Goal: Task Accomplishment & Management: Manage account settings

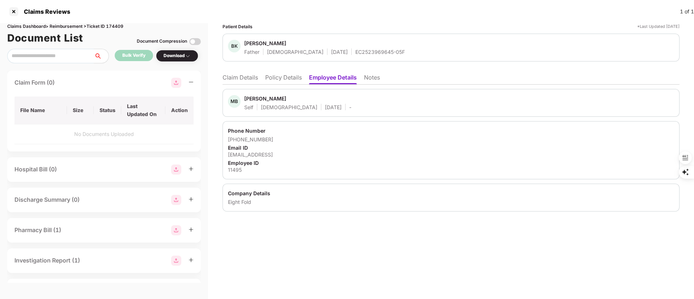
click at [246, 77] on li "Claim Details" at bounding box center [239, 79] width 35 height 10
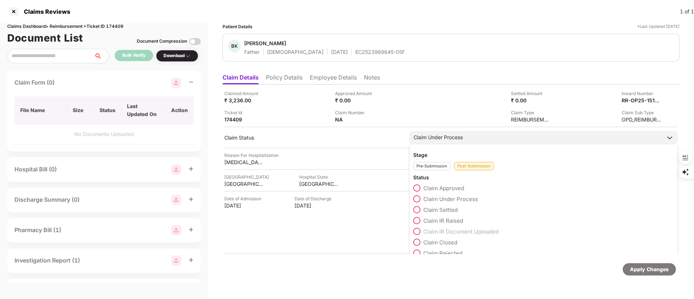
click at [445, 219] on span "Claim IR Raised" at bounding box center [443, 220] width 40 height 7
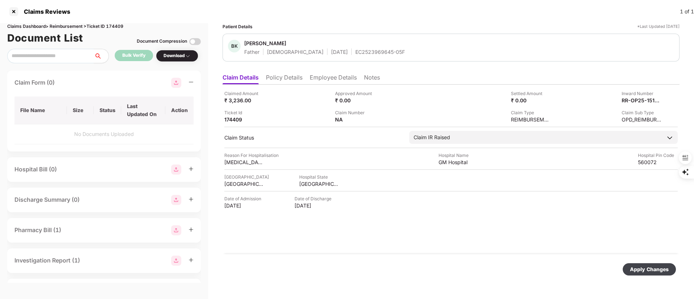
click at [635, 269] on div "Apply Changes" at bounding box center [649, 269] width 39 height 8
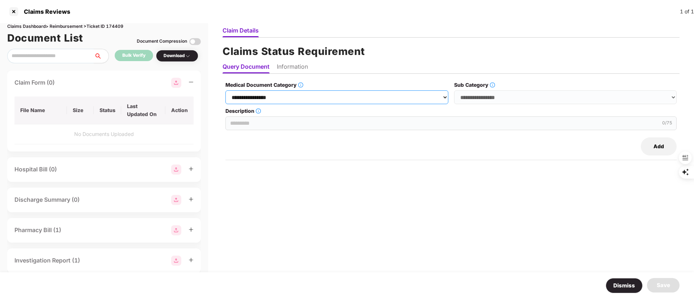
click at [292, 99] on select "**********" at bounding box center [336, 97] width 222 height 14
select select "**********"
click at [226, 90] on select "**********" at bounding box center [336, 97] width 222 height 14
click at [472, 96] on select "**********" at bounding box center [565, 97] width 222 height 14
select select "**********"
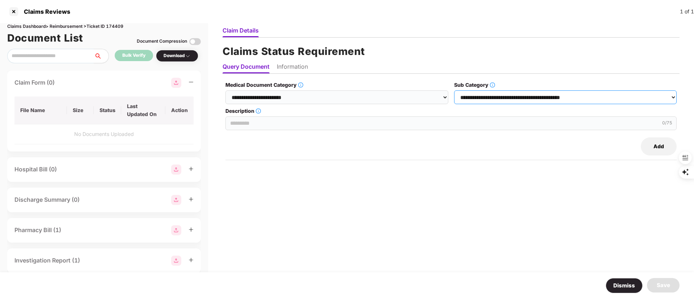
click at [454, 90] on select "**********" at bounding box center [565, 97] width 222 height 14
click at [328, 126] on input "Description" at bounding box center [450, 123] width 451 height 14
click at [264, 124] on input "Description" at bounding box center [450, 123] width 451 height 14
click at [409, 121] on input "**********" at bounding box center [450, 123] width 451 height 14
click at [322, 125] on input "**********" at bounding box center [450, 123] width 451 height 14
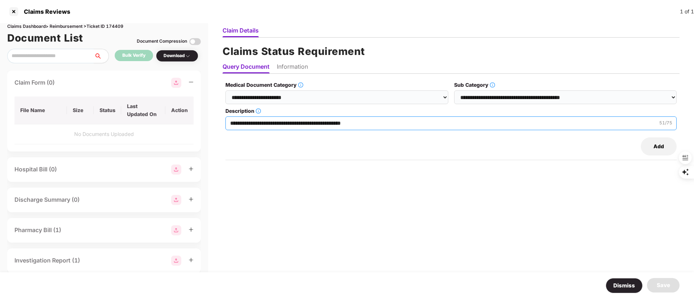
click at [322, 125] on input "**********" at bounding box center [450, 123] width 451 height 14
type input "**********"
click at [286, 59] on ul "Query Document Information" at bounding box center [450, 66] width 457 height 14
click at [287, 64] on li "Information" at bounding box center [292, 68] width 31 height 10
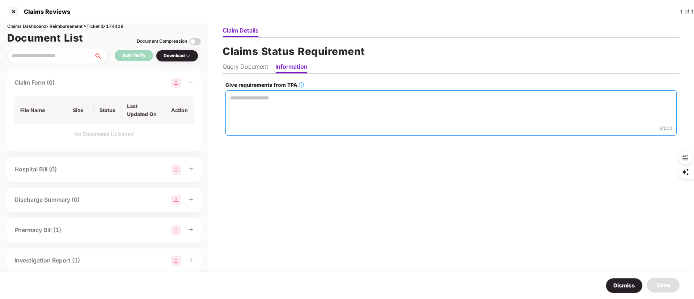
click at [317, 112] on textarea "Give requirements from TPA" at bounding box center [450, 112] width 451 height 45
paste textarea "**********"
type textarea "**********"
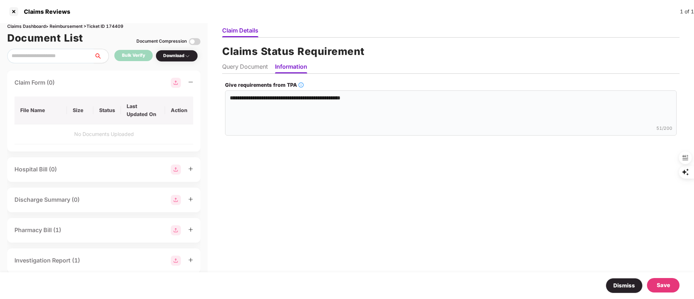
click at [666, 284] on div "Save" at bounding box center [662, 285] width 13 height 9
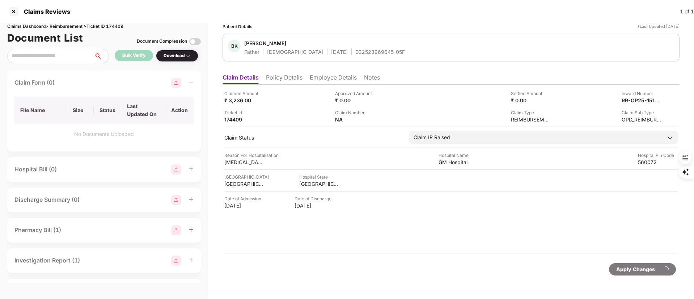
click at [664, 284] on div "Apply Changes" at bounding box center [450, 269] width 457 height 30
click at [387, 250] on div "Claimed Amount ₹ 3,236.00 Approved Amount ₹ 0.00 Settled Amount ₹ 0.00 Inward N…" at bounding box center [450, 170] width 457 height 170
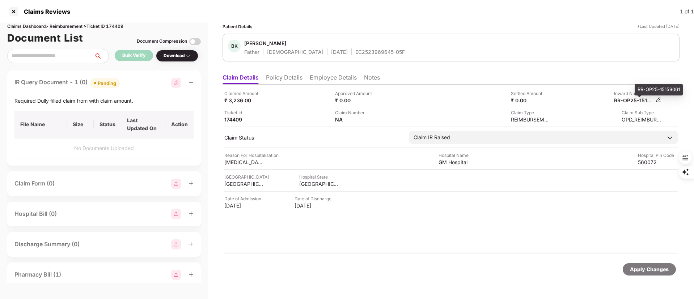
click at [633, 100] on div "RR-OP25-15159061" at bounding box center [634, 100] width 40 height 7
click at [632, 100] on div "RR-OP25-15159061" at bounding box center [634, 100] width 40 height 7
copy div
click at [13, 11] on div at bounding box center [14, 12] width 12 height 12
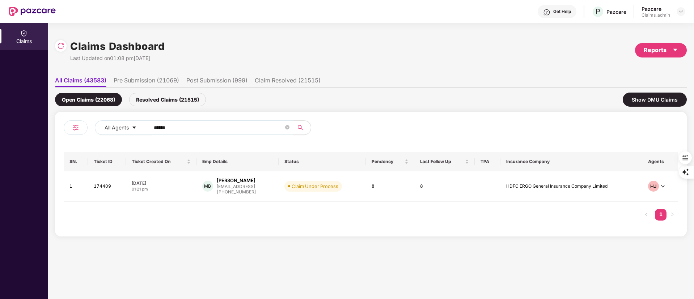
drag, startPoint x: 179, startPoint y: 127, endPoint x: 88, endPoint y: 128, distance: 90.8
click at [88, 128] on div "All Agents ******" at bounding box center [217, 130] width 307 height 20
paste input "text"
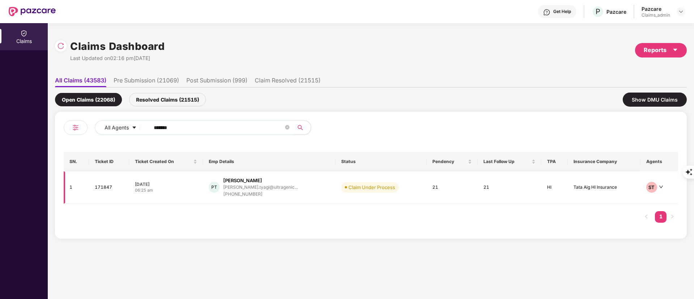
type input "******"
click at [243, 190] on div "parth.tyagi@ultragenic..." at bounding box center [260, 187] width 74 height 7
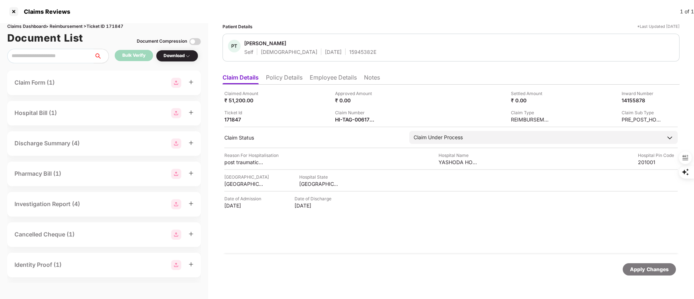
click at [346, 124] on div "Claimed Amount ₹ 51,200.00 Approved Amount ₹ 0.00 Settled Amount ₹ 0.00 Inward …" at bounding box center [450, 170] width 457 height 170
click at [351, 121] on div "HI-TAG-006171304(2)" at bounding box center [355, 119] width 40 height 7
copy div
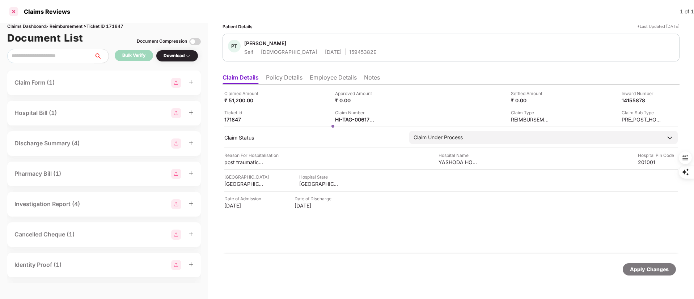
click at [17, 13] on div at bounding box center [14, 12] width 12 height 12
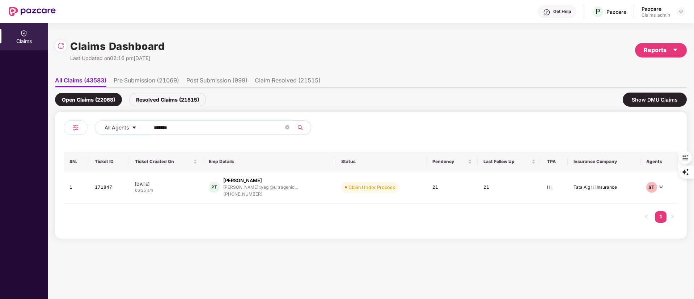
drag, startPoint x: 209, startPoint y: 128, endPoint x: 55, endPoint y: 128, distance: 153.7
click at [55, 128] on div "All Agents ****** SN. Ticket ID Ticket Created On Emp Details Status Pendency L…" at bounding box center [370, 175] width 631 height 127
paste input "text"
type input "******"
click at [234, 191] on div "+919699412348" at bounding box center [251, 194] width 55 height 7
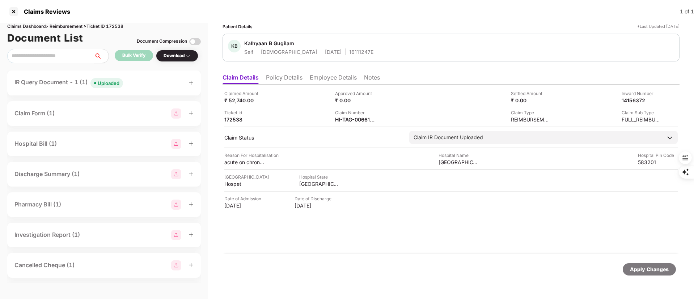
click at [63, 82] on div "IR Query Document - 1 (1) Uploaded" at bounding box center [68, 83] width 108 height 10
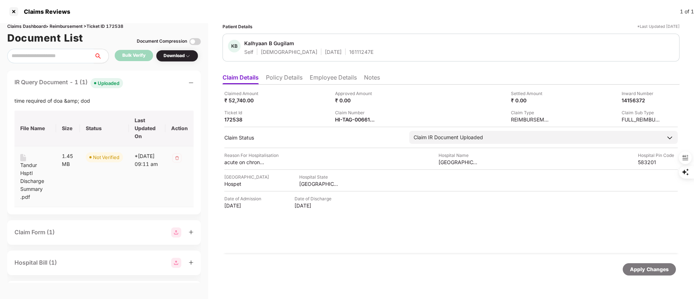
click at [33, 181] on div "Tandur Hsptl Discharge Summary .pdf" at bounding box center [35, 181] width 30 height 40
click at [14, 10] on div at bounding box center [14, 12] width 12 height 12
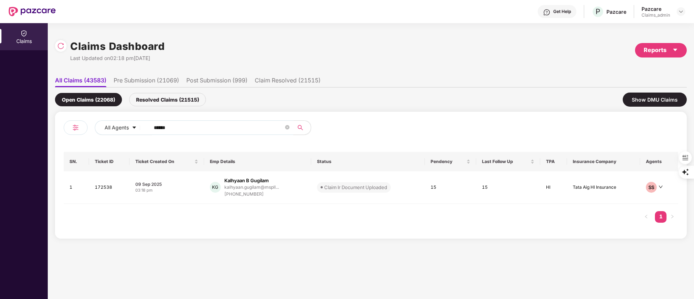
drag, startPoint x: 208, startPoint y: 129, endPoint x: 55, endPoint y: 128, distance: 153.7
click at [55, 128] on div "Claims Dashboard Last Updated on 02:18 pm, 25 Sep 2025 Reports All Claims (4358…" at bounding box center [371, 161] width 646 height 276
paste input "text"
type input "******"
click at [269, 193] on div "+919489602621" at bounding box center [259, 192] width 73 height 7
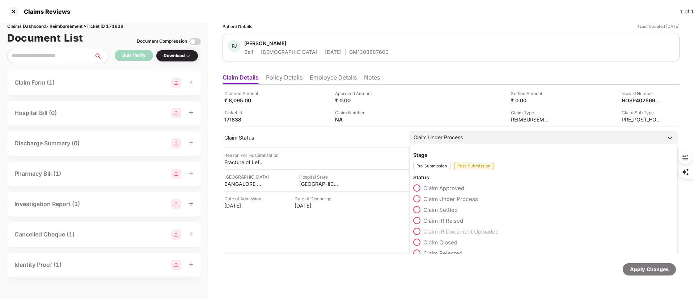
click at [455, 210] on span "Claim Settled" at bounding box center [440, 209] width 34 height 7
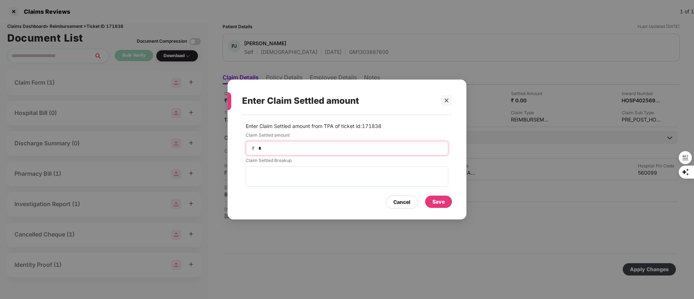
drag, startPoint x: 350, startPoint y: 146, endPoint x: 323, endPoint y: 165, distance: 33.5
click at [227, 148] on div "Enter Claim Settled amount Enter Claim Settled amount from TPA of ticket id: 17…" at bounding box center [347, 149] width 694 height 299
type input "****"
click at [440, 201] on div "Save" at bounding box center [438, 202] width 12 height 8
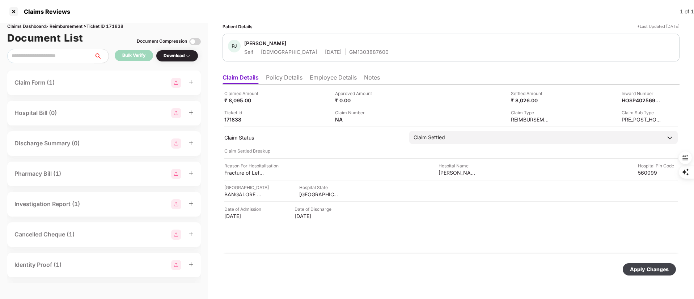
click at [640, 270] on div "Apply Changes" at bounding box center [649, 269] width 39 height 8
click at [17, 14] on div at bounding box center [14, 12] width 12 height 12
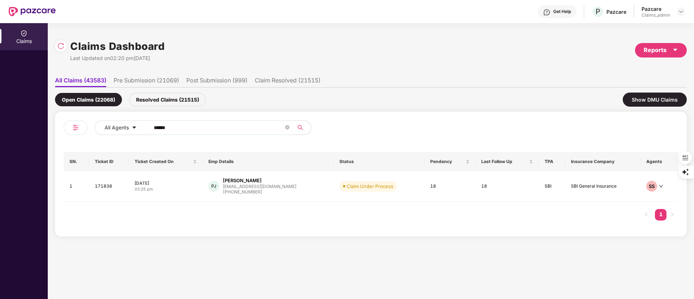
drag, startPoint x: 188, startPoint y: 127, endPoint x: 67, endPoint y: 129, distance: 121.2
click at [67, 129] on div "All Agents ******" at bounding box center [217, 130] width 307 height 20
paste input "text"
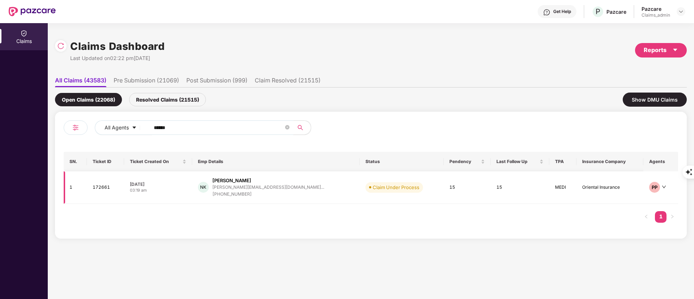
type input "******"
click at [231, 182] on div "Nedal Khan" at bounding box center [231, 180] width 39 height 7
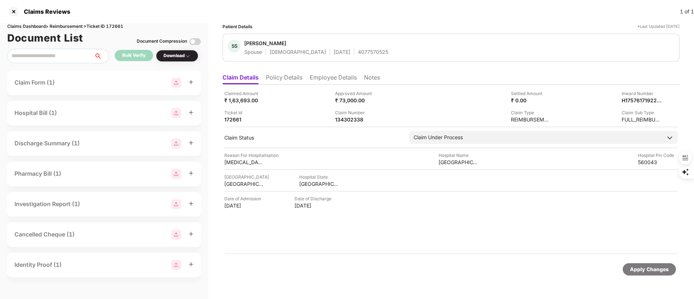
click at [279, 78] on li "Policy Details" at bounding box center [284, 79] width 37 height 10
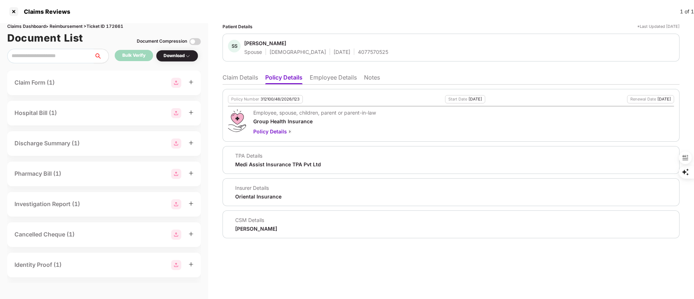
click at [240, 76] on li "Claim Details" at bounding box center [239, 79] width 35 height 10
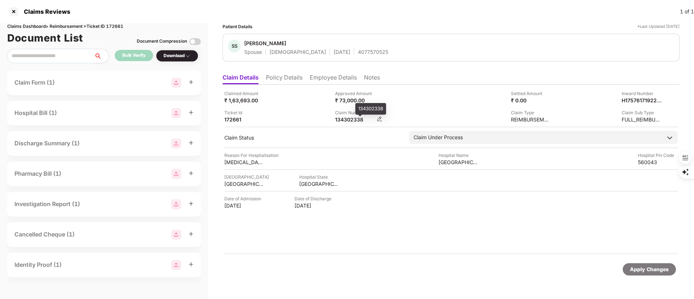
click at [343, 120] on div "134302338" at bounding box center [355, 119] width 40 height 7
copy div "134302338"
click at [293, 81] on li "Policy Details" at bounding box center [284, 79] width 37 height 10
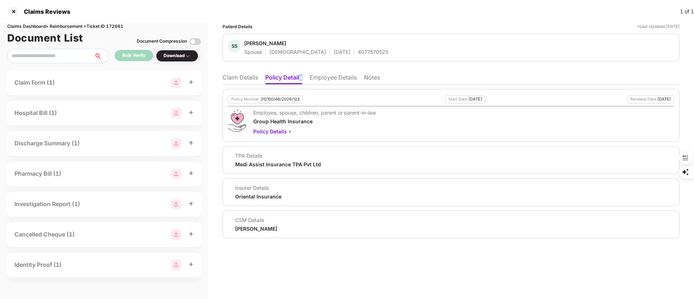
click at [302, 80] on li "Policy Details" at bounding box center [283, 79] width 37 height 10
click at [330, 80] on li "Employee Details" at bounding box center [333, 79] width 47 height 10
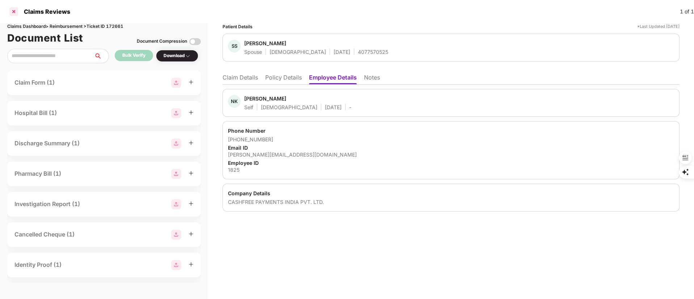
click at [13, 12] on div at bounding box center [14, 12] width 12 height 12
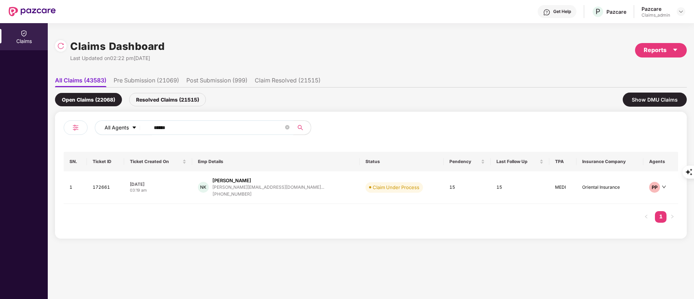
drag, startPoint x: 193, startPoint y: 133, endPoint x: 99, endPoint y: 132, distance: 94.4
click at [99, 132] on div "All Agents ******" at bounding box center [279, 127] width 368 height 14
paste input "text"
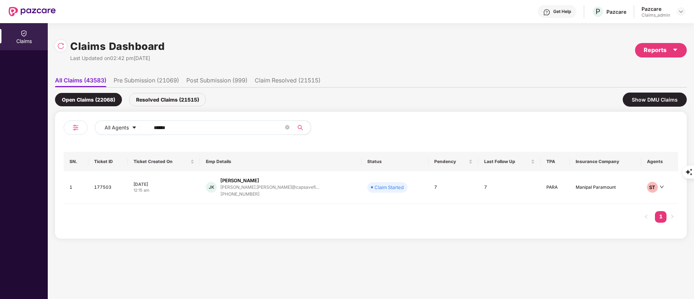
type input "******"
click at [163, 97] on div "Resolved Claims (21515)" at bounding box center [167, 99] width 77 height 13
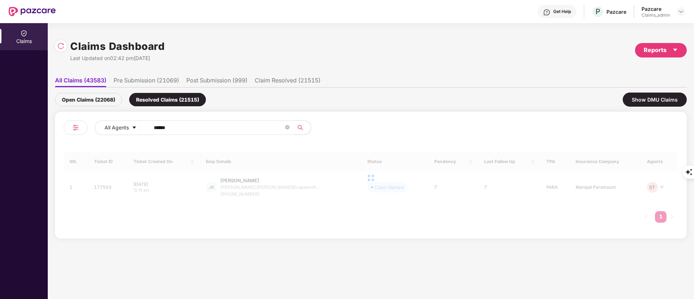
click at [96, 97] on div "Open Claims (22068)" at bounding box center [88, 99] width 67 height 13
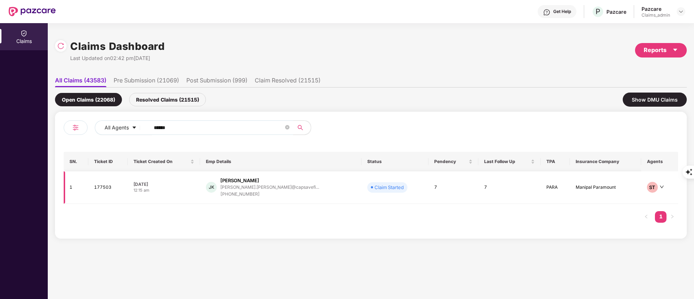
click at [315, 184] on div "JK Juilee Kumawat juilee.surte@capsavefi... +919594126837" at bounding box center [281, 187] width 150 height 21
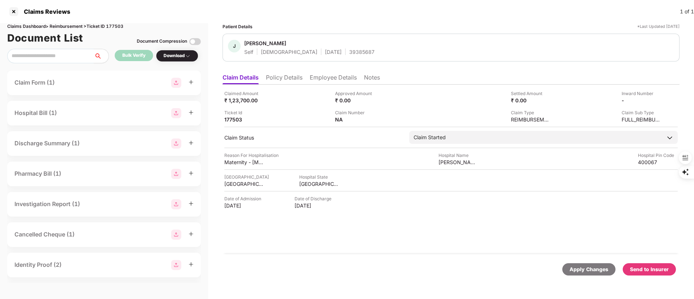
click at [334, 74] on li "Employee Details" at bounding box center [333, 79] width 47 height 10
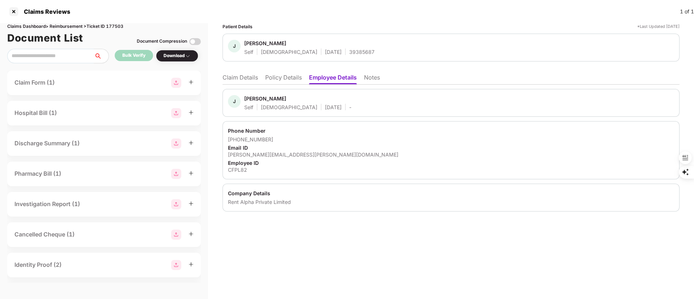
drag, startPoint x: 245, startPoint y: 95, endPoint x: 295, endPoint y: 96, distance: 50.3
click at [295, 96] on span "Juilee Kumawat" at bounding box center [297, 99] width 107 height 9
copy div "Juilee Kumawat"
click at [294, 145] on div "Email ID" at bounding box center [451, 147] width 446 height 7
drag, startPoint x: 227, startPoint y: 129, endPoint x: 334, endPoint y: 154, distance: 110.0
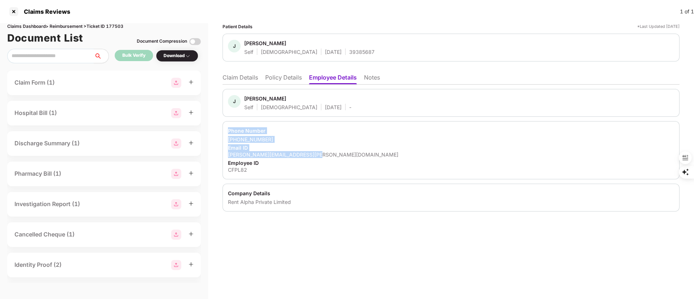
click at [334, 154] on div "Phone Number +919594126837 Email ID juilee.surte@capsavefinance.com Employee ID…" at bounding box center [450, 150] width 457 height 58
copy div "Phone Number +919594126837 Email ID juilee.surte@capsavefinance.com"
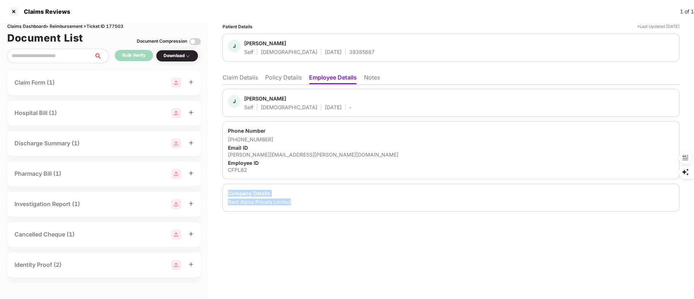
drag, startPoint x: 225, startPoint y: 192, endPoint x: 308, endPoint y: 206, distance: 84.4
click at [308, 206] on div "Company Details Rent Alpha Private Limited" at bounding box center [450, 198] width 457 height 28
copy div "Company Details Rent Alpha Private Limited"
drag, startPoint x: 352, startPoint y: 50, endPoint x: 321, endPoint y: 50, distance: 30.7
click at [321, 50] on div "J Juilee Kumawat Self Female 15 Oct 1994 39385687" at bounding box center [451, 48] width 446 height 16
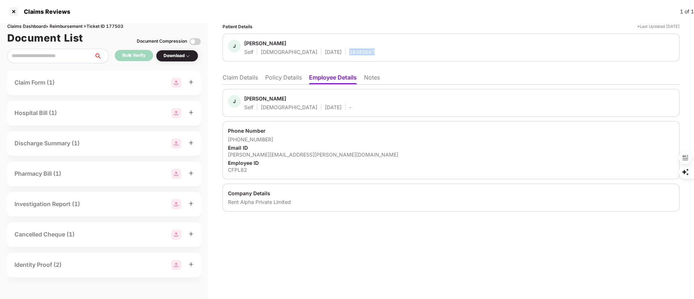
copy div "39385687"
click at [21, 12] on div "Claims Reviews" at bounding box center [45, 11] width 51 height 7
click at [11, 12] on div at bounding box center [14, 12] width 12 height 12
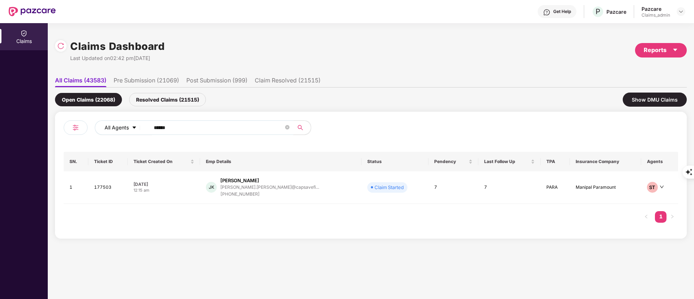
drag, startPoint x: 184, startPoint y: 126, endPoint x: 108, endPoint y: 128, distance: 76.3
click at [108, 128] on div "All Agents ******" at bounding box center [279, 127] width 368 height 14
paste input "text"
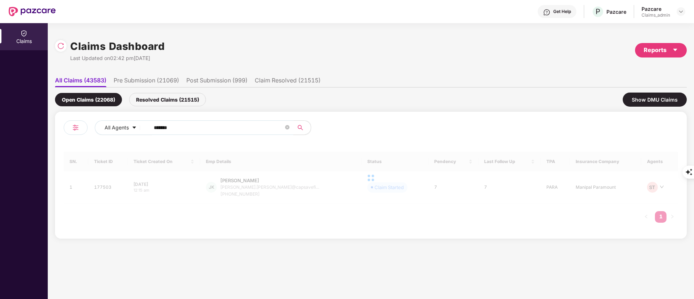
type input "******"
click at [259, 193] on div at bounding box center [371, 178] width 614 height 52
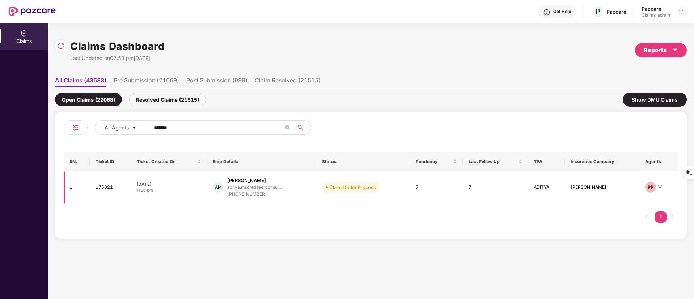
click at [260, 191] on div "+919711580239" at bounding box center [254, 194] width 55 height 7
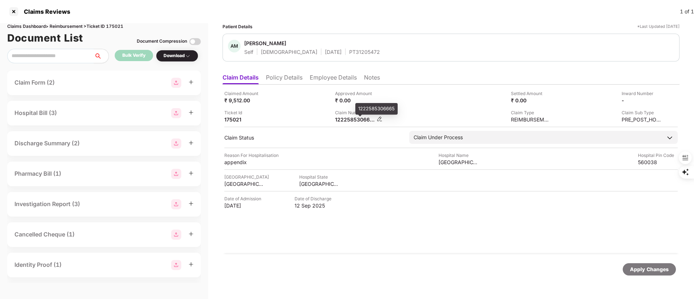
click at [348, 119] on div "1222585306665" at bounding box center [355, 119] width 40 height 7
click at [348, 120] on div "1222585306665" at bounding box center [355, 119] width 40 height 7
copy div
click at [331, 76] on li "Employee Details" at bounding box center [333, 79] width 47 height 10
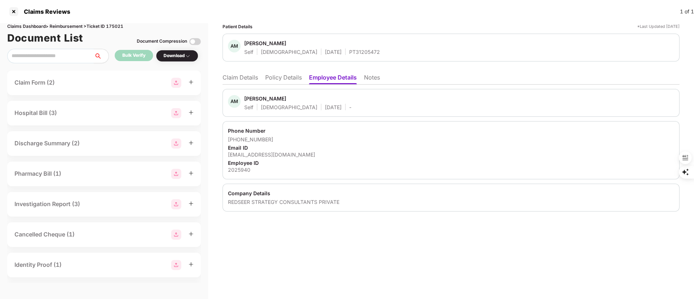
click at [252, 74] on li "Claim Details" at bounding box center [239, 79] width 35 height 10
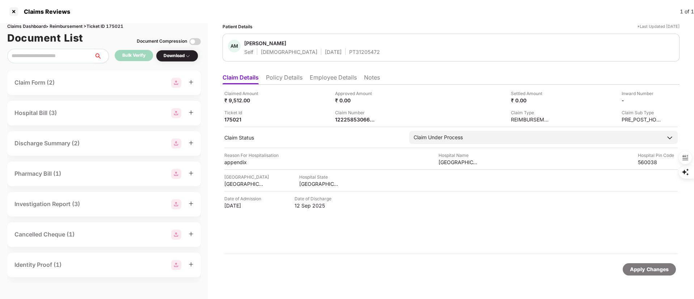
click at [285, 75] on li "Policy Details" at bounding box center [284, 79] width 37 height 10
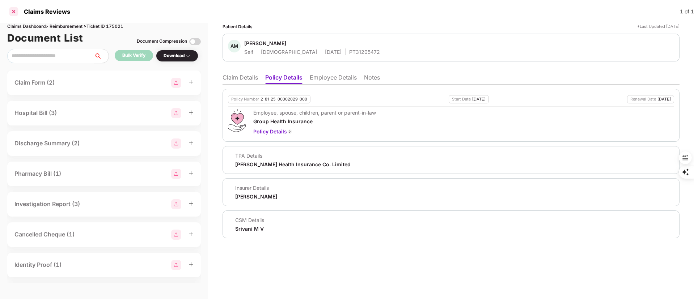
click at [18, 8] on div at bounding box center [14, 12] width 12 height 12
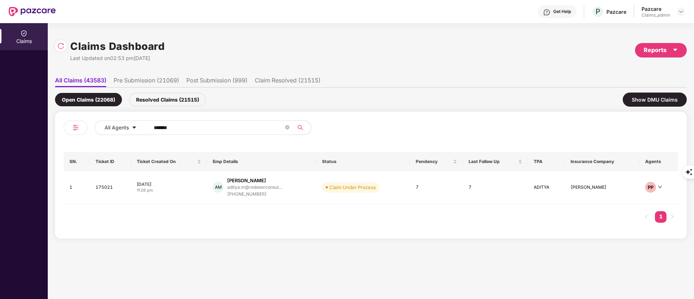
drag, startPoint x: 183, startPoint y: 127, endPoint x: 84, endPoint y: 127, distance: 98.7
click at [84, 127] on div "All Agents ******" at bounding box center [217, 130] width 307 height 20
paste input "text"
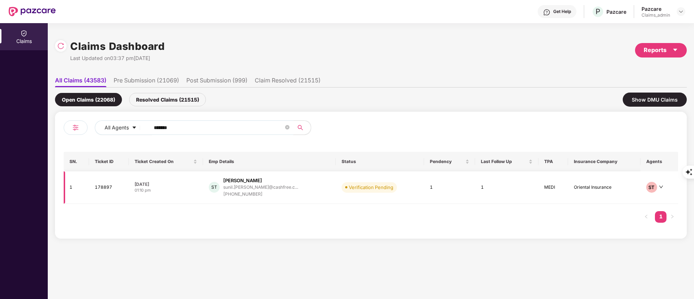
type input "******"
click at [248, 191] on div "+918218745248" at bounding box center [260, 194] width 75 height 7
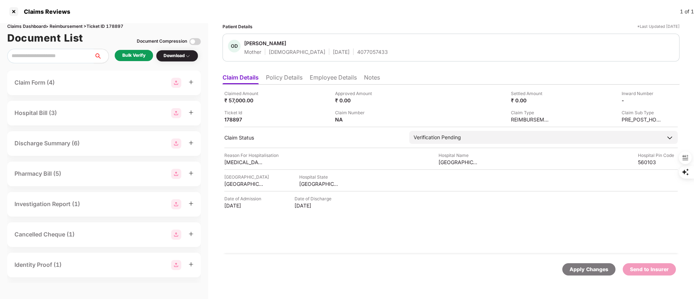
click at [285, 76] on li "Policy Details" at bounding box center [284, 79] width 37 height 10
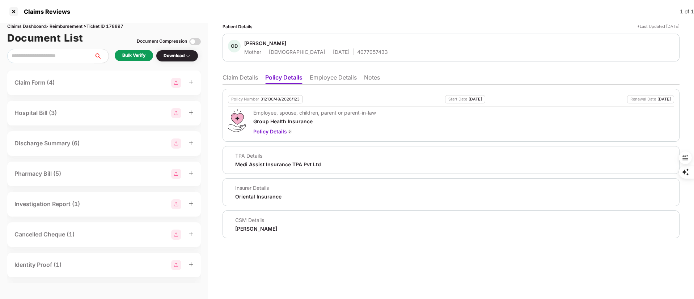
click at [133, 55] on div "Bulk Verify" at bounding box center [133, 55] width 23 height 7
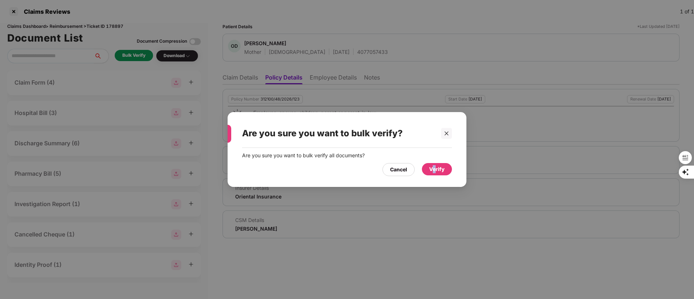
click at [435, 168] on div "Verify" at bounding box center [437, 169] width 16 height 8
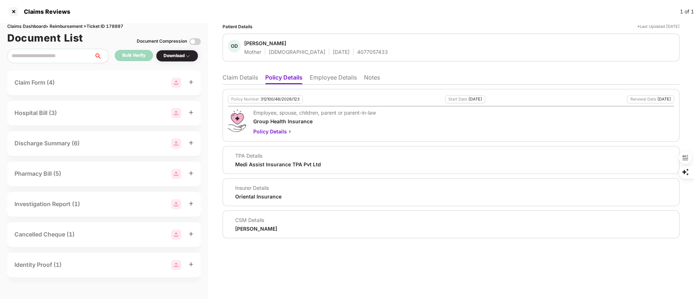
click at [253, 74] on li "Claim Details" at bounding box center [239, 79] width 35 height 10
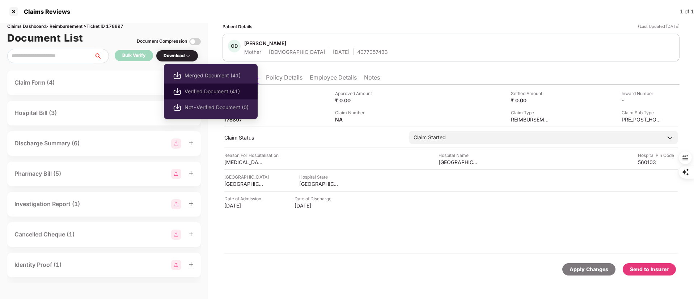
click at [208, 90] on span "Verified Document (41)" at bounding box center [216, 92] width 64 height 8
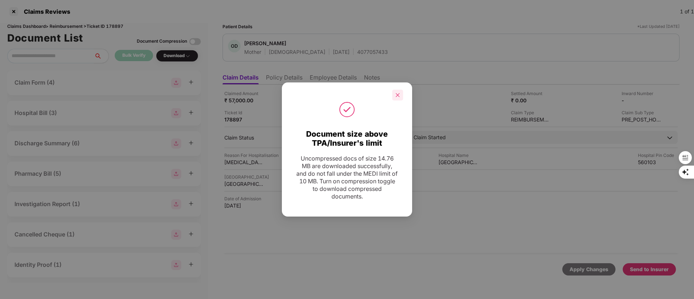
click at [402, 93] on div at bounding box center [397, 95] width 11 height 11
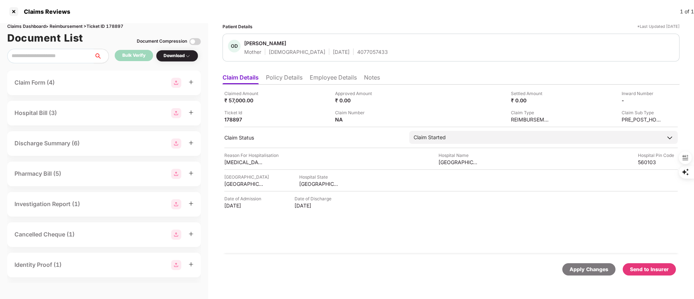
click at [639, 272] on div "Send to Insurer" at bounding box center [649, 269] width 39 height 8
click at [453, 253] on div "Claimed Amount ₹ 57,000.00 Approved Amount ₹ 0.00 Settled Amount ₹ 0.00 Inward …" at bounding box center [450, 170] width 457 height 170
click at [653, 268] on div "Send to Insurer" at bounding box center [649, 269] width 39 height 8
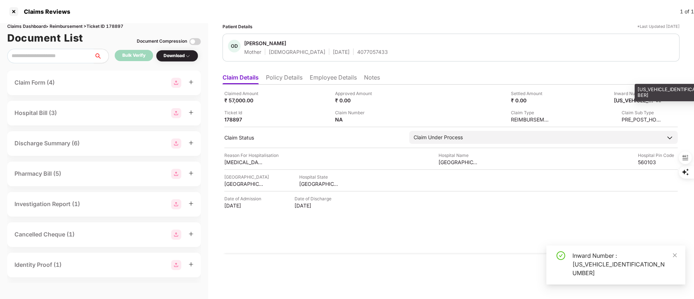
click at [631, 101] on div "H1758814751478429" at bounding box center [634, 100] width 40 height 7
copy div "H1758814751478429"
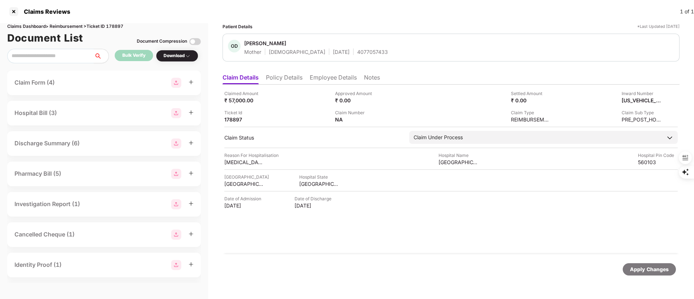
click at [280, 72] on ul "Claim Details Policy Details Employee Details Notes" at bounding box center [450, 77] width 457 height 14
click at [640, 98] on div "H1758814751478429" at bounding box center [634, 100] width 40 height 7
copy div "H1758814751478429"
click at [15, 15] on div at bounding box center [14, 12] width 12 height 12
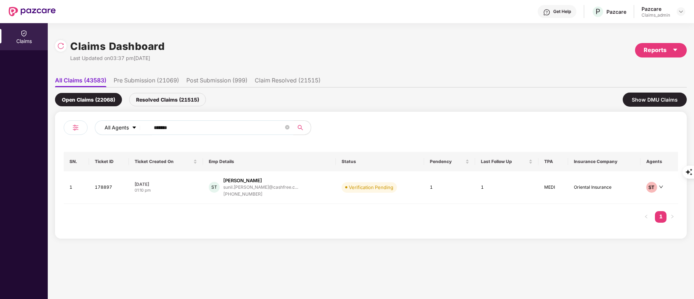
drag, startPoint x: 191, startPoint y: 132, endPoint x: 122, endPoint y: 126, distance: 68.9
click at [123, 126] on div "All Agents ******" at bounding box center [279, 127] width 368 height 14
paste input "text"
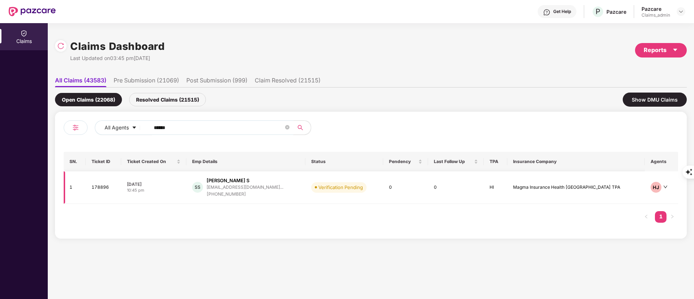
type input "******"
click at [249, 194] on div "[PHONE_NUMBER]" at bounding box center [244, 194] width 77 height 7
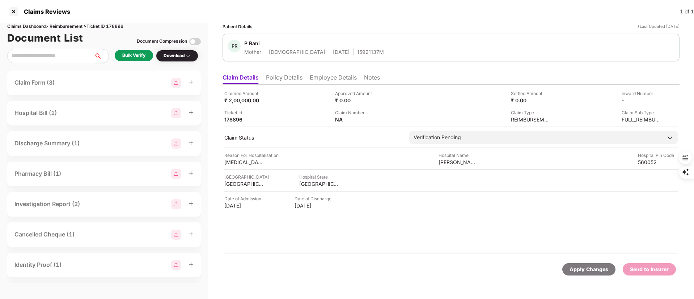
click at [128, 54] on div "Bulk Verify" at bounding box center [133, 55] width 23 height 7
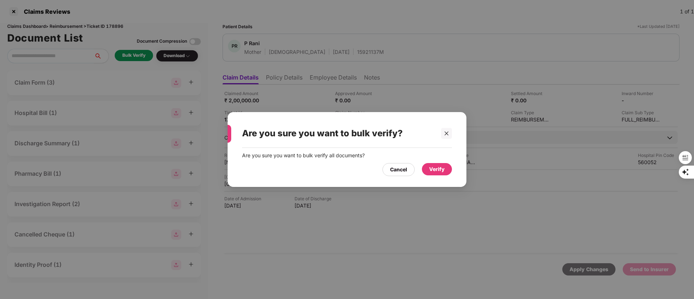
click at [436, 169] on div "Verify" at bounding box center [437, 169] width 16 height 8
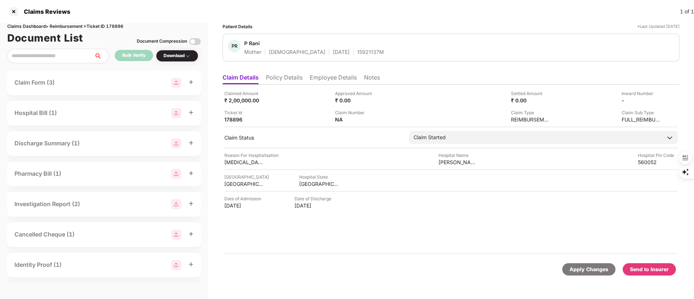
click at [289, 70] on ul "Claim Details Policy Details Employee Details Notes" at bounding box center [450, 77] width 457 height 14
click at [287, 76] on li "Policy Details" at bounding box center [284, 79] width 37 height 10
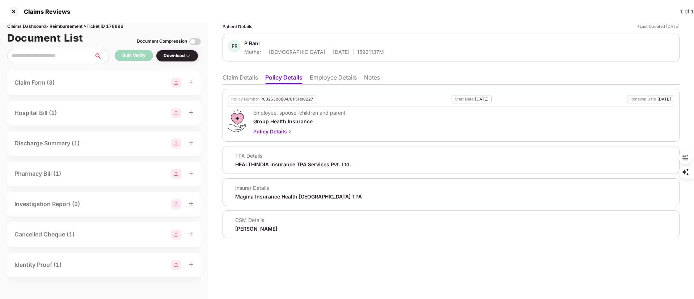
click at [330, 76] on li "Employee Details" at bounding box center [333, 79] width 47 height 10
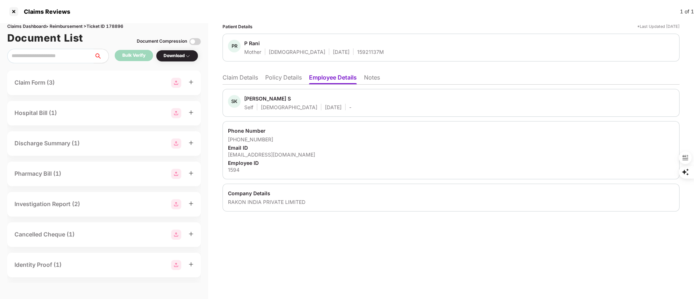
click at [242, 76] on li "Claim Details" at bounding box center [239, 79] width 35 height 10
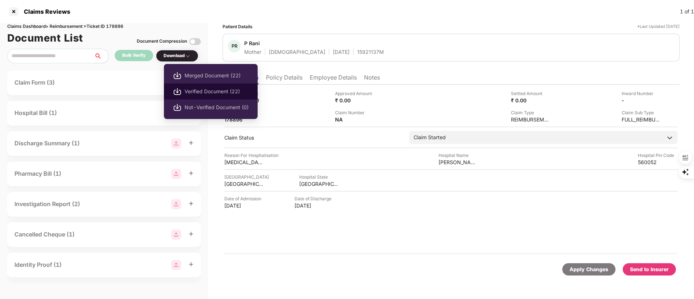
click at [193, 92] on span "Verified Document (22)" at bounding box center [216, 92] width 64 height 8
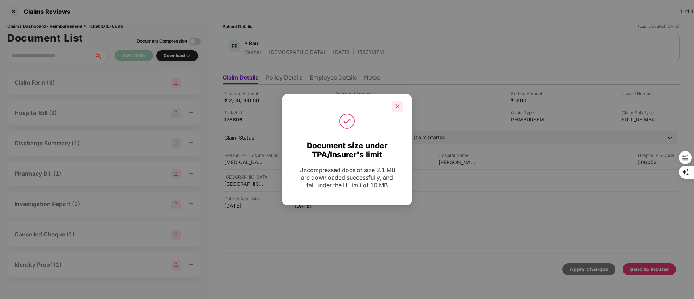
click at [393, 107] on div at bounding box center [397, 106] width 11 height 11
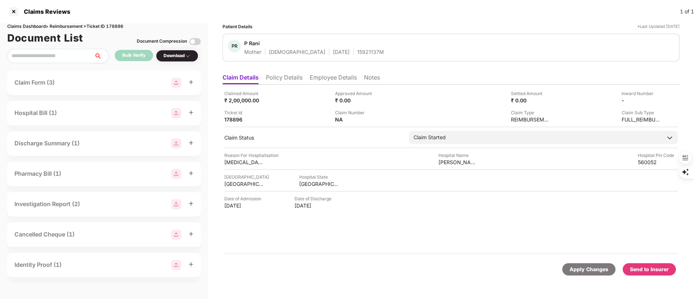
click at [654, 269] on div "Send to Insurer" at bounding box center [649, 269] width 39 height 8
click at [626, 104] on div "Claimed Amount ₹ 2,00,000.00 Approved Amount ₹ 0.00 Settled Amount ₹ 0.00 Inwar…" at bounding box center [450, 106] width 453 height 33
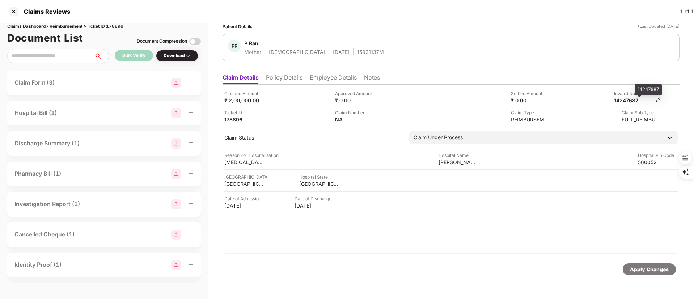
click at [626, 102] on div "14247687" at bounding box center [634, 100] width 40 height 7
click at [281, 76] on li "Policy Details" at bounding box center [284, 79] width 37 height 10
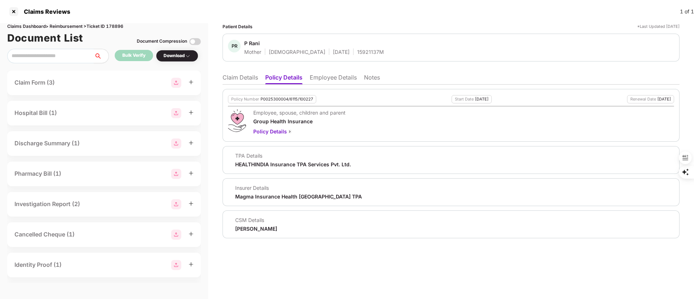
click at [333, 77] on li "Employee Details" at bounding box center [333, 79] width 47 height 10
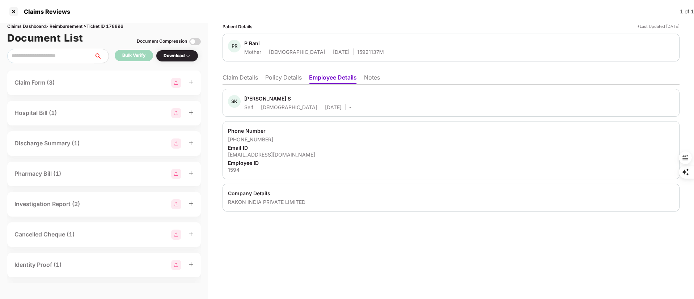
click at [242, 78] on li "Claim Details" at bounding box center [239, 79] width 35 height 10
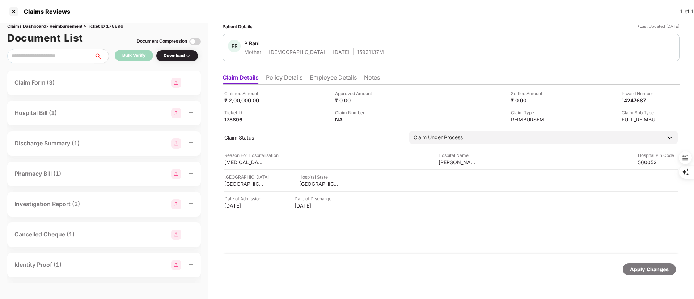
click at [286, 80] on li "Policy Details" at bounding box center [284, 79] width 37 height 10
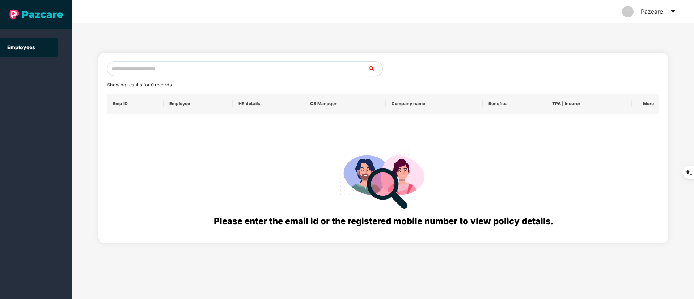
click at [150, 70] on input "text" at bounding box center [237, 68] width 261 height 14
paste input "**********"
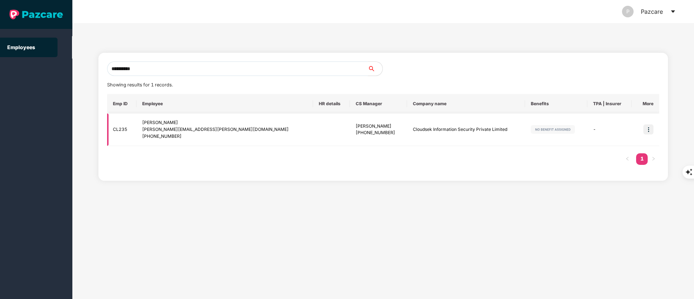
type input "**********"
click at [646, 130] on img at bounding box center [648, 129] width 10 height 10
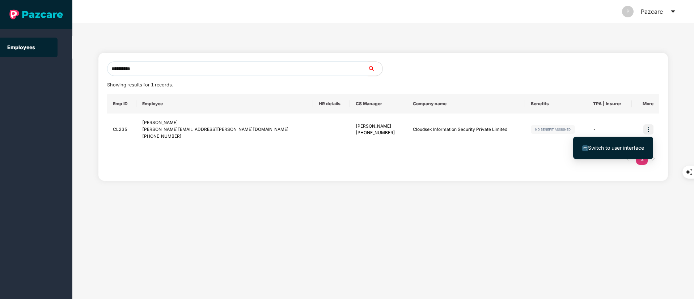
click at [621, 145] on span "Switch to user interface" at bounding box center [616, 148] width 56 height 6
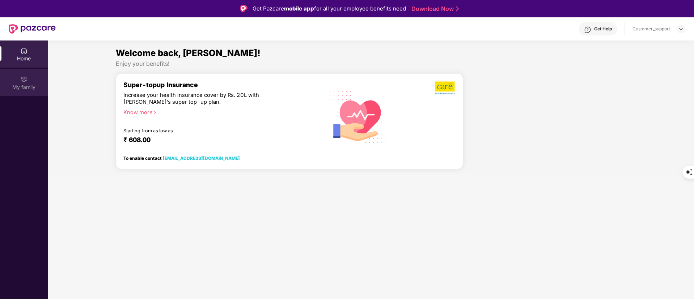
click at [19, 85] on div "My family" at bounding box center [24, 87] width 48 height 7
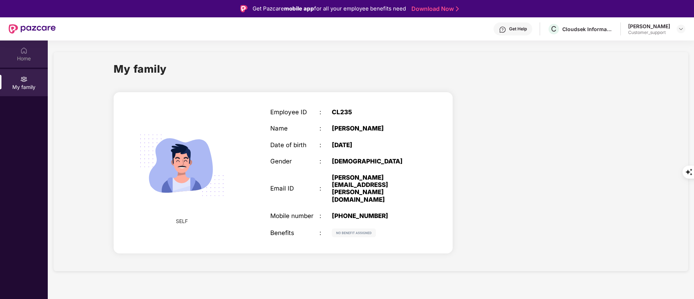
click at [33, 60] on div "Home" at bounding box center [24, 58] width 48 height 7
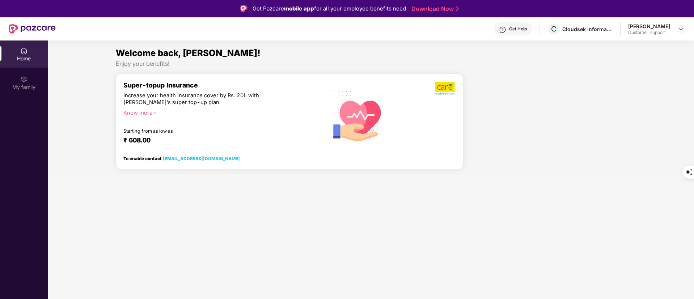
click at [519, 26] on div "Get Help" at bounding box center [518, 29] width 18 height 6
click at [624, 101] on div at bounding box center [547, 124] width 163 height 102
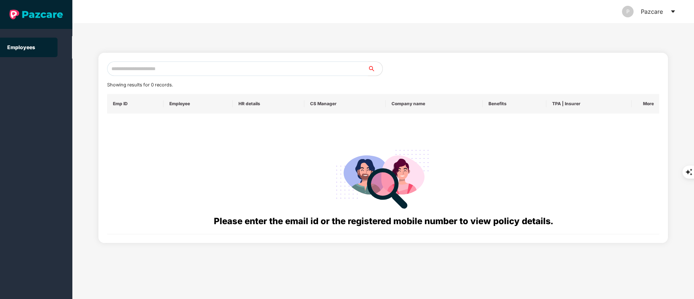
click at [143, 68] on input "text" at bounding box center [237, 68] width 261 height 14
paste input "**********"
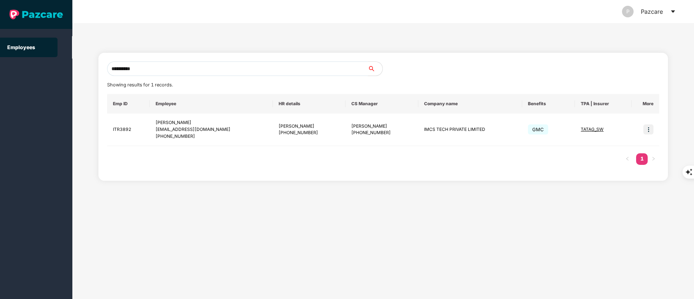
type input "**********"
drag, startPoint x: 159, startPoint y: 65, endPoint x: 78, endPoint y: 64, distance: 81.0
click at [78, 64] on div "**********" at bounding box center [382, 161] width 621 height 276
drag, startPoint x: 185, startPoint y: 170, endPoint x: 155, endPoint y: 134, distance: 46.5
click at [185, 170] on div "Emp ID Employee HR details CS Manager Company name Benefits TPA | Insurer More …" at bounding box center [383, 133] width 552 height 78
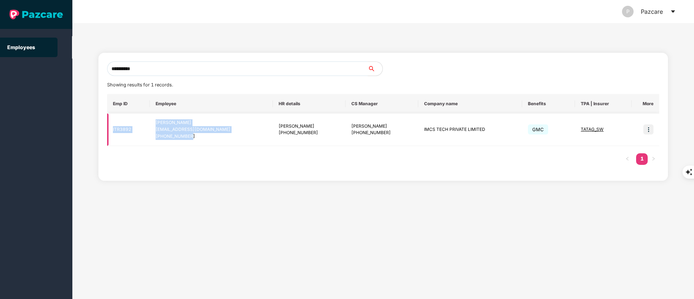
drag, startPoint x: 112, startPoint y: 130, endPoint x: 214, endPoint y: 138, distance: 102.7
click at [214, 138] on tr "ITR3892 Amit Kumar amit.k@imcsgroup.net +917717792070 Mayank Singhania +9188994…" at bounding box center [383, 130] width 552 height 33
click at [214, 139] on div "+917717792070" at bounding box center [211, 136] width 112 height 7
drag, startPoint x: 208, startPoint y: 140, endPoint x: 160, endPoint y: 125, distance: 50.1
click at [160, 125] on td "Amit Kumar amit.k@imcsgroup.net +917717792070" at bounding box center [211, 130] width 123 height 33
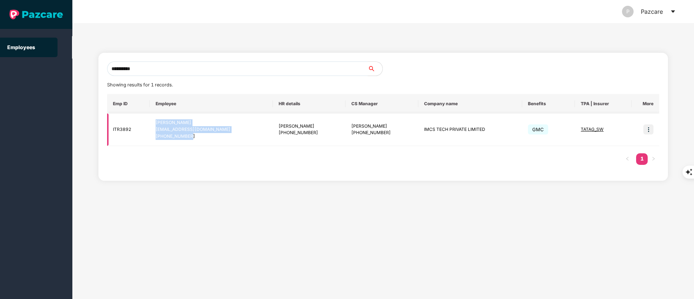
copy div "Amit Kumar amit.k@imcsgroup.net +917717792070"
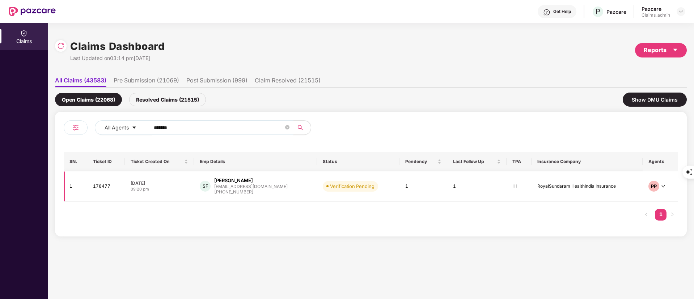
type input "******"
click at [244, 191] on div "+918197463401" at bounding box center [250, 192] width 73 height 7
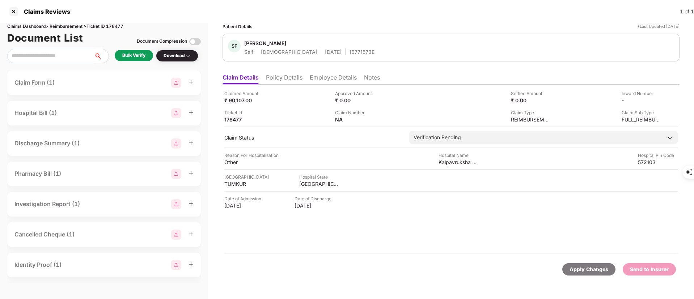
click at [139, 58] on div "Bulk Verify" at bounding box center [133, 55] width 23 height 7
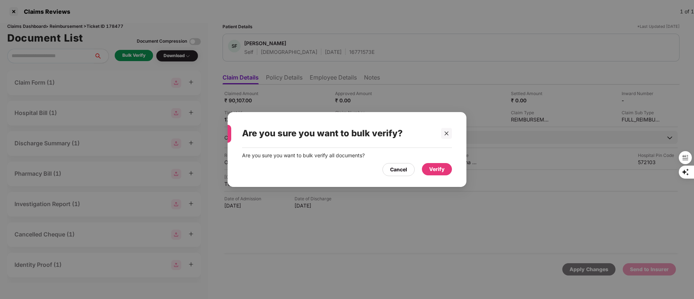
click at [435, 171] on div "Verify" at bounding box center [437, 169] width 16 height 8
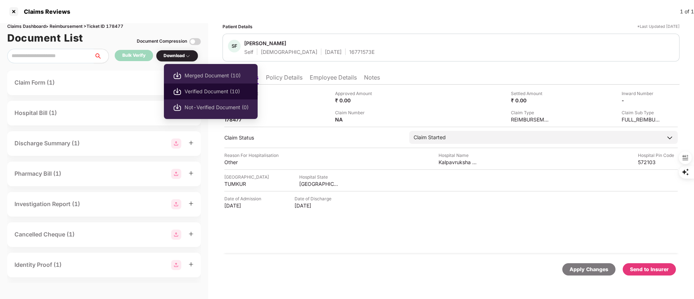
click at [193, 89] on span "Verified Document (10)" at bounding box center [216, 92] width 64 height 8
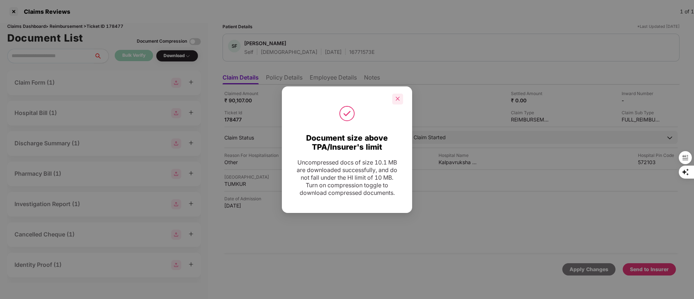
click at [396, 96] on icon "close" at bounding box center [397, 98] width 5 height 5
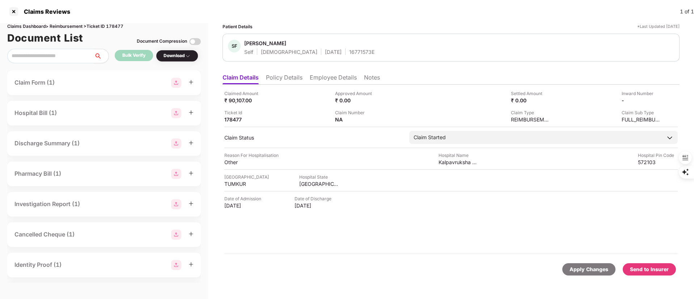
click at [647, 267] on div "Send to Insurer" at bounding box center [649, 269] width 39 height 8
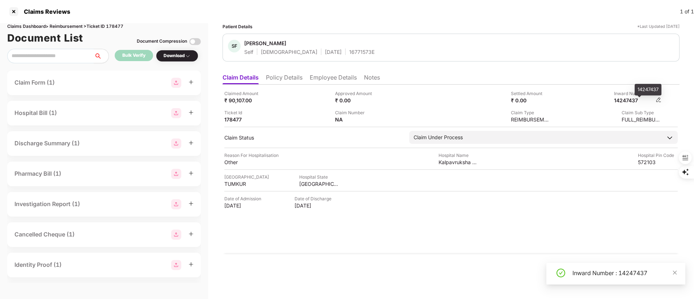
click at [642, 100] on div "14247437" at bounding box center [634, 100] width 40 height 7
click at [630, 100] on div "14247437" at bounding box center [634, 100] width 40 height 7
copy div "14247437"
click at [633, 101] on div "14247437" at bounding box center [634, 100] width 40 height 7
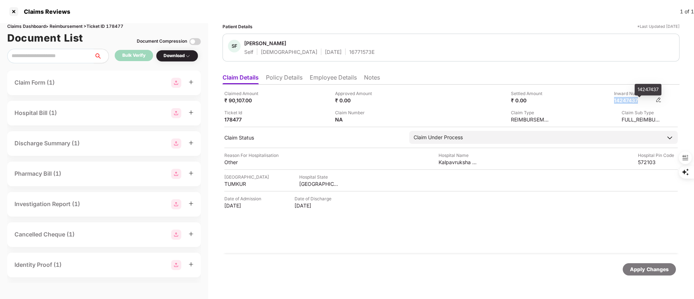
click at [633, 101] on div "14247437" at bounding box center [634, 100] width 40 height 7
click at [334, 78] on li "Employee Details" at bounding box center [333, 79] width 47 height 10
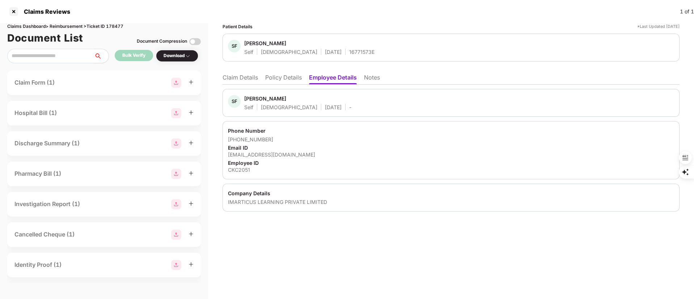
click at [257, 98] on div "Sidra Fathima" at bounding box center [265, 98] width 42 height 7
click at [256, 98] on div "Sidra Fathima" at bounding box center [265, 98] width 42 height 7
click at [249, 99] on div "Sidra Fathima" at bounding box center [265, 98] width 42 height 7
copy div "Sidra"
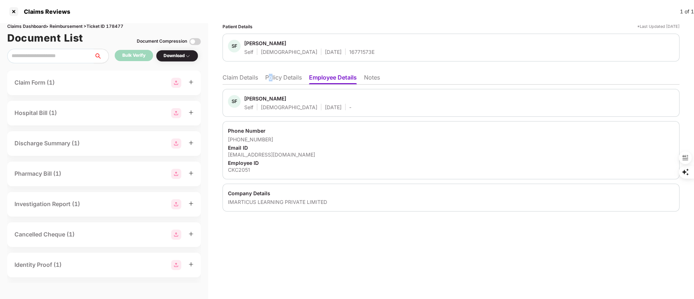
click at [272, 78] on li "Policy Details" at bounding box center [283, 79] width 37 height 10
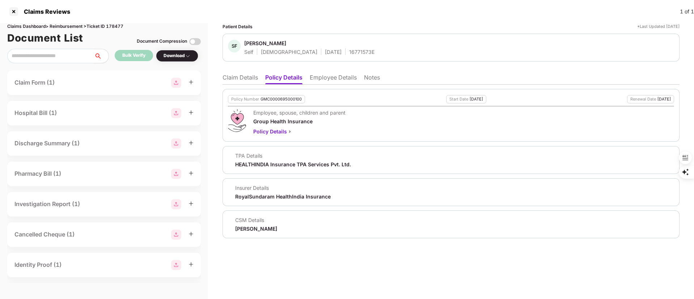
click at [227, 78] on li "Claim Details" at bounding box center [239, 79] width 35 height 10
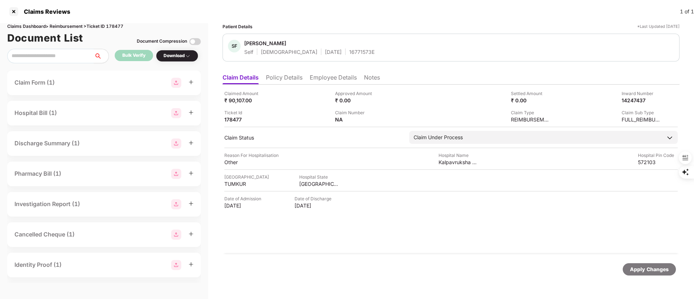
click at [280, 78] on li "Policy Details" at bounding box center [284, 79] width 37 height 10
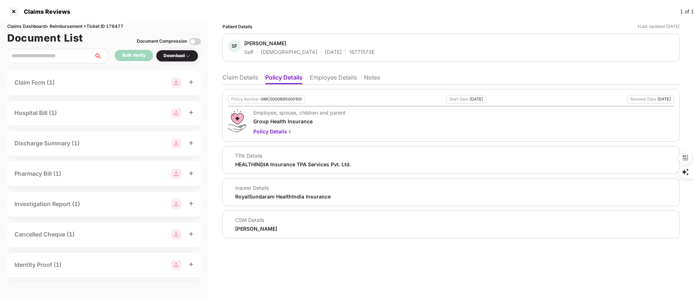
click at [240, 76] on li "Claim Details" at bounding box center [239, 79] width 35 height 10
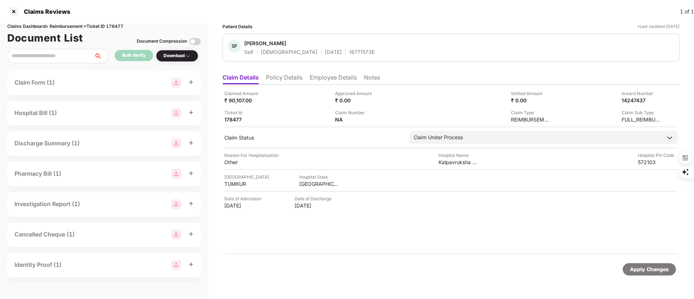
click at [292, 77] on li "Policy Details" at bounding box center [284, 79] width 37 height 10
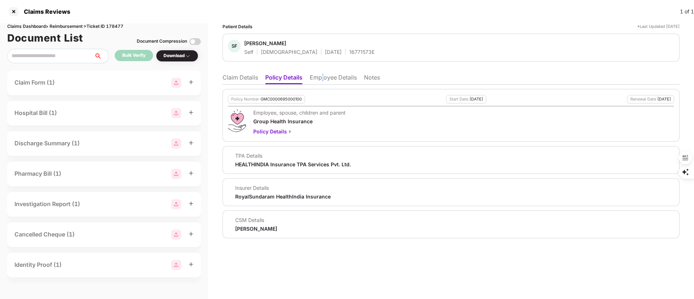
click at [324, 77] on li "Employee Details" at bounding box center [333, 79] width 47 height 10
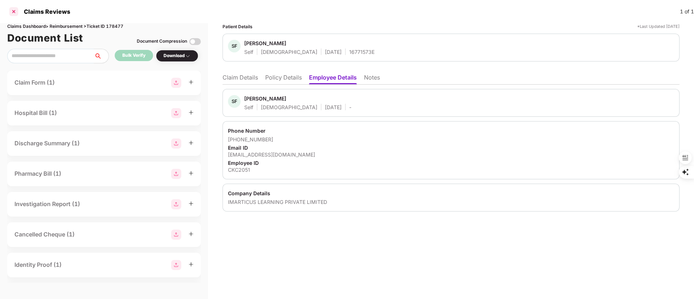
click at [11, 11] on div at bounding box center [14, 12] width 12 height 12
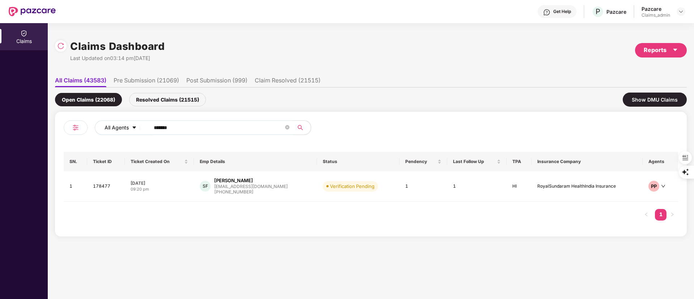
drag, startPoint x: 186, startPoint y: 122, endPoint x: 96, endPoint y: 124, distance: 90.1
click at [96, 124] on div "All Agents ******" at bounding box center [279, 127] width 368 height 14
paste input "text"
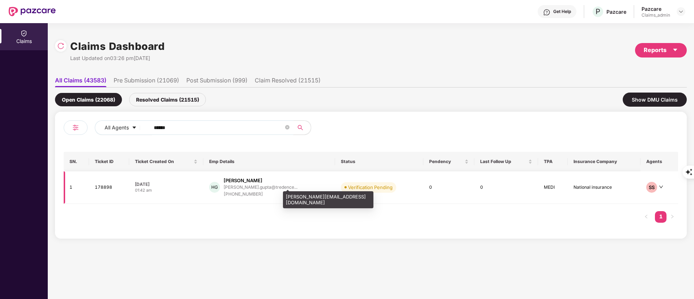
type input "******"
click at [267, 185] on div "harshit.gupta@tredence..." at bounding box center [260, 187] width 74 height 5
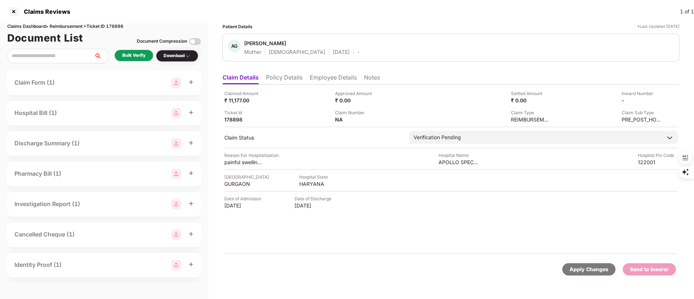
click at [291, 78] on li "Policy Details" at bounding box center [284, 79] width 37 height 10
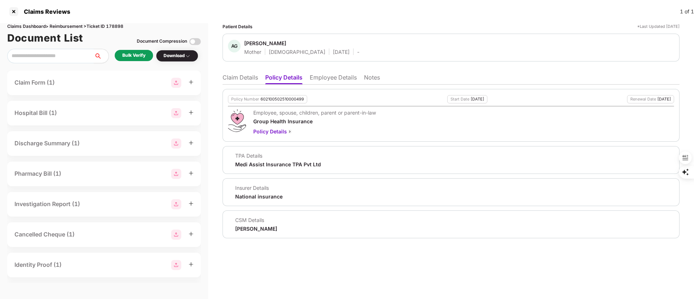
click at [280, 79] on li "Policy Details" at bounding box center [283, 79] width 37 height 10
click at [225, 82] on li "Claim Details" at bounding box center [239, 79] width 35 height 10
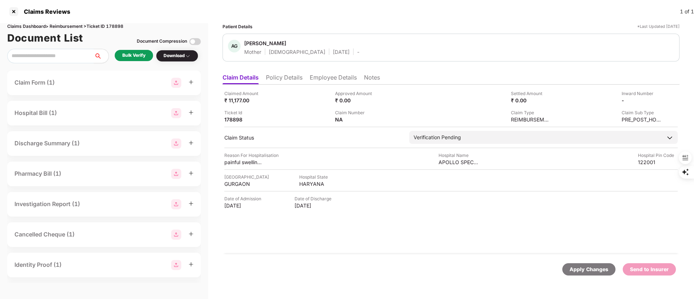
click at [322, 80] on li "Employee Details" at bounding box center [333, 79] width 47 height 10
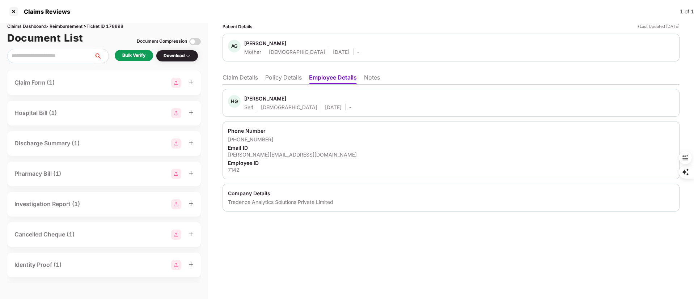
click at [325, 76] on li "Employee Details" at bounding box center [333, 79] width 48 height 10
click at [281, 76] on li "Policy Details" at bounding box center [283, 79] width 37 height 10
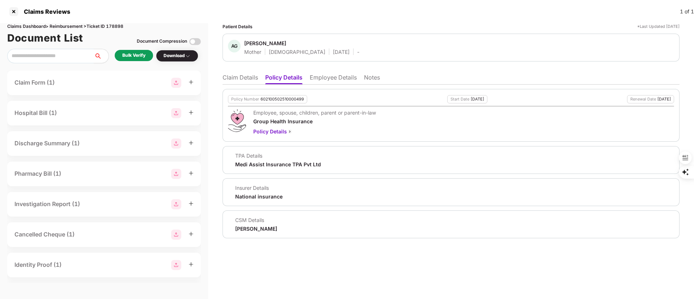
click at [243, 77] on li "Claim Details" at bounding box center [239, 79] width 35 height 10
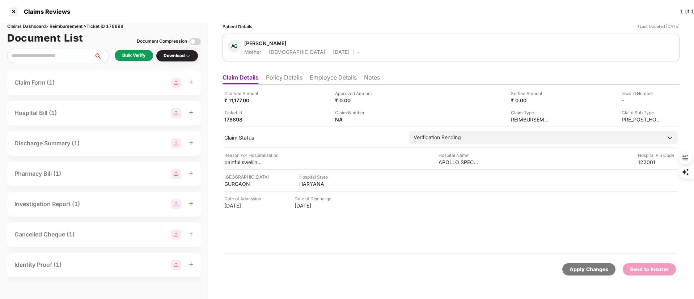
click at [289, 77] on li "Policy Details" at bounding box center [284, 79] width 37 height 10
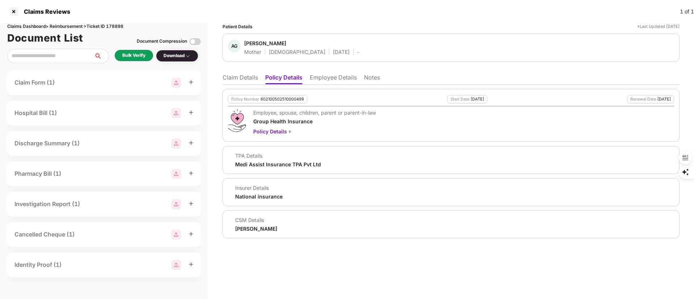
click at [234, 74] on li "Claim Details" at bounding box center [239, 79] width 35 height 10
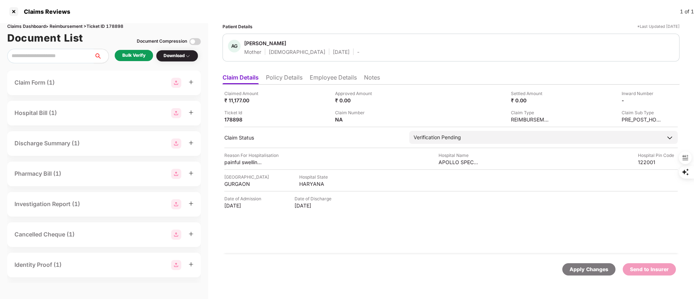
click at [287, 75] on li "Policy Details" at bounding box center [284, 79] width 37 height 10
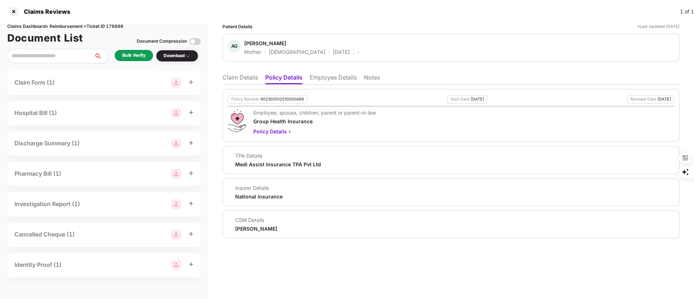
click at [336, 77] on li "Employee Details" at bounding box center [333, 79] width 47 height 10
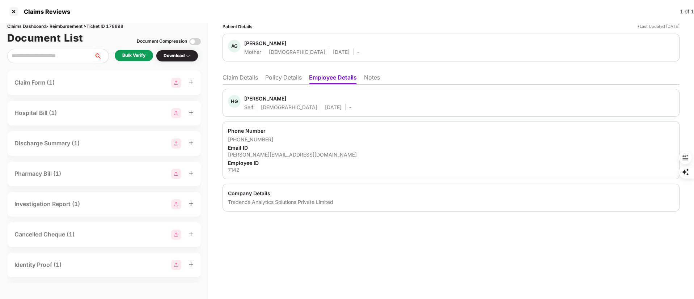
click at [290, 79] on li "Policy Details" at bounding box center [283, 79] width 37 height 10
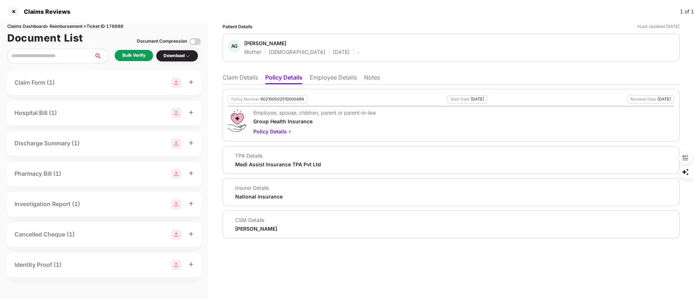
click at [327, 79] on li "Employee Details" at bounding box center [333, 79] width 47 height 10
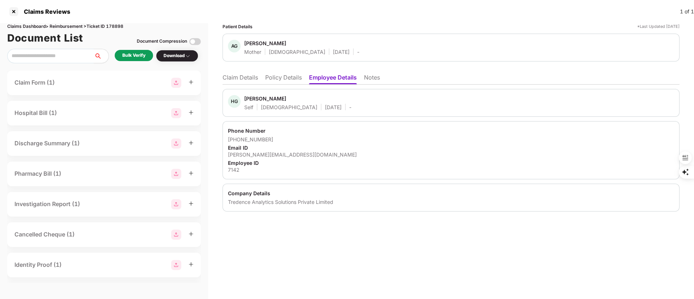
click at [290, 79] on li "Policy Details" at bounding box center [283, 79] width 37 height 10
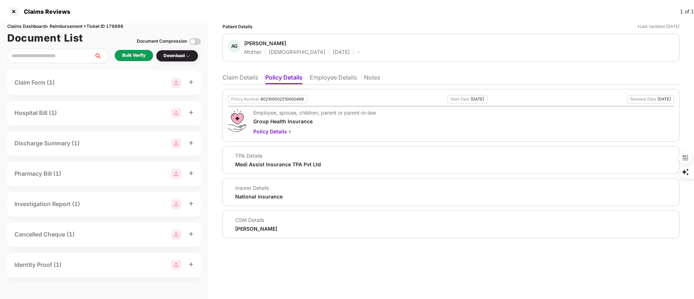
click at [247, 76] on li "Claim Details" at bounding box center [239, 79] width 35 height 10
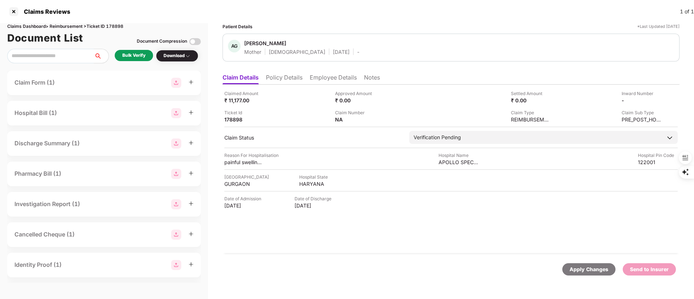
click at [138, 55] on div "Bulk Verify" at bounding box center [133, 55] width 23 height 7
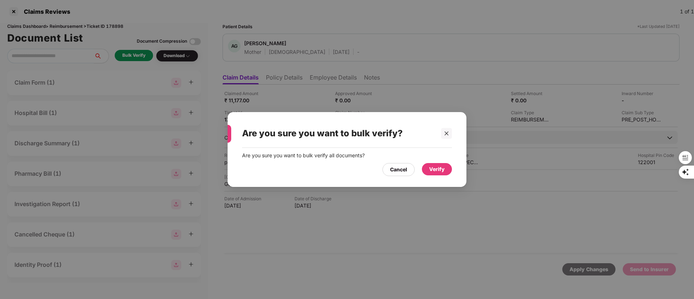
click at [431, 168] on div "Verify" at bounding box center [437, 169] width 16 height 8
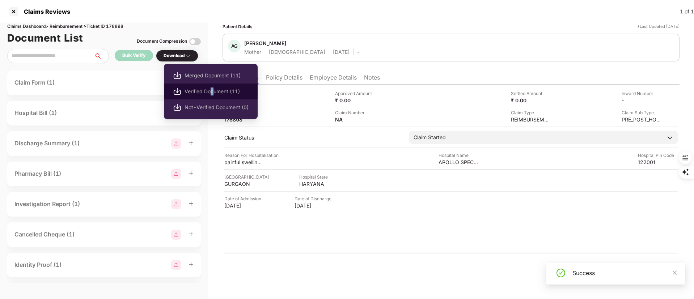
click at [213, 88] on span "Verified Document (11)" at bounding box center [216, 92] width 64 height 8
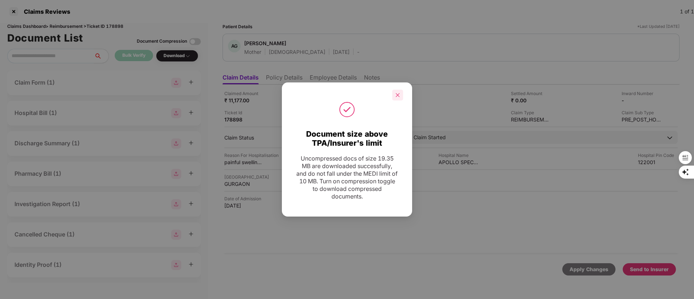
click at [395, 93] on icon "close" at bounding box center [397, 95] width 5 height 5
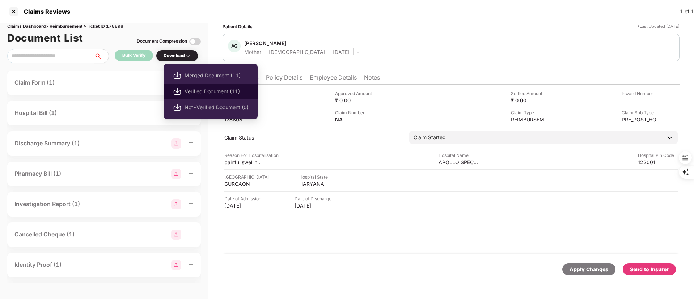
click at [206, 91] on span "Verified Document (11)" at bounding box center [216, 92] width 64 height 8
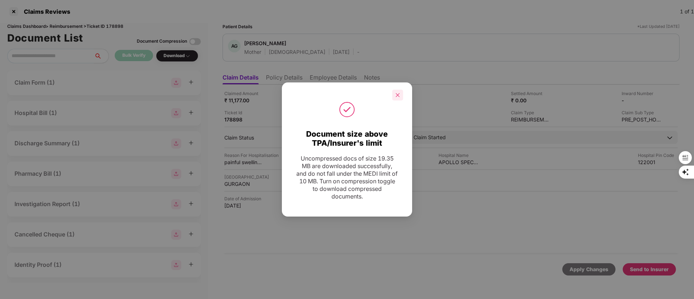
click at [401, 95] on div at bounding box center [397, 95] width 11 height 11
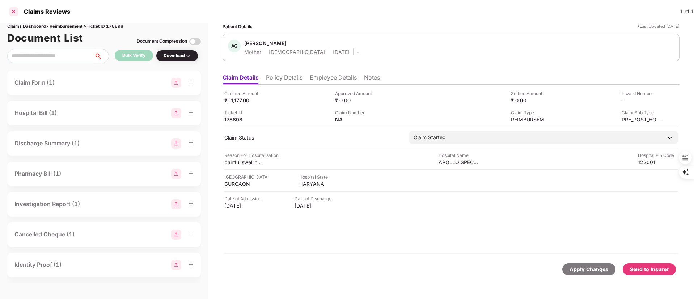
click at [12, 13] on div at bounding box center [14, 12] width 12 height 12
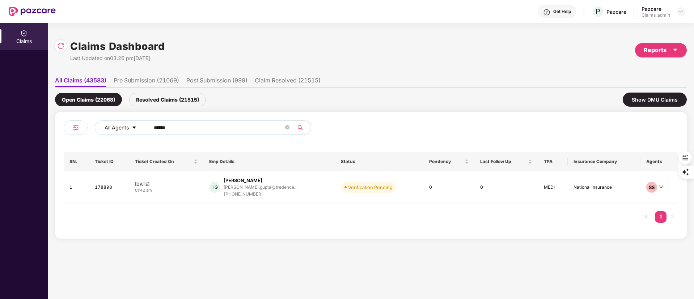
drag, startPoint x: 219, startPoint y: 125, endPoint x: 101, endPoint y: 126, distance: 119.0
click at [101, 126] on div "All Agents ******" at bounding box center [279, 127] width 368 height 14
paste input "text"
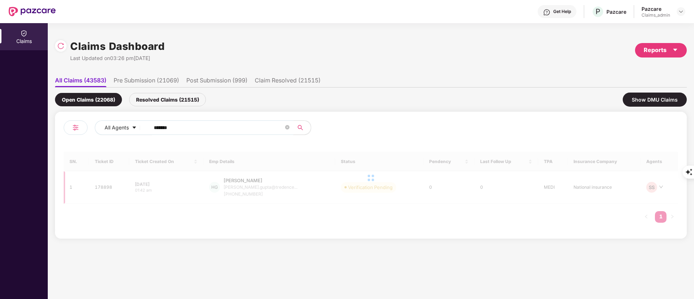
type input "******"
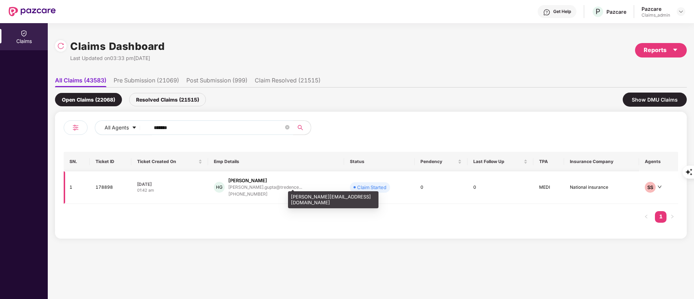
click at [273, 189] on div "harshit.gupta@tredence..." at bounding box center [265, 187] width 74 height 5
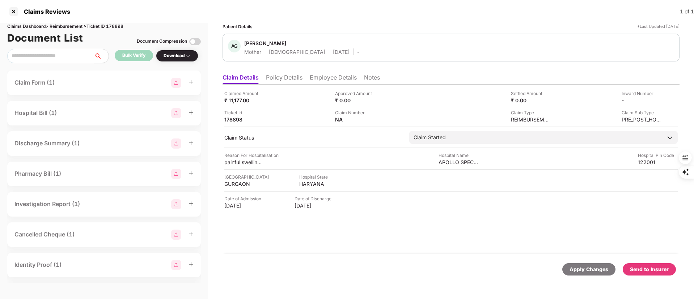
click at [287, 78] on li "Policy Details" at bounding box center [284, 79] width 37 height 10
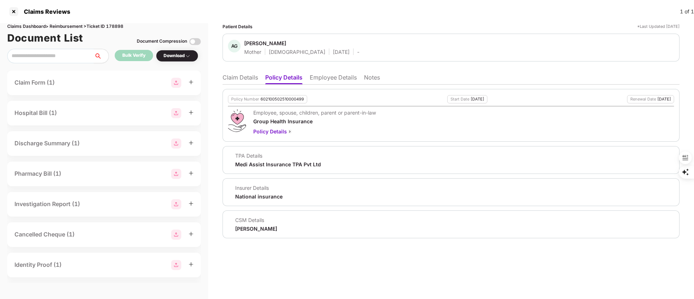
click at [234, 77] on li "Claim Details" at bounding box center [239, 79] width 35 height 10
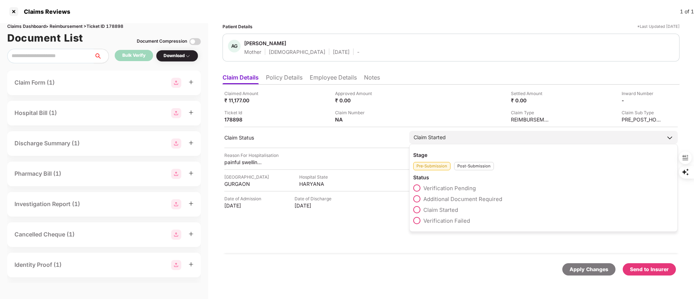
click at [473, 196] on span "Additional Document Required" at bounding box center [462, 199] width 79 height 7
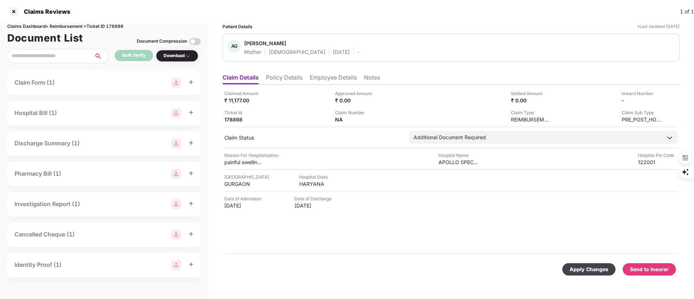
click at [586, 263] on div "Apply Changes" at bounding box center [588, 269] width 53 height 12
click at [280, 79] on li "Policy Details" at bounding box center [284, 79] width 37 height 10
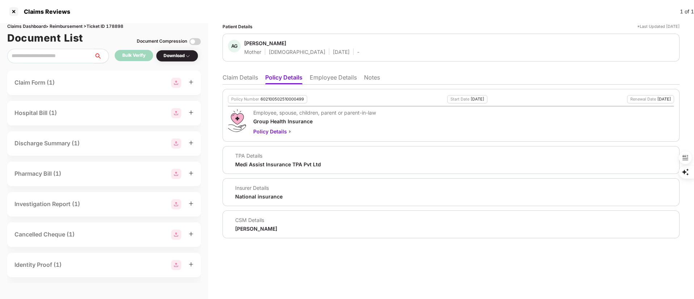
click at [237, 75] on li "Claim Details" at bounding box center [239, 79] width 35 height 10
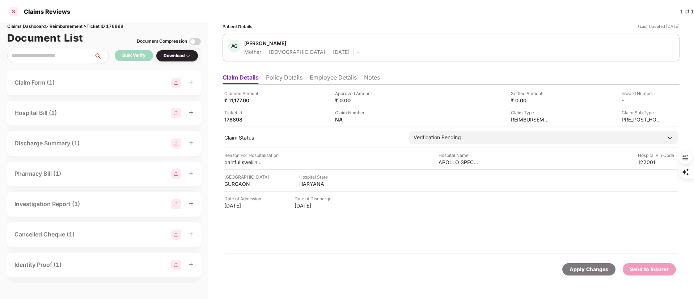
click at [15, 12] on div at bounding box center [14, 12] width 12 height 12
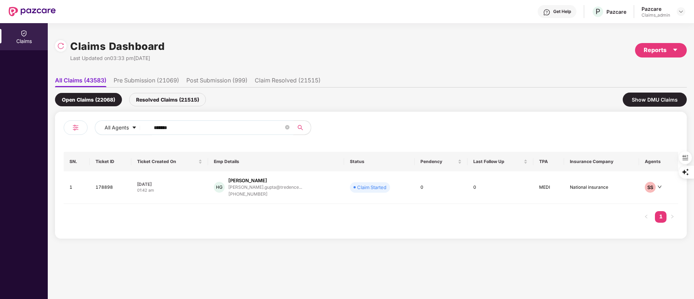
drag, startPoint x: 188, startPoint y: 127, endPoint x: 91, endPoint y: 127, distance: 96.9
click at [91, 127] on div "All Agents ******" at bounding box center [217, 130] width 307 height 20
paste input "text"
type input "******"
click at [249, 189] on div "shreya.saxena@cashfree..." at bounding box center [257, 187] width 56 height 5
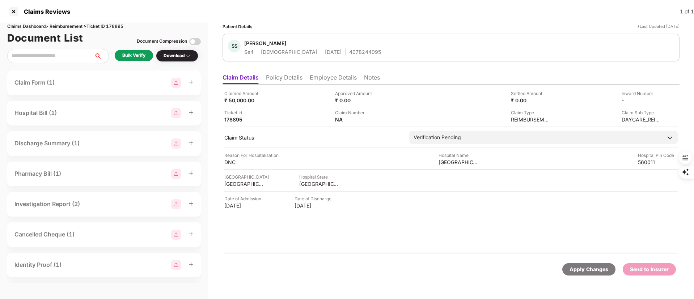
click at [276, 77] on li "Policy Details" at bounding box center [284, 79] width 37 height 10
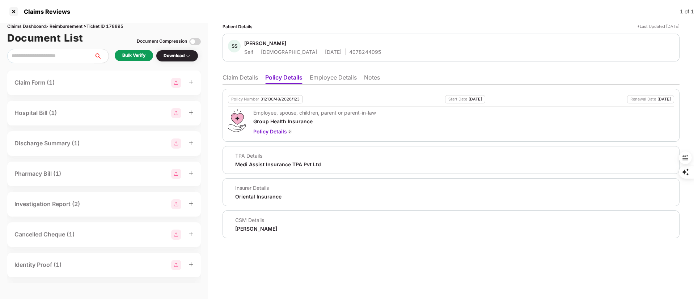
click at [142, 54] on div "Bulk Verify" at bounding box center [133, 55] width 23 height 7
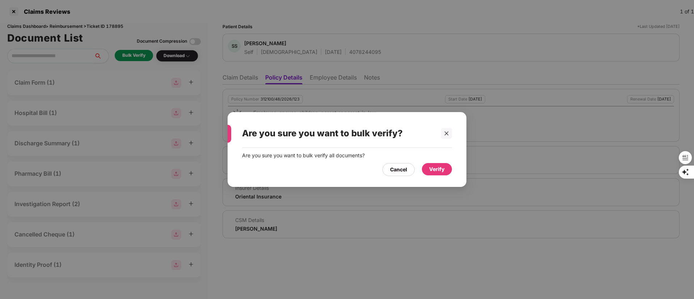
click at [434, 167] on div "Verify" at bounding box center [437, 169] width 16 height 8
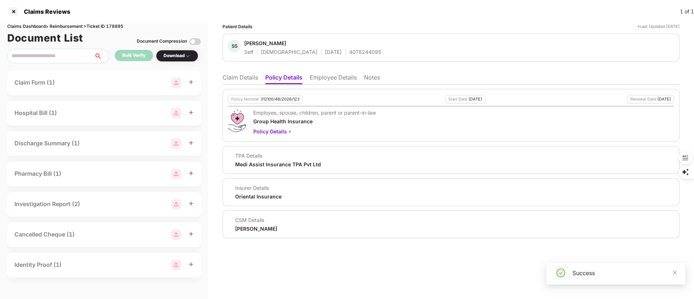
click at [176, 57] on div "Download" at bounding box center [176, 55] width 27 height 7
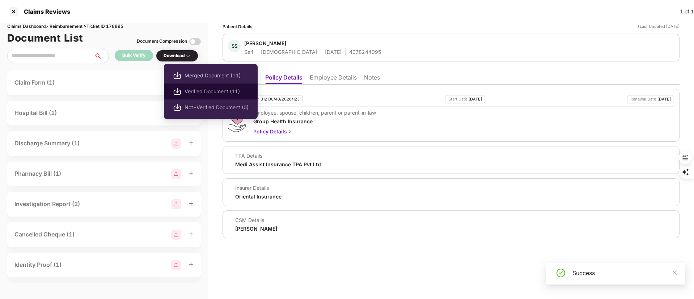
click at [209, 94] on span "Verified Document (11)" at bounding box center [216, 92] width 64 height 8
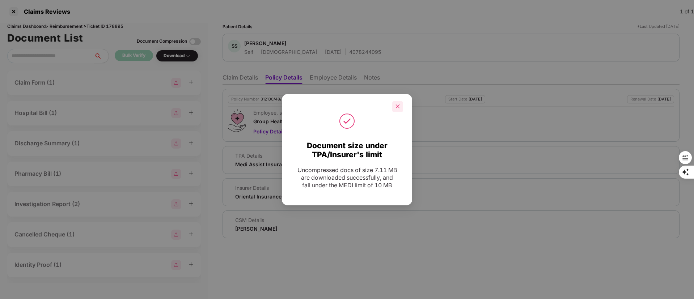
click at [397, 104] on icon "close" at bounding box center [397, 106] width 5 height 5
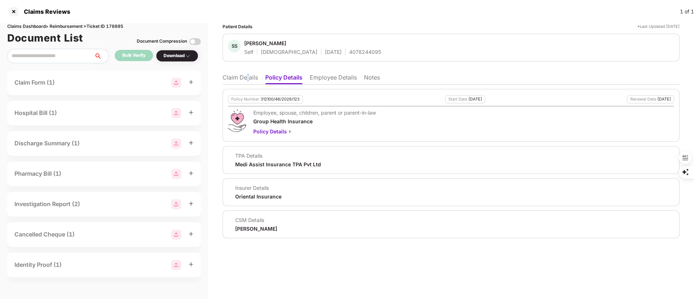
click at [248, 78] on li "Claim Details" at bounding box center [239, 79] width 35 height 10
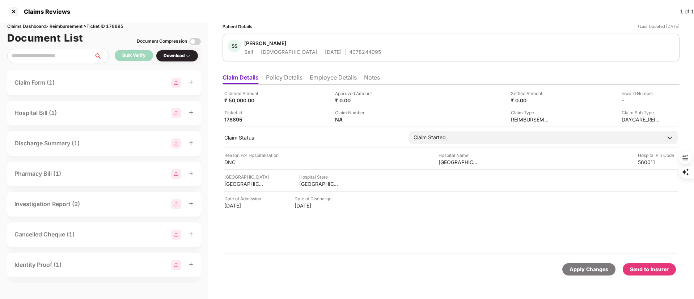
click at [655, 272] on div "Send to Insurer" at bounding box center [649, 269] width 39 height 8
click at [294, 79] on li "Policy Details" at bounding box center [284, 79] width 37 height 10
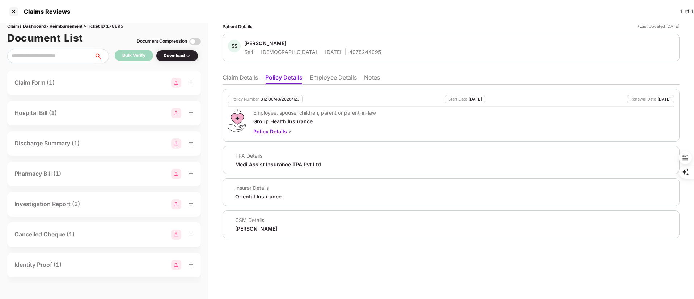
click at [250, 76] on li "Claim Details" at bounding box center [239, 79] width 35 height 10
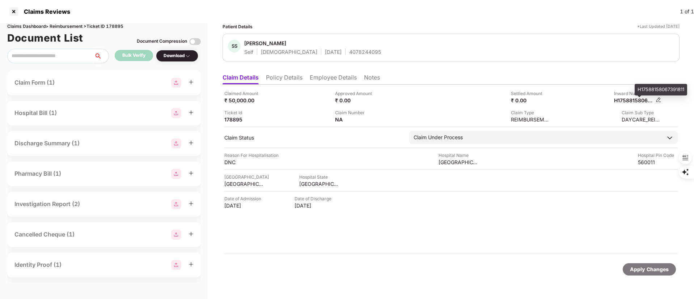
click at [633, 98] on div "H17588158067391811" at bounding box center [634, 100] width 40 height 7
click at [634, 98] on div "H17588158067391811" at bounding box center [634, 100] width 40 height 7
copy div "H17588158067391811"
click at [12, 11] on div at bounding box center [14, 12] width 12 height 12
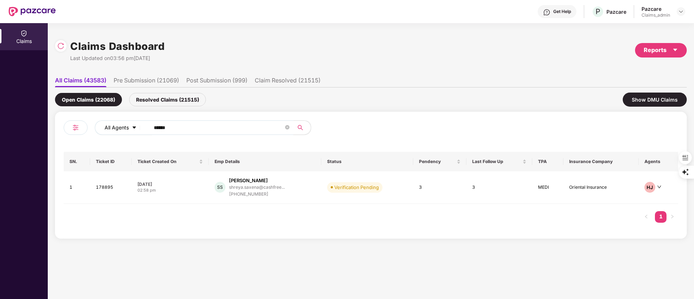
drag, startPoint x: 217, startPoint y: 129, endPoint x: 112, endPoint y: 126, distance: 104.9
click at [112, 126] on div "All Agents ******" at bounding box center [279, 127] width 368 height 14
paste input "text"
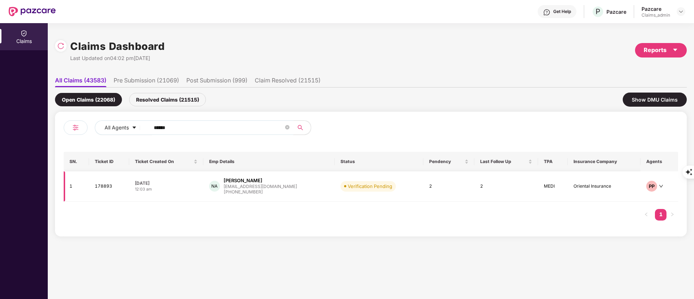
type input "******"
click at [251, 192] on div "+919513111128" at bounding box center [259, 192] width 73 height 7
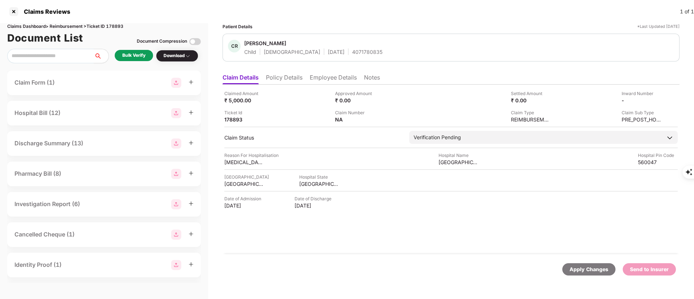
click at [285, 76] on li "Policy Details" at bounding box center [284, 79] width 37 height 10
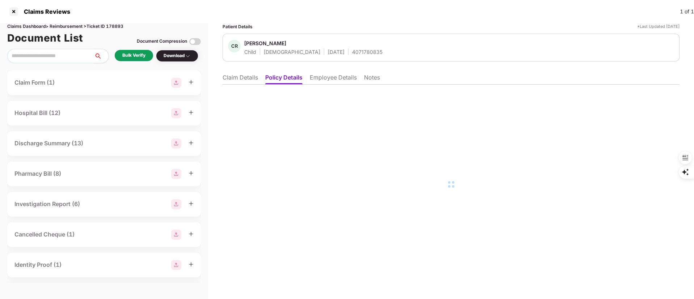
click at [235, 77] on li "Claim Details" at bounding box center [239, 79] width 35 height 10
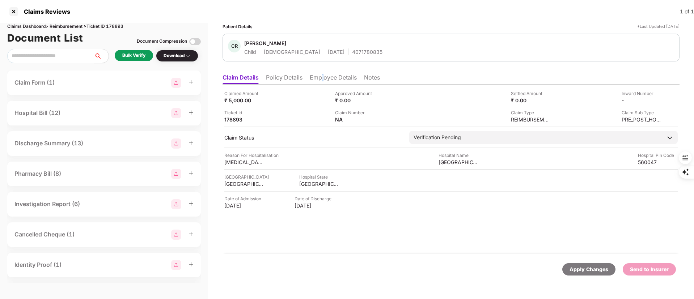
click at [323, 77] on li "Employee Details" at bounding box center [333, 79] width 47 height 10
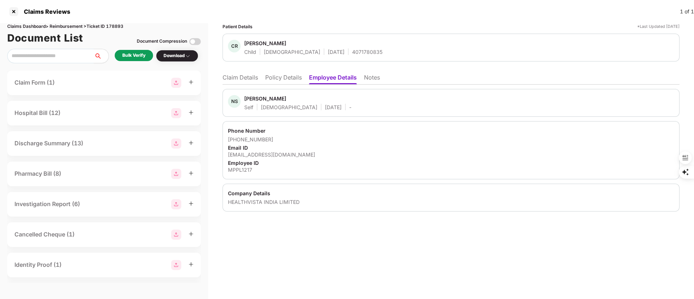
click at [274, 77] on li "Policy Details" at bounding box center [283, 79] width 37 height 10
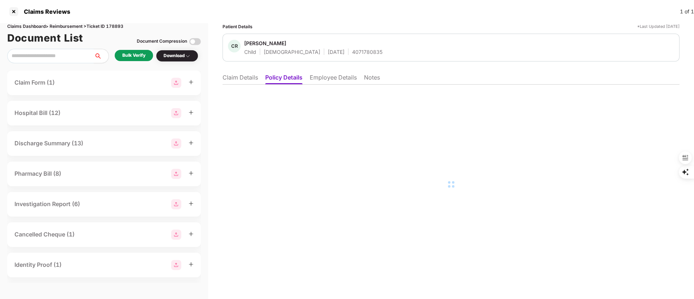
click at [142, 53] on div "Bulk Verify" at bounding box center [133, 55] width 23 height 7
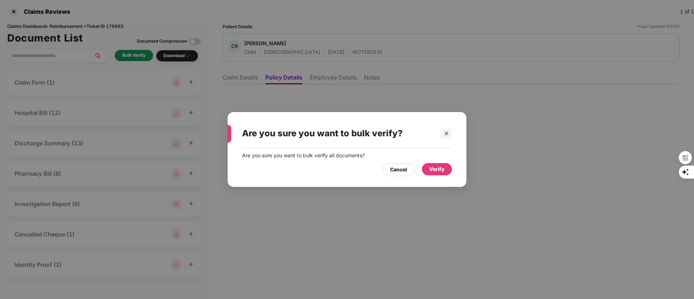
click at [434, 167] on div "Verify" at bounding box center [437, 169] width 16 height 8
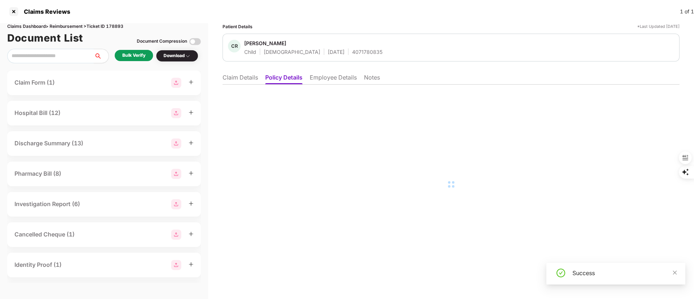
click at [235, 77] on li "Claim Details" at bounding box center [239, 79] width 35 height 10
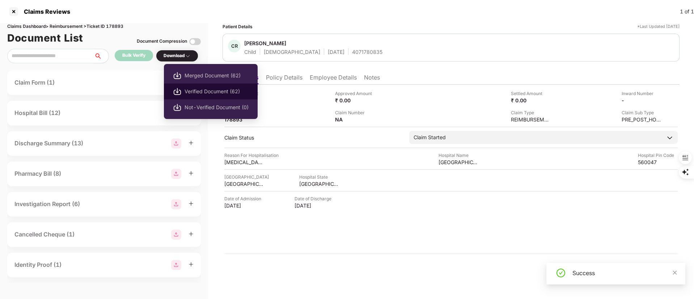
click at [192, 90] on span "Verified Document (62)" at bounding box center [216, 92] width 64 height 8
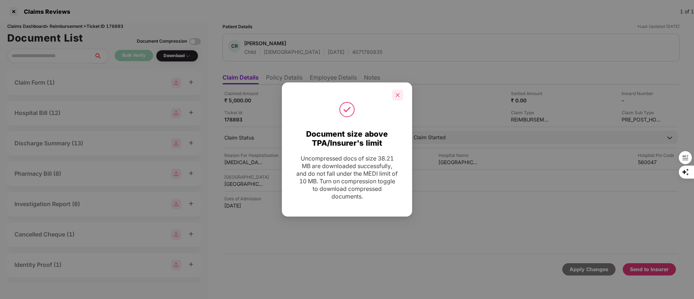
click at [400, 93] on icon "close" at bounding box center [397, 95] width 5 height 5
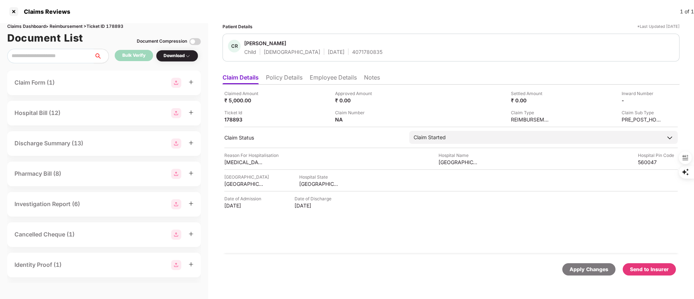
click at [650, 268] on div "Send to Insurer" at bounding box center [649, 269] width 39 height 8
click at [281, 82] on li "Policy Details" at bounding box center [284, 79] width 37 height 10
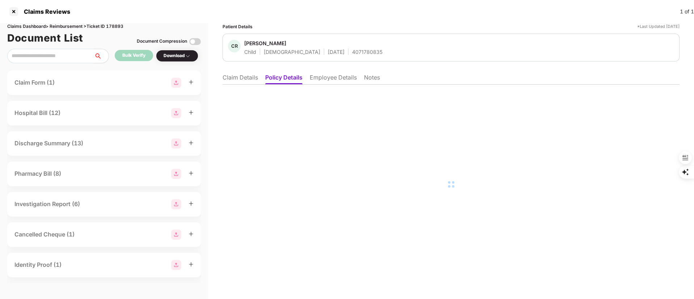
click at [242, 77] on li "Claim Details" at bounding box center [239, 79] width 35 height 10
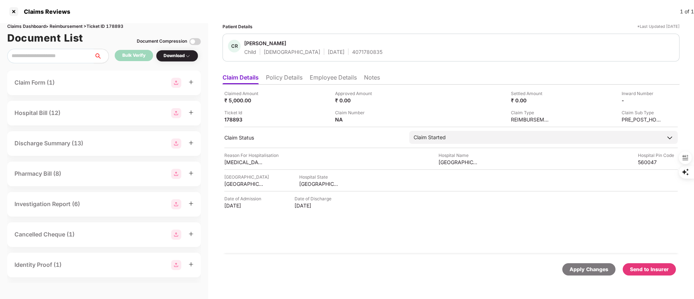
click at [638, 270] on div "Send to Insurer" at bounding box center [649, 269] width 39 height 8
click at [365, 234] on div "Claimed Amount ₹ 5,000.00 Approved Amount ₹ 0.00 Settled Amount ₹ 0.00 Inward N…" at bounding box center [450, 170] width 457 height 170
click at [289, 76] on li "Policy Details" at bounding box center [284, 79] width 37 height 10
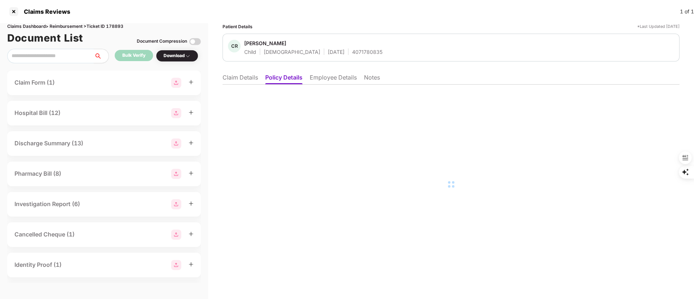
click at [252, 76] on li "Claim Details" at bounding box center [239, 79] width 35 height 10
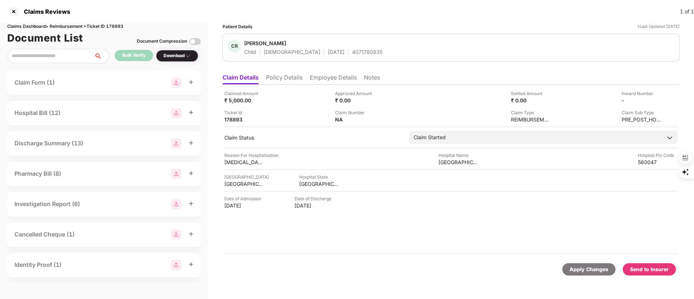
click at [335, 77] on li "Employee Details" at bounding box center [333, 79] width 47 height 10
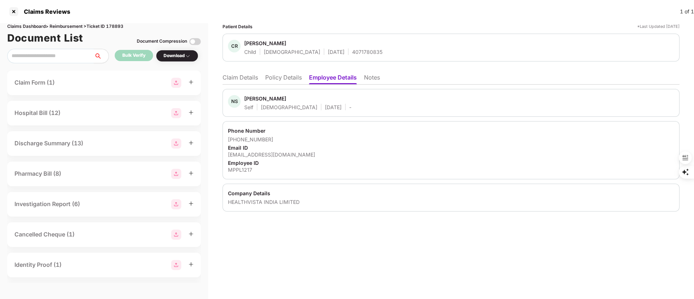
click at [260, 153] on div "dummyhv143@gmail.com" at bounding box center [451, 154] width 446 height 7
copy div "dummyhv143@gmail.com"
click at [227, 75] on li "Claim Details" at bounding box center [239, 79] width 35 height 10
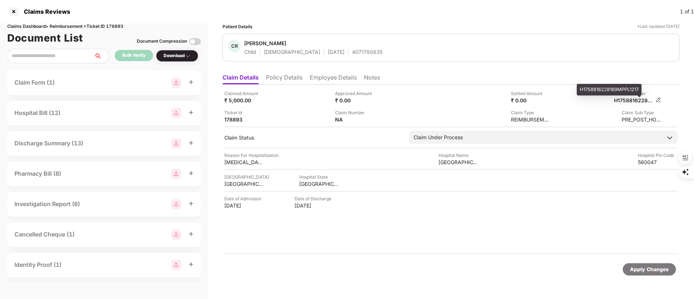
click at [637, 101] on div "H1758816228169MPPL1217" at bounding box center [634, 100] width 40 height 7
copy div "H1758816228169MPPL1217"
click at [329, 74] on li "Employee Details" at bounding box center [333, 79] width 47 height 10
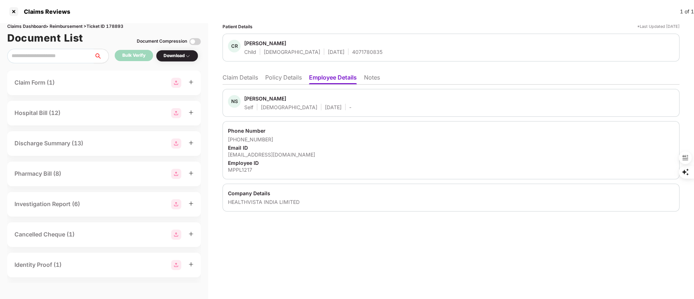
click at [255, 97] on div "Nelson Sebastian A" at bounding box center [265, 98] width 42 height 7
copy div "Nelson"
click at [13, 12] on div at bounding box center [14, 12] width 12 height 12
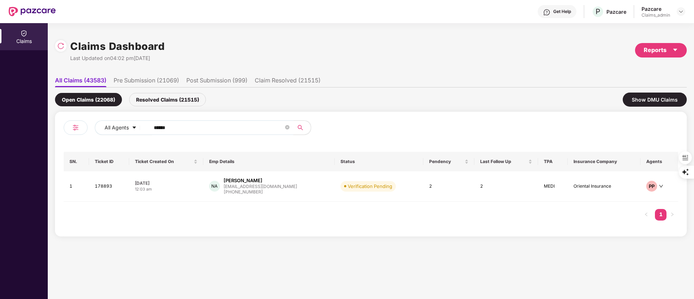
drag, startPoint x: 180, startPoint y: 127, endPoint x: 85, endPoint y: 125, distance: 95.1
click at [85, 125] on div "All Agents ******" at bounding box center [217, 130] width 307 height 20
paste input "text"
type input "******"
click at [244, 185] on div "kumar.rajpurohit@tvari..." at bounding box center [259, 187] width 66 height 5
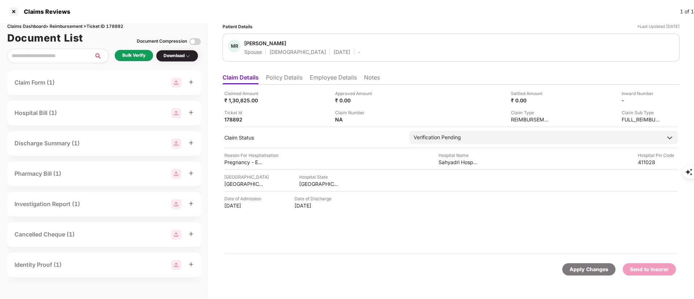
click at [284, 75] on li "Policy Details" at bounding box center [284, 79] width 37 height 10
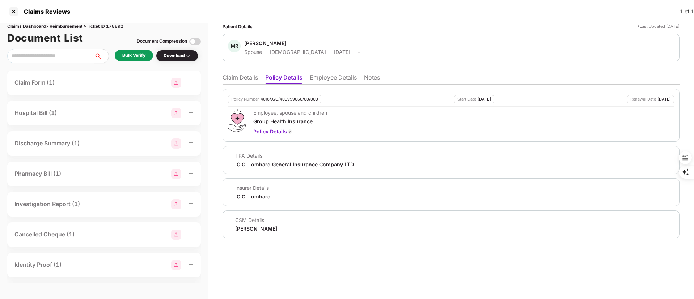
click at [235, 71] on ul "Claim Details Policy Details Employee Details Notes" at bounding box center [450, 77] width 457 height 14
click at [235, 76] on li "Claim Details" at bounding box center [239, 79] width 35 height 10
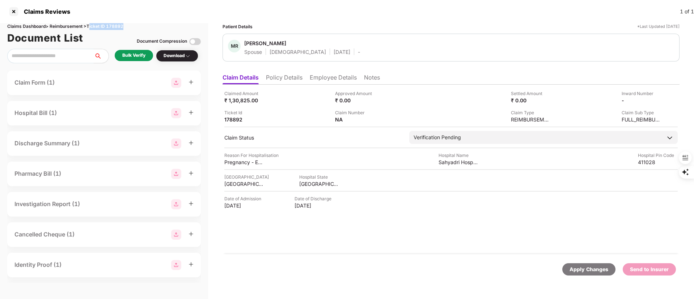
drag, startPoint x: 89, startPoint y: 25, endPoint x: 137, endPoint y: 27, distance: 48.1
click at [137, 27] on div "Claims Dashboard > Reimbursement > Ticket ID 178892" at bounding box center [103, 26] width 193 height 7
copy div "Ticket ID 178892"
click at [12, 9] on div at bounding box center [14, 12] width 12 height 12
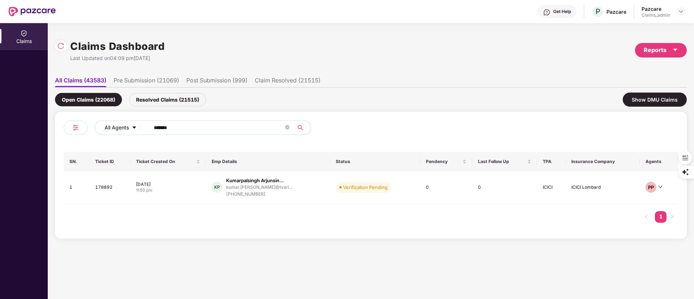
drag, startPoint x: 183, startPoint y: 127, endPoint x: 97, endPoint y: 128, distance: 86.8
click at [97, 128] on div "All Agents ******" at bounding box center [279, 127] width 368 height 14
paste input "text"
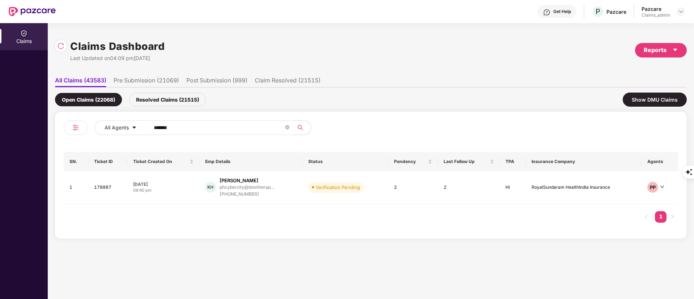
type input "******"
click at [251, 188] on div "phcybercity@biontherap..." at bounding box center [246, 187] width 54 height 5
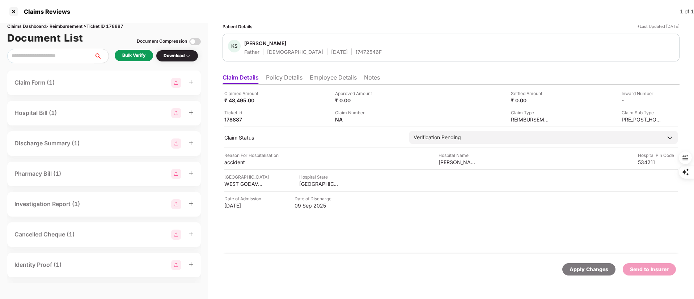
click at [142, 52] on div "Bulk Verify" at bounding box center [133, 55] width 23 height 7
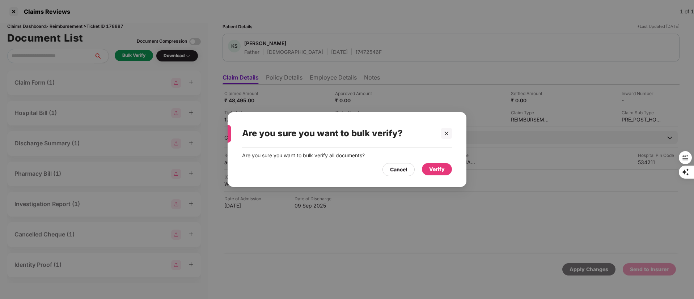
click at [436, 169] on div "Verify" at bounding box center [437, 169] width 16 height 8
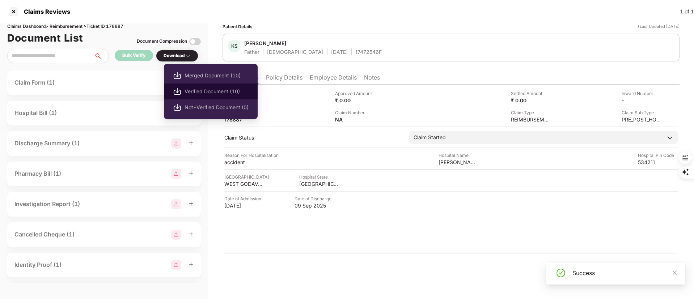
click at [188, 90] on span "Verified Document (10)" at bounding box center [216, 92] width 64 height 8
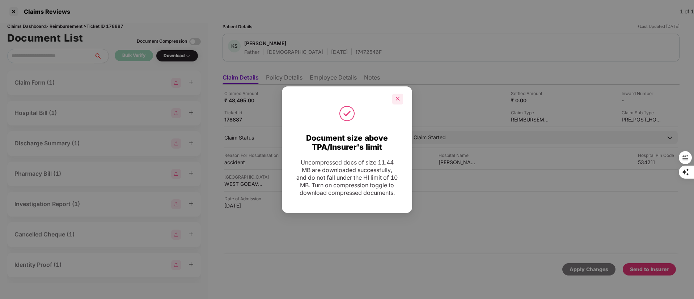
click at [398, 97] on icon "close" at bounding box center [398, 99] width 4 height 4
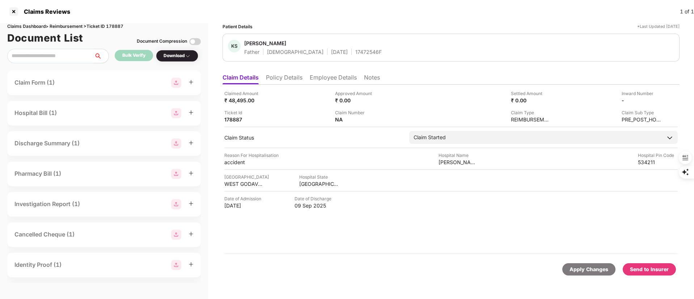
drag, startPoint x: 368, startPoint y: 261, endPoint x: 362, endPoint y: 248, distance: 14.2
click at [367, 261] on div "Apply Changes Send to Insurer" at bounding box center [450, 269] width 457 height 30
click at [649, 269] on div "Send to Insurer" at bounding box center [649, 269] width 39 height 8
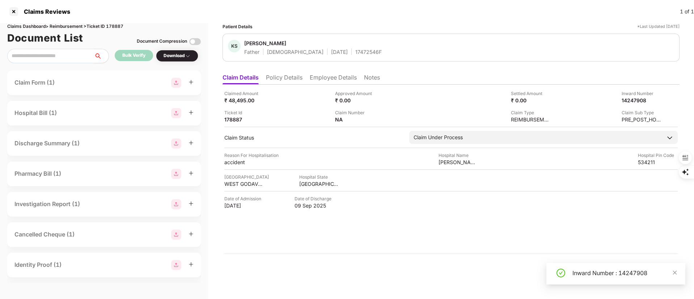
click at [362, 259] on div "Apply Changes" at bounding box center [450, 269] width 457 height 30
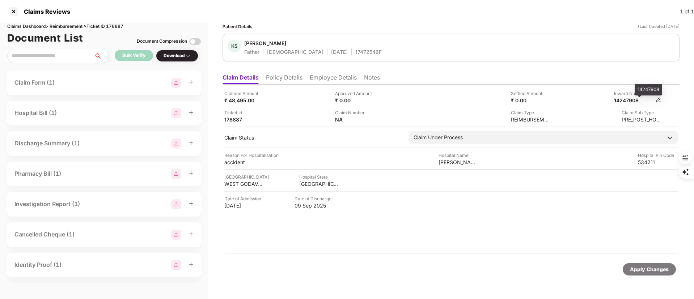
click at [624, 99] on div "14247908" at bounding box center [634, 100] width 40 height 7
copy div "14247908"
click at [337, 236] on div "Claimed Amount ₹ 48,495.00 Approved Amount ₹ 0.00 Settled Amount ₹ 0.00 Inward …" at bounding box center [450, 170] width 457 height 170
click at [337, 78] on li "Employee Details" at bounding box center [333, 79] width 47 height 10
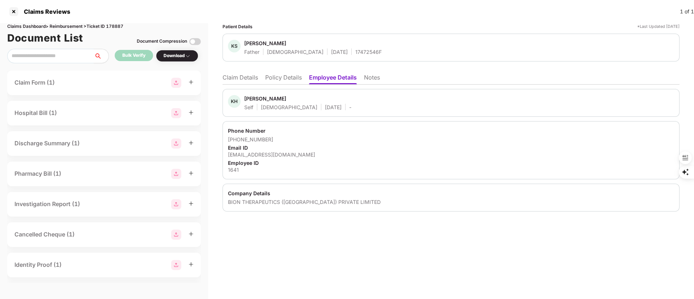
click at [251, 99] on div "Kovvuri Harsha" at bounding box center [265, 98] width 42 height 7
copy div "Kovvuri"
click at [244, 78] on li "Claim Details" at bounding box center [239, 79] width 35 height 10
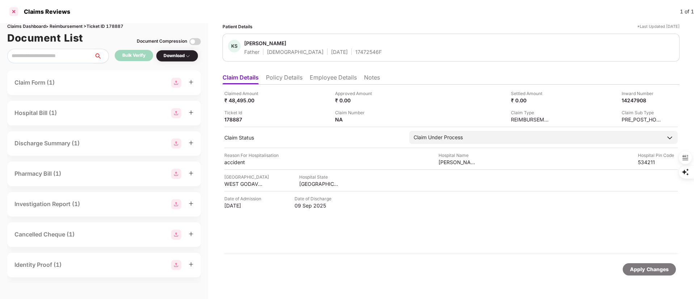
click at [14, 11] on div at bounding box center [14, 12] width 12 height 12
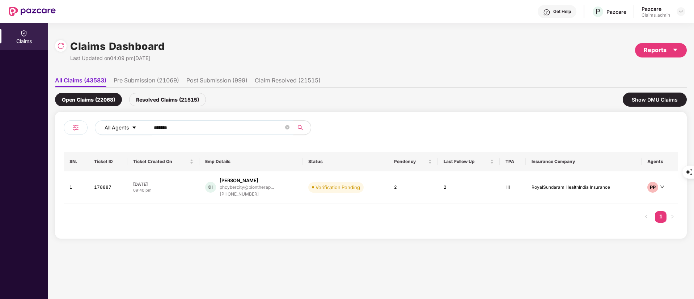
drag, startPoint x: 180, startPoint y: 124, endPoint x: 133, endPoint y: 125, distance: 46.7
click at [133, 125] on div "All Agents ******" at bounding box center [279, 127] width 368 height 14
paste input "text"
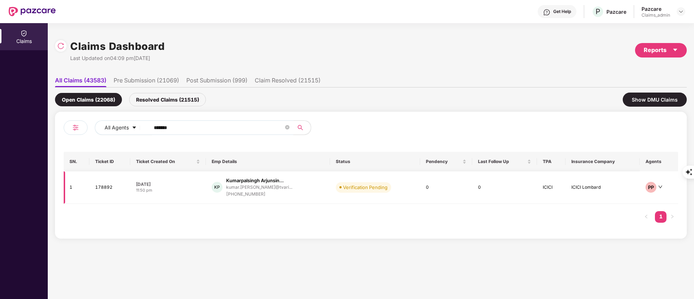
type input "******"
click at [255, 177] on td "KP Kumarpalsingh Arjunsin... kumar.rajpurohit@tvari... +918983326909" at bounding box center [268, 187] width 124 height 33
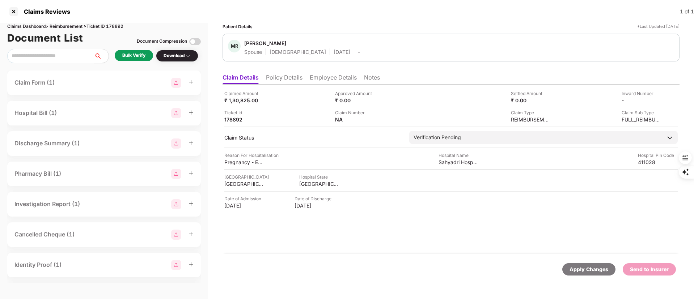
click at [328, 75] on li "Employee Details" at bounding box center [333, 79] width 47 height 10
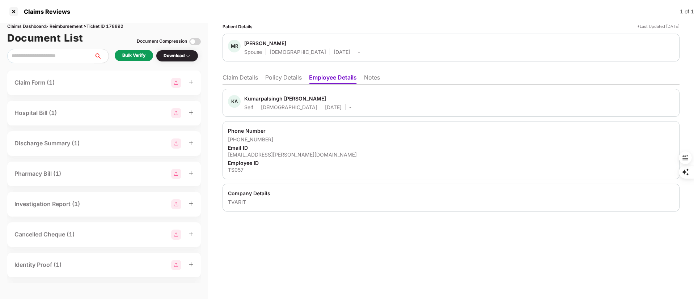
click at [283, 75] on li "Policy Details" at bounding box center [283, 79] width 37 height 10
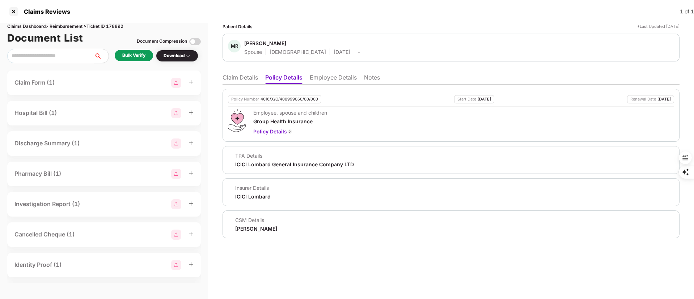
click at [237, 75] on li "Claim Details" at bounding box center [239, 79] width 35 height 10
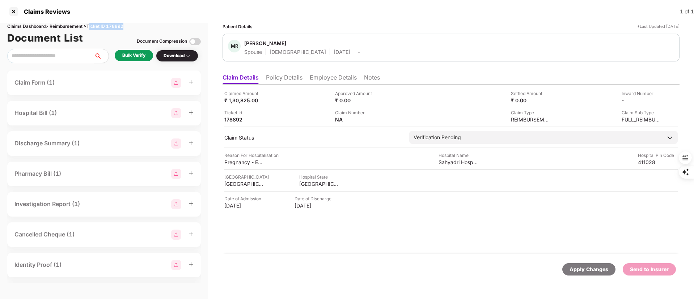
drag, startPoint x: 89, startPoint y: 25, endPoint x: 128, endPoint y: 29, distance: 39.3
click at [128, 29] on div "Claims Dashboard > Reimbursement > Ticket ID 178892" at bounding box center [103, 26] width 193 height 7
copy div "Ticket ID 178892"
click at [14, 9] on div at bounding box center [14, 12] width 12 height 12
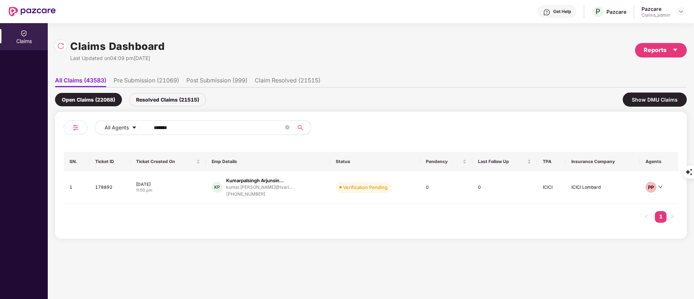
drag, startPoint x: 184, startPoint y: 128, endPoint x: 154, endPoint y: 129, distance: 30.0
click at [140, 126] on div "All Agents ******" at bounding box center [279, 127] width 368 height 14
paste input "text"
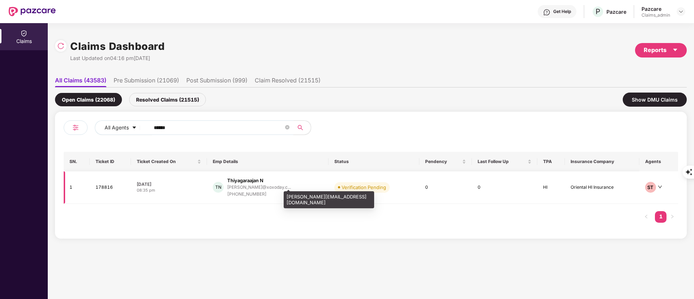
type input "******"
click at [266, 186] on div "thiyagarajan@xoxoday.c..." at bounding box center [259, 187] width 64 height 5
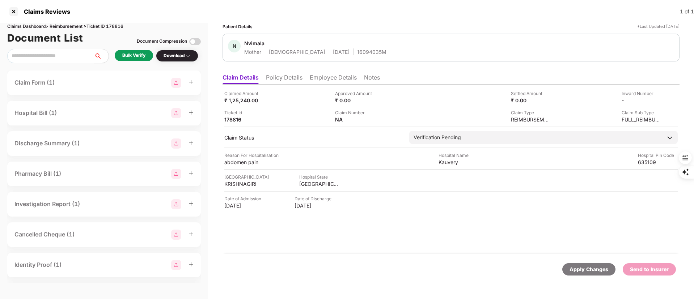
click at [137, 57] on div "Bulk Verify" at bounding box center [133, 55] width 23 height 7
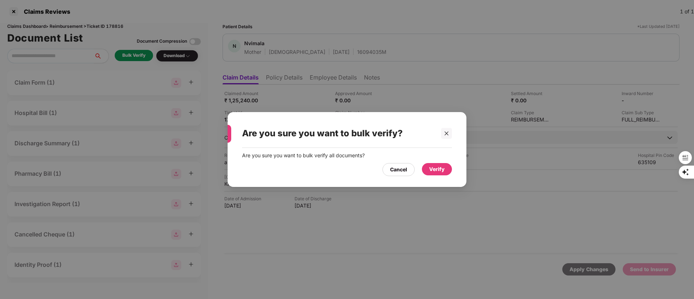
click at [437, 170] on div "Verify" at bounding box center [437, 169] width 16 height 8
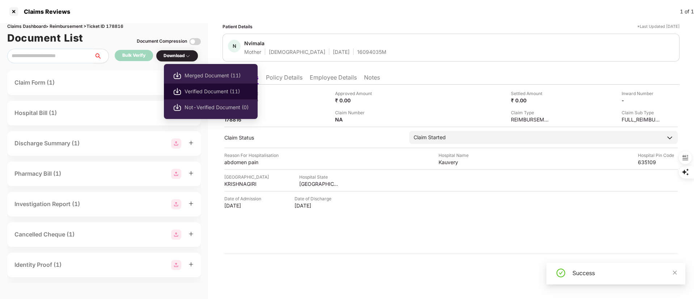
click at [210, 95] on span "Verified Document (11)" at bounding box center [216, 92] width 64 height 8
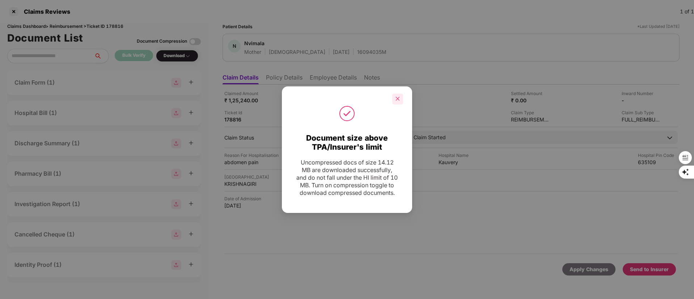
click at [398, 97] on icon "close" at bounding box center [398, 99] width 4 height 4
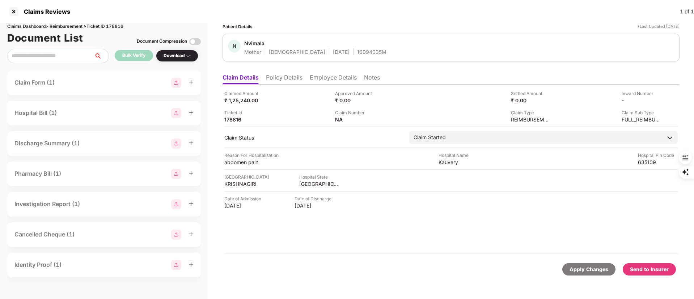
click at [648, 269] on div "Send to Insurer" at bounding box center [649, 269] width 39 height 8
click at [327, 76] on li "Employee Details" at bounding box center [333, 79] width 47 height 10
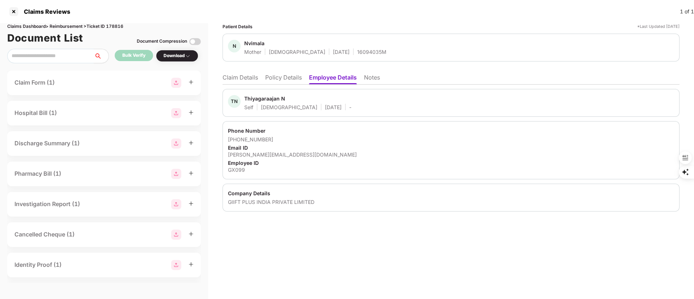
click at [256, 97] on div "Thiyagaraajan N" at bounding box center [264, 98] width 41 height 7
click at [251, 77] on li "Claim Details" at bounding box center [239, 79] width 35 height 10
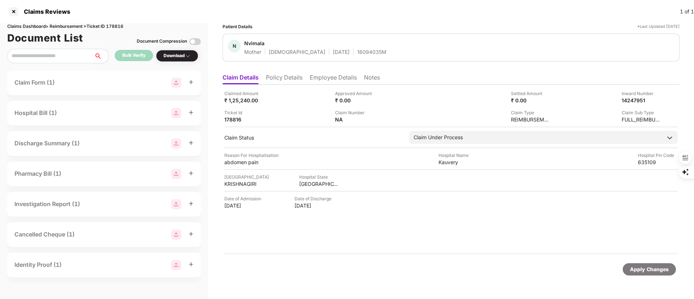
click at [287, 76] on li "Policy Details" at bounding box center [284, 79] width 37 height 10
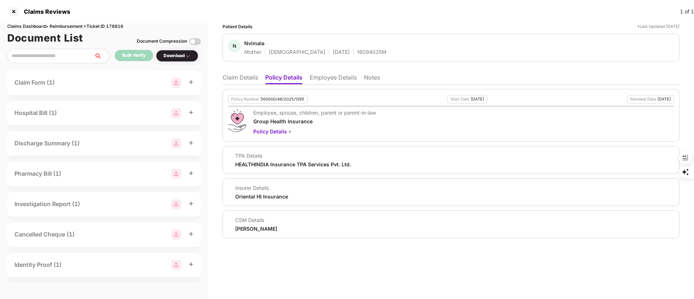
click at [321, 75] on li "Employee Details" at bounding box center [333, 79] width 47 height 10
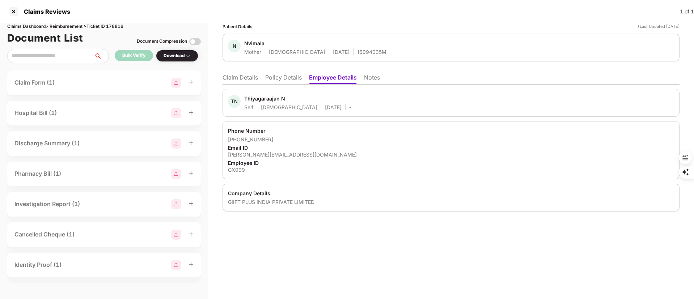
click at [242, 77] on li "Claim Details" at bounding box center [239, 79] width 35 height 10
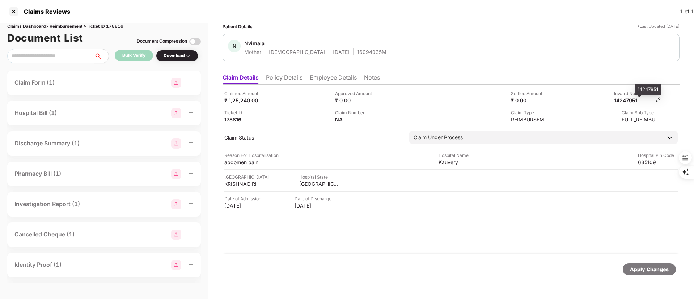
click at [630, 99] on div "14247951" at bounding box center [634, 100] width 40 height 7
click at [283, 78] on li "Policy Details" at bounding box center [284, 79] width 37 height 10
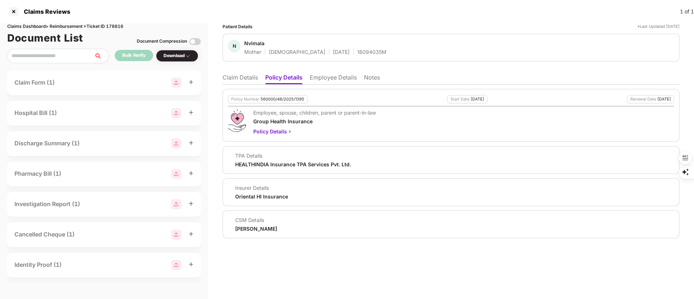
click at [231, 76] on li "Claim Details" at bounding box center [239, 79] width 35 height 10
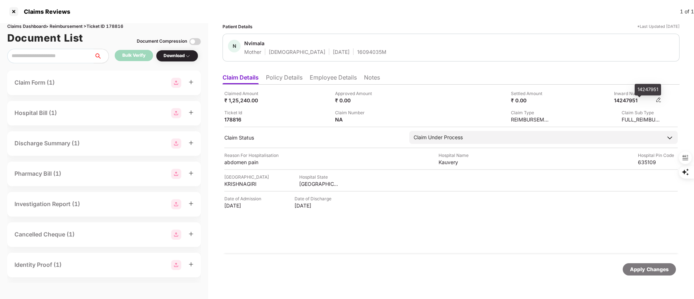
click at [630, 101] on div "14247951" at bounding box center [634, 100] width 40 height 7
click at [10, 9] on div at bounding box center [14, 12] width 12 height 12
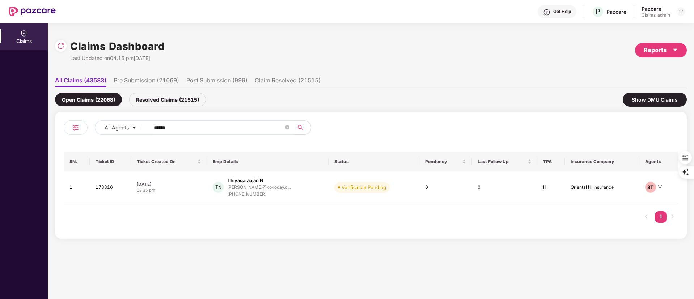
drag, startPoint x: 188, startPoint y: 128, endPoint x: 84, endPoint y: 128, distance: 104.1
click at [84, 128] on div "All Agents ******" at bounding box center [217, 130] width 307 height 20
paste input "text"
type input "******"
click at [214, 190] on div "MM" at bounding box center [219, 187] width 11 height 11
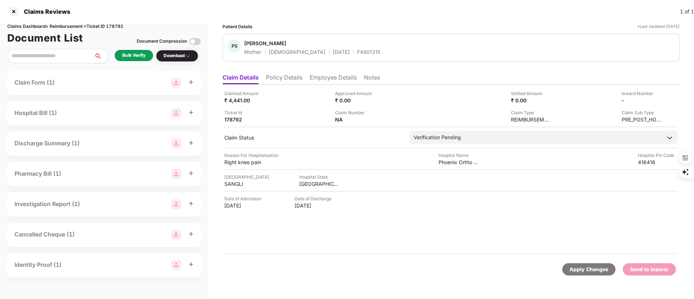
click at [268, 78] on li "Policy Details" at bounding box center [284, 79] width 37 height 10
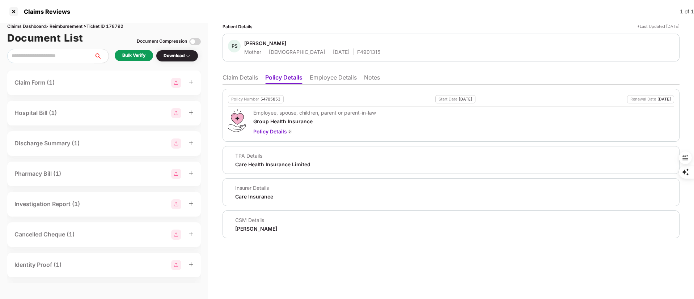
click at [332, 77] on li "Employee Details" at bounding box center [333, 79] width 47 height 10
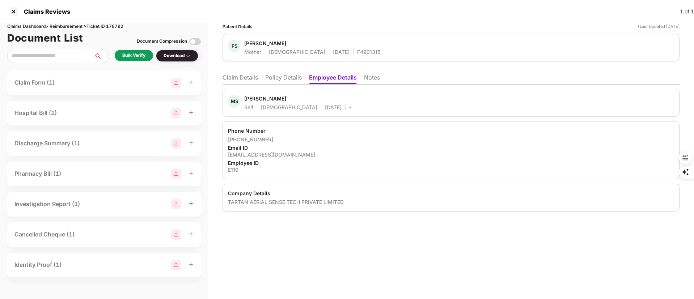
click at [283, 80] on li "Policy Details" at bounding box center [283, 79] width 37 height 10
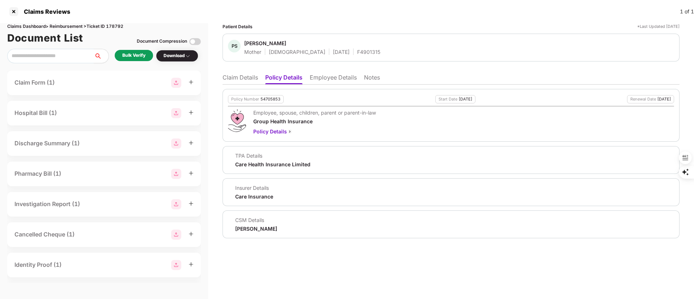
click at [264, 97] on div "54705853" at bounding box center [270, 99] width 20 height 5
click at [245, 76] on li "Claim Details" at bounding box center [239, 79] width 35 height 10
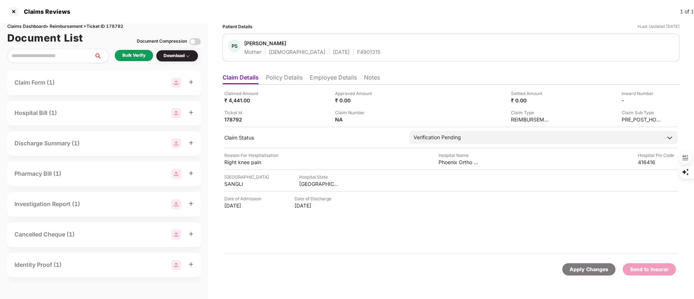
click at [318, 80] on li "Employee Details" at bounding box center [333, 79] width 47 height 10
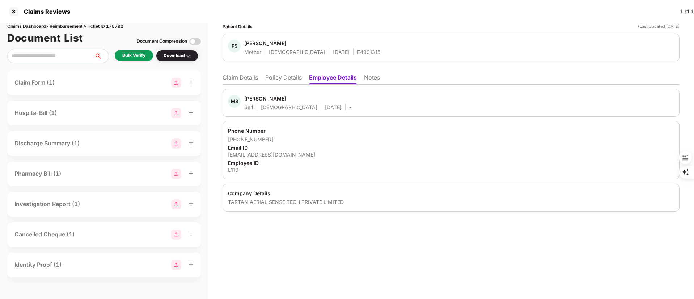
click at [290, 76] on li "Policy Details" at bounding box center [283, 79] width 37 height 10
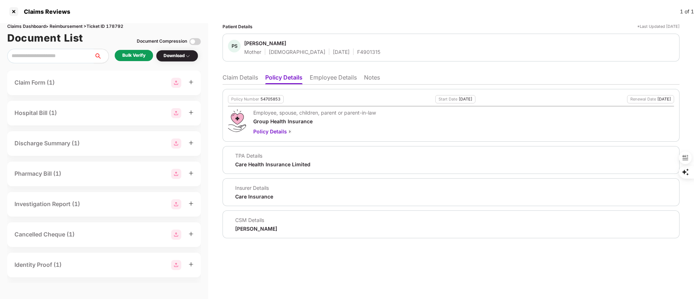
click at [249, 77] on li "Claim Details" at bounding box center [239, 79] width 35 height 10
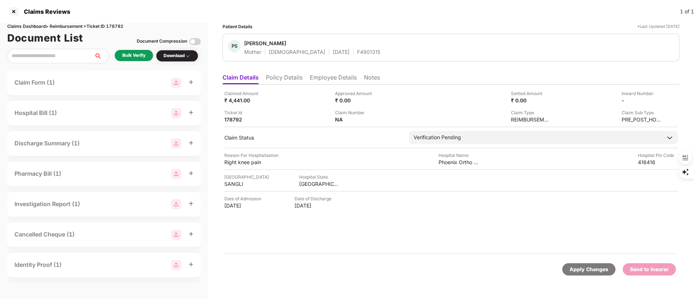
click at [341, 76] on li "Employee Details" at bounding box center [333, 79] width 47 height 10
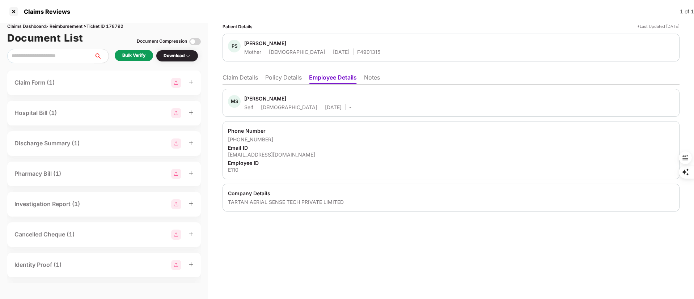
click at [357, 50] on div "F4901315" at bounding box center [368, 51] width 23 height 7
click at [248, 76] on li "Claim Details" at bounding box center [239, 79] width 35 height 10
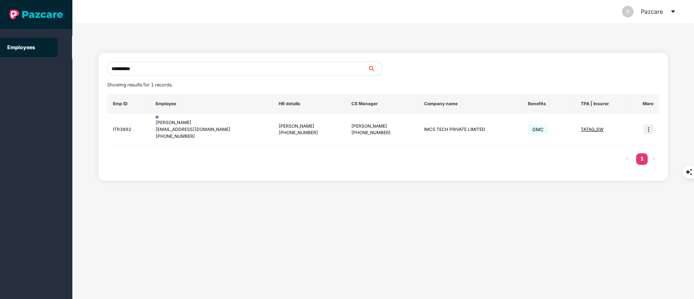
drag, startPoint x: 154, startPoint y: 68, endPoint x: 64, endPoint y: 64, distance: 90.1
click at [64, 64] on section "**********" at bounding box center [347, 149] width 694 height 299
paste input "**********"
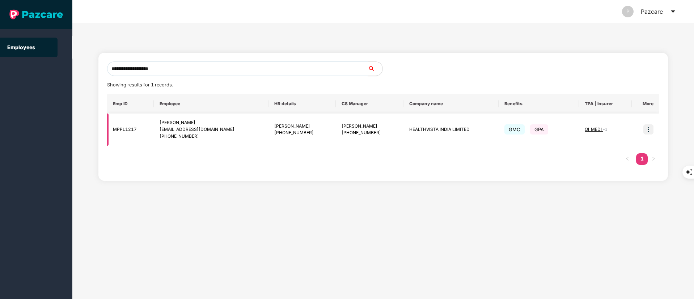
type input "**********"
click at [590, 130] on span "OI_MEDI" at bounding box center [593, 129] width 18 height 5
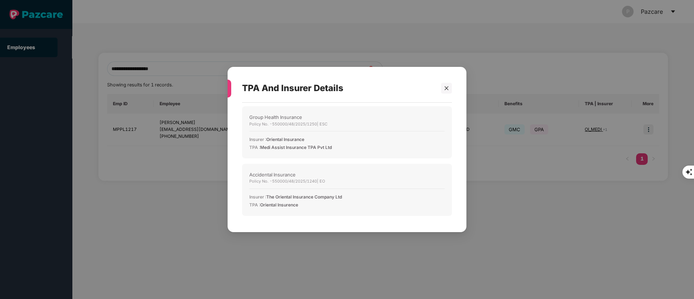
click at [541, 185] on div "TPA And Insurer Details Group Health Insurance Policy No. - 550000/48/2025/1250…" at bounding box center [347, 149] width 694 height 299
click at [447, 87] on icon "close" at bounding box center [446, 88] width 5 height 5
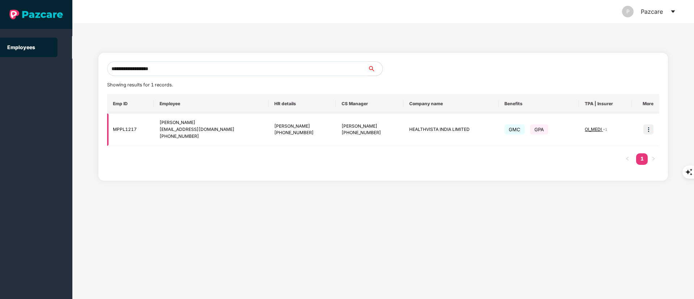
click at [593, 129] on span "OI_MEDI" at bounding box center [593, 129] width 18 height 5
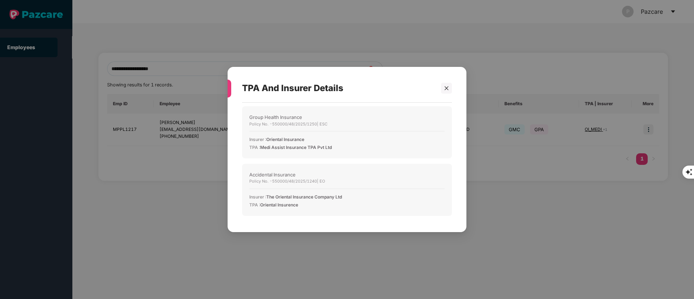
click at [557, 210] on div "TPA And Insurer Details Group Health Insurance Policy No. - 550000/48/2025/1250…" at bounding box center [347, 149] width 694 height 299
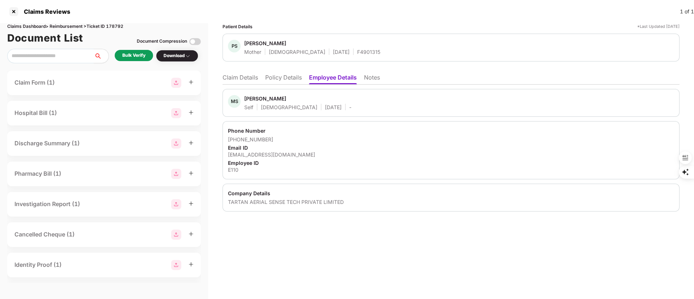
click at [268, 137] on div "[PHONE_NUMBER]" at bounding box center [451, 139] width 446 height 7
click at [269, 140] on div "[PHONE_NUMBER]" at bounding box center [451, 139] width 446 height 7
drag, startPoint x: 268, startPoint y: 140, endPoint x: 236, endPoint y: 139, distance: 31.5
click at [236, 139] on div "[PHONE_NUMBER]" at bounding box center [451, 139] width 446 height 7
copy div "9404403965"
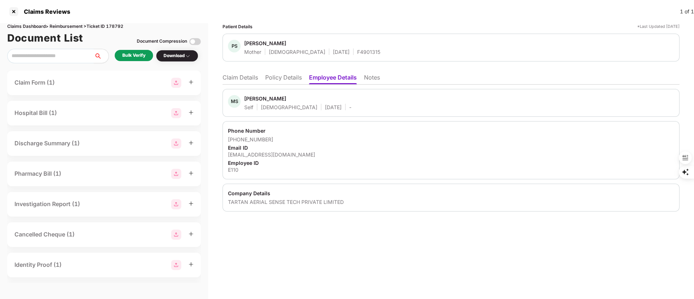
click at [281, 156] on div "[EMAIL_ADDRESS][DOMAIN_NAME]" at bounding box center [451, 154] width 446 height 7
copy div "[EMAIL_ADDRESS][DOMAIN_NAME]"
click at [133, 55] on div "Bulk Verify" at bounding box center [133, 55] width 23 height 7
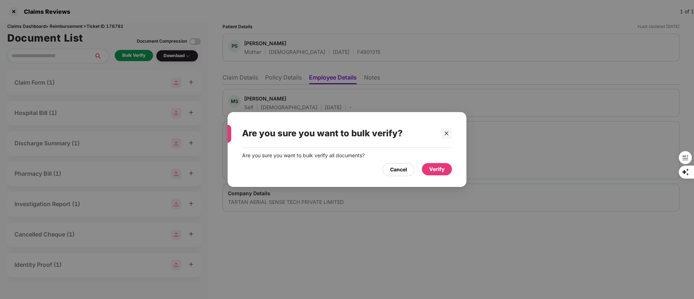
click at [442, 168] on div "Verify" at bounding box center [437, 169] width 16 height 8
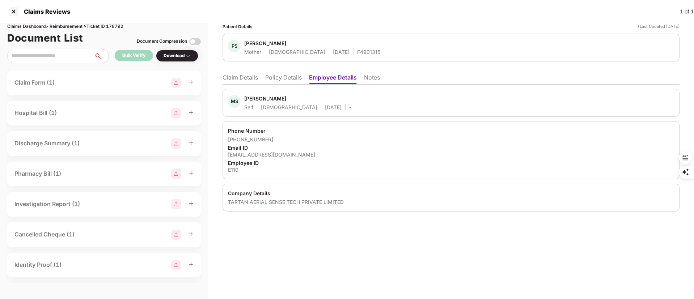
click at [179, 54] on div "Download" at bounding box center [176, 55] width 27 height 7
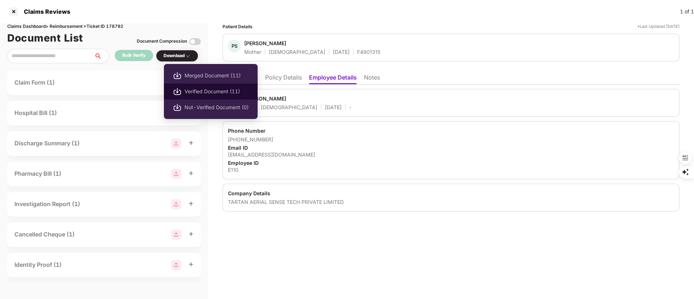
click at [202, 88] on span "Verified Document (11)" at bounding box center [216, 92] width 64 height 8
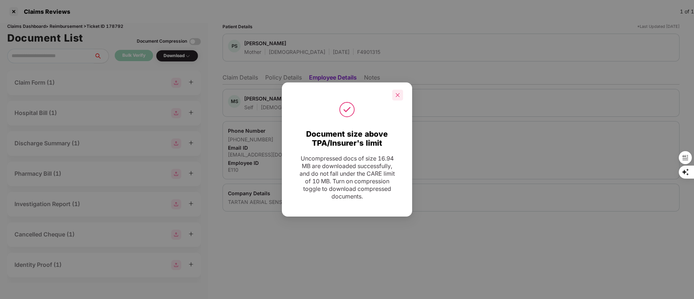
click at [398, 94] on icon "close" at bounding box center [397, 95] width 5 height 5
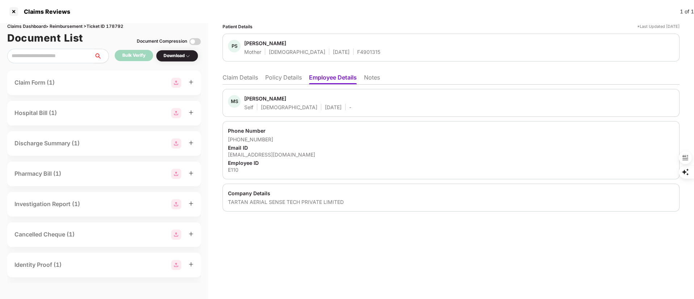
click at [280, 77] on li "Policy Details" at bounding box center [283, 79] width 37 height 10
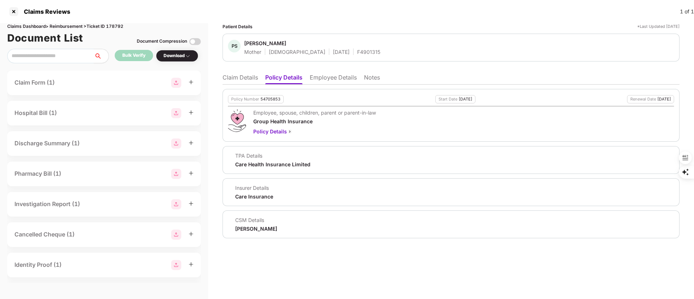
click at [343, 75] on li "Employee Details" at bounding box center [333, 79] width 47 height 10
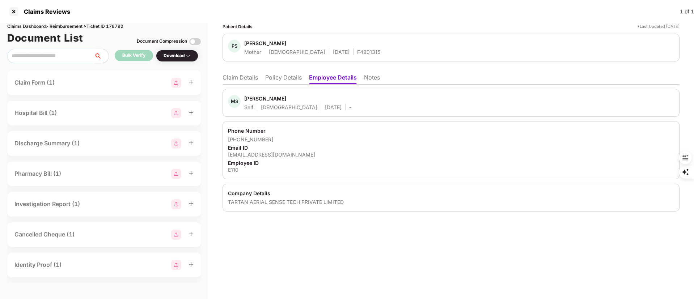
click at [240, 77] on li "Claim Details" at bounding box center [239, 79] width 35 height 10
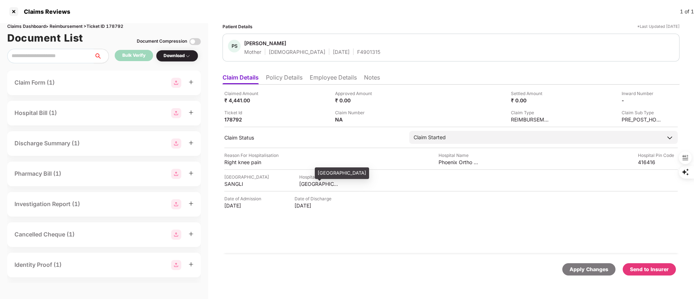
click at [321, 184] on div "[GEOGRAPHIC_DATA]" at bounding box center [319, 183] width 40 height 7
copy div "[GEOGRAPHIC_DATA]"
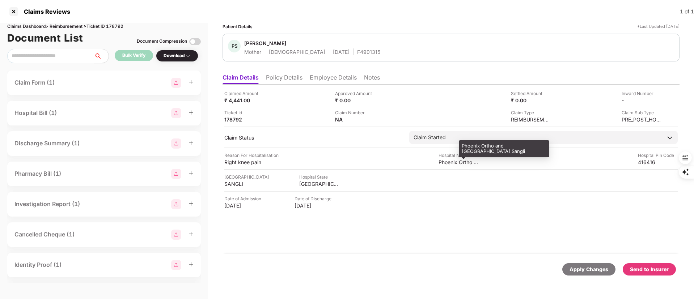
click at [465, 152] on div "Phoenix Ortho and [GEOGRAPHIC_DATA] Sangli" at bounding box center [503, 148] width 90 height 17
copy div "Phoenix Ortho and [GEOGRAPHIC_DATA] Sangli"
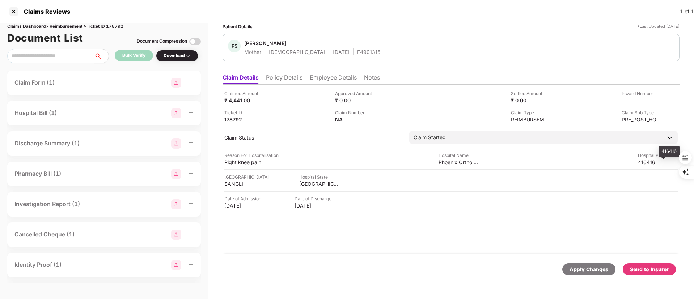
click at [647, 162] on div "416416" at bounding box center [657, 162] width 40 height 7
copy div "416416"
click at [320, 69] on div "Patient Details *Last Updated [DATE] PS [PERSON_NAME] Mother [DEMOGRAPHIC_DATA]…" at bounding box center [450, 153] width 457 height 261
click at [316, 75] on li "Employee Details" at bounding box center [333, 79] width 47 height 10
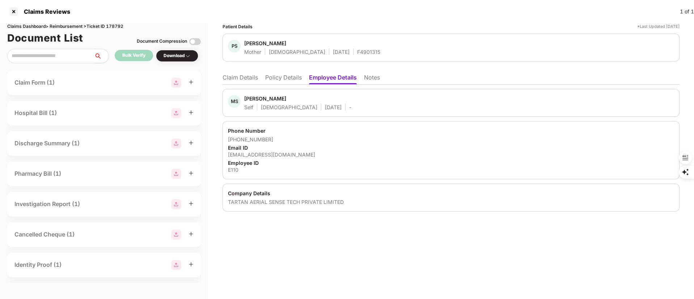
click at [273, 153] on div "[EMAIL_ADDRESS][DOMAIN_NAME]" at bounding box center [451, 154] width 446 height 7
copy div "[EMAIL_ADDRESS][DOMAIN_NAME]"
click at [249, 140] on div "[PHONE_NUMBER]" at bounding box center [451, 139] width 446 height 7
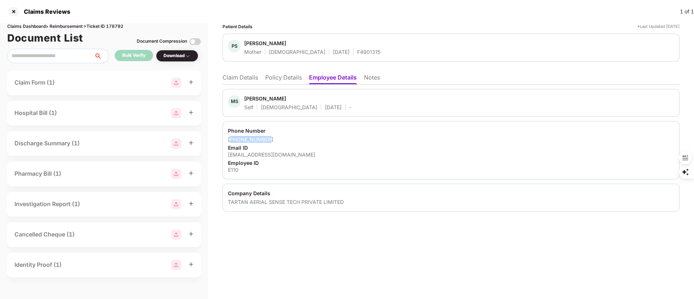
click at [249, 140] on div "[PHONE_NUMBER]" at bounding box center [451, 139] width 446 height 7
copy div "[PHONE_NUMBER]"
click at [299, 148] on div "Email ID" at bounding box center [451, 147] width 446 height 7
click at [248, 78] on li "Claim Details" at bounding box center [239, 79] width 35 height 10
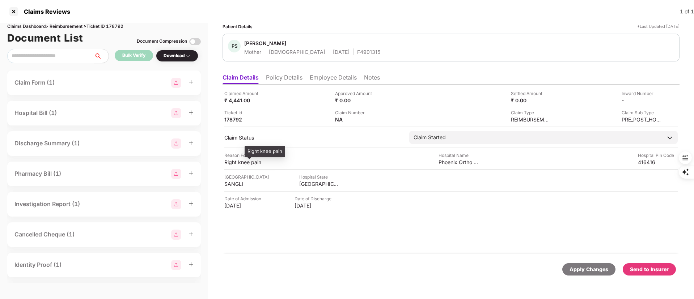
click at [233, 160] on div "Right knee pain" at bounding box center [244, 162] width 40 height 7
copy div "Right knee pain"
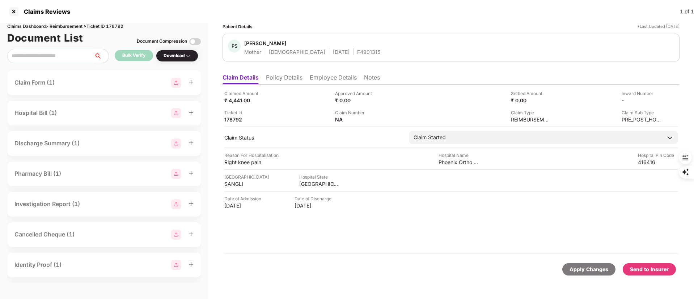
click at [346, 78] on li "Employee Details" at bounding box center [333, 79] width 47 height 10
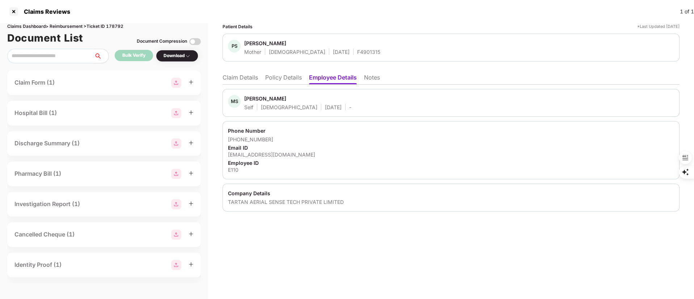
click at [244, 94] on div "[PERSON_NAME] Self [DEMOGRAPHIC_DATA] [DATE] -" at bounding box center [450, 103] width 457 height 28
click at [251, 97] on div "[PERSON_NAME]" at bounding box center [265, 98] width 42 height 7
copy div "MAHADEV"
click at [238, 72] on ul "Claim Details Policy Details Employee Details Notes" at bounding box center [450, 77] width 457 height 14
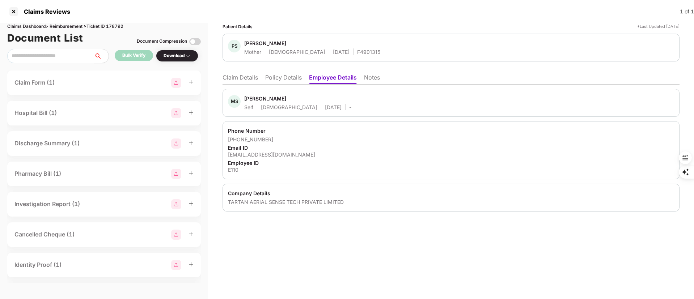
click at [233, 74] on li "Claim Details" at bounding box center [239, 79] width 35 height 10
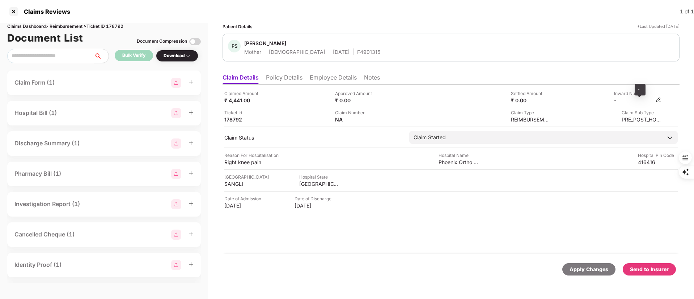
click at [634, 100] on div "-" at bounding box center [634, 100] width 40 height 7
click at [658, 99] on img at bounding box center [658, 100] width 6 height 6
click at [659, 100] on img at bounding box center [658, 100] width 6 height 6
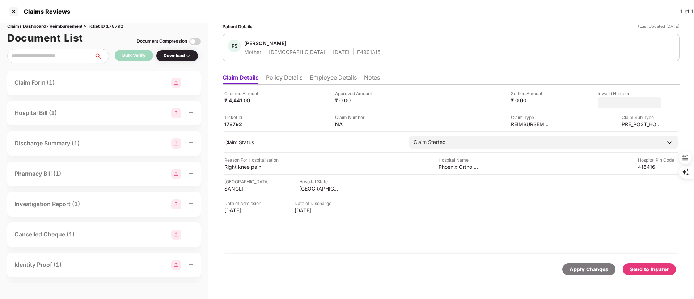
type input "**********"
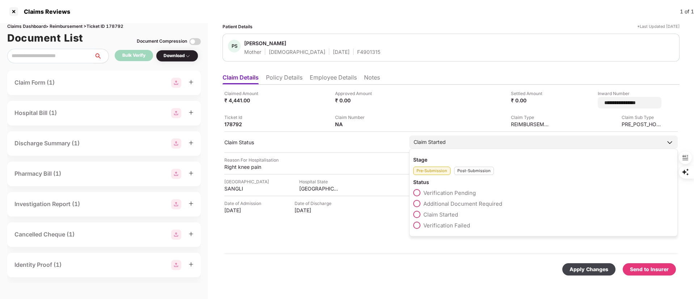
click at [478, 162] on div "Stage Pre-Submission Post-Submission" at bounding box center [543, 165] width 260 height 19
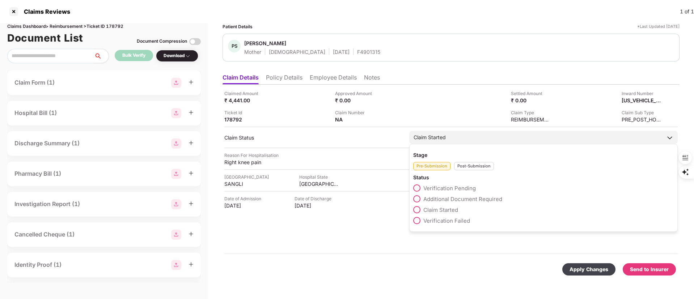
click at [473, 169] on div "Post-Submission" at bounding box center [474, 166] width 40 height 8
click at [453, 198] on span "Claim Under Process" at bounding box center [450, 199] width 55 height 7
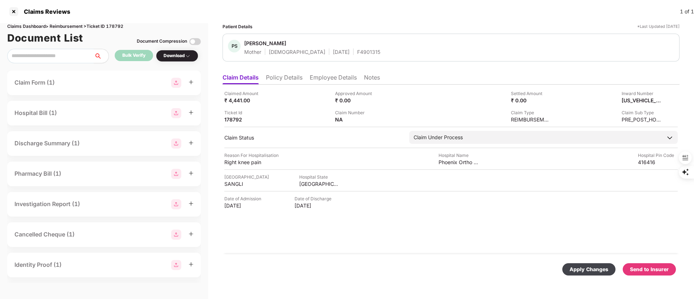
click at [592, 269] on div "Apply Changes" at bounding box center [588, 269] width 39 height 8
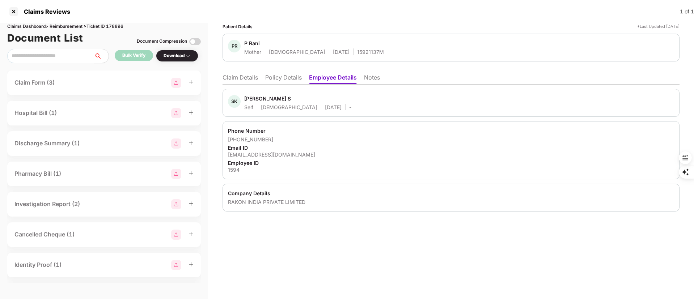
click at [280, 77] on li "Policy Details" at bounding box center [283, 79] width 37 height 10
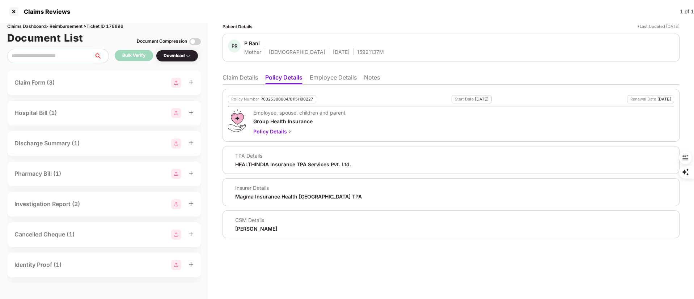
click at [332, 81] on li "Employee Details" at bounding box center [333, 79] width 47 height 10
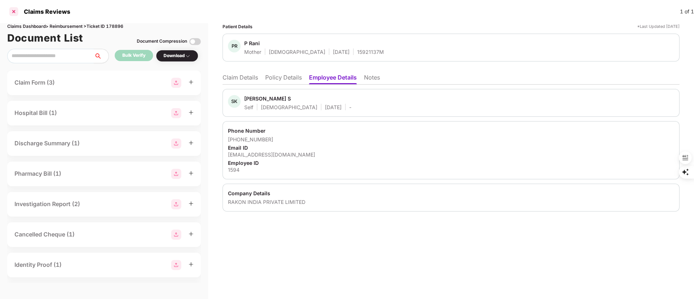
click at [12, 11] on div at bounding box center [14, 12] width 12 height 12
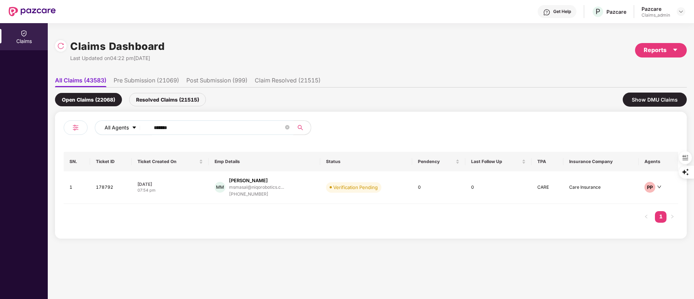
drag, startPoint x: 201, startPoint y: 124, endPoint x: 126, endPoint y: 133, distance: 75.4
click at [126, 133] on div "All Agents ******" at bounding box center [279, 127] width 368 height 14
paste input "text"
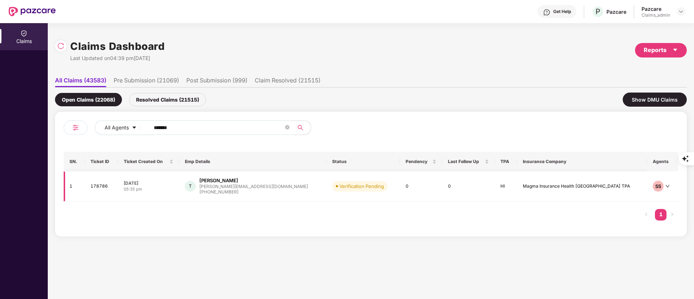
type input "******"
click at [247, 189] on div "[PHONE_NUMBER]" at bounding box center [253, 192] width 108 height 7
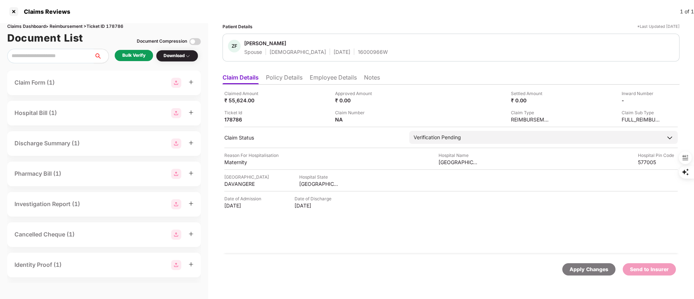
click at [281, 82] on li "Policy Details" at bounding box center [284, 79] width 37 height 10
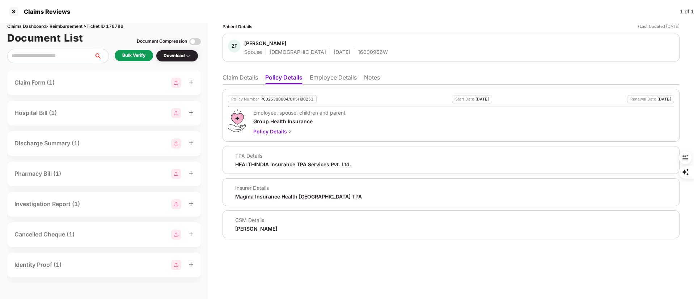
click at [129, 57] on div "Bulk Verify" at bounding box center [133, 55] width 23 height 7
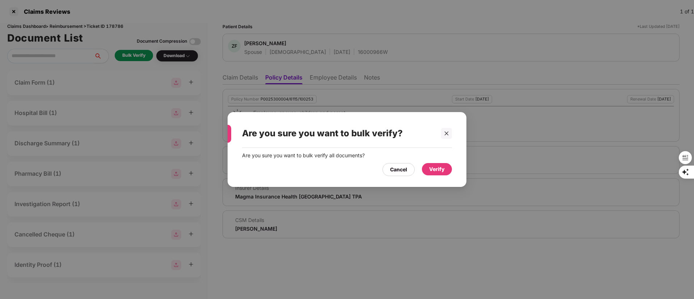
click at [447, 164] on div "Verify" at bounding box center [437, 169] width 30 height 12
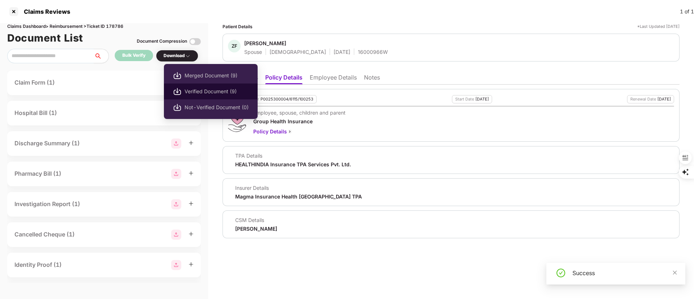
click at [198, 85] on li "Verified Document (9)" at bounding box center [211, 92] width 94 height 16
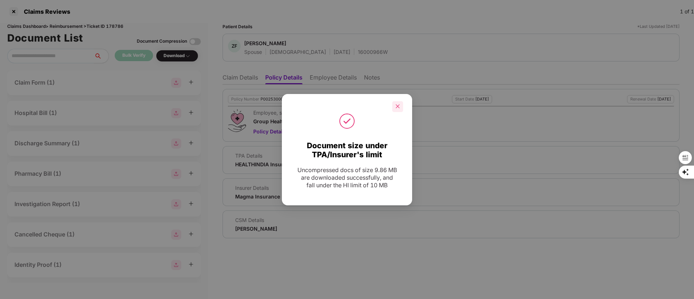
click at [396, 104] on icon "close" at bounding box center [397, 106] width 5 height 5
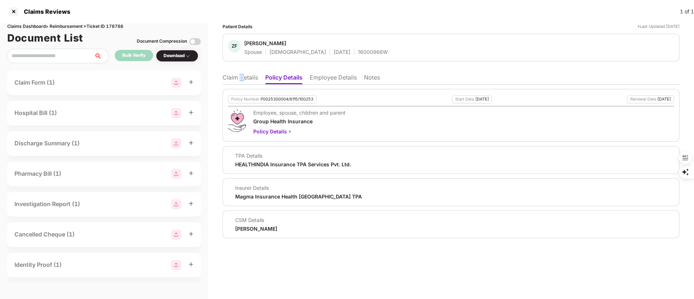
click at [242, 75] on li "Claim Details" at bounding box center [239, 79] width 35 height 10
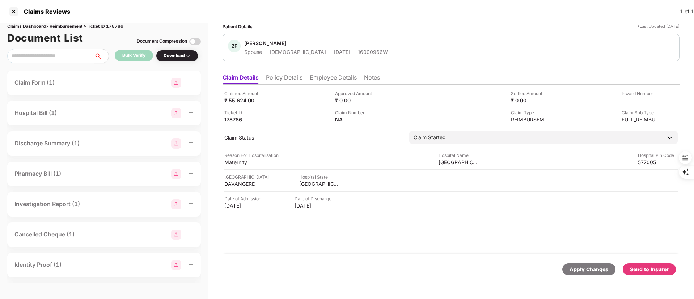
click at [640, 261] on div "Apply Changes Send to Insurer" at bounding box center [450, 269] width 457 height 30
click at [644, 267] on div "Send to Insurer" at bounding box center [649, 269] width 39 height 8
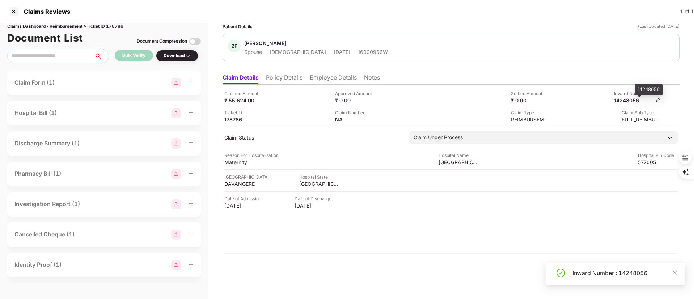
click at [631, 98] on div "14248056" at bounding box center [634, 100] width 40 height 7
click at [630, 98] on div "14248056" at bounding box center [634, 100] width 40 height 7
click at [619, 101] on div "14248056" at bounding box center [634, 100] width 40 height 7
click at [619, 102] on div "14248056" at bounding box center [634, 100] width 40 height 7
copy div "14248056"
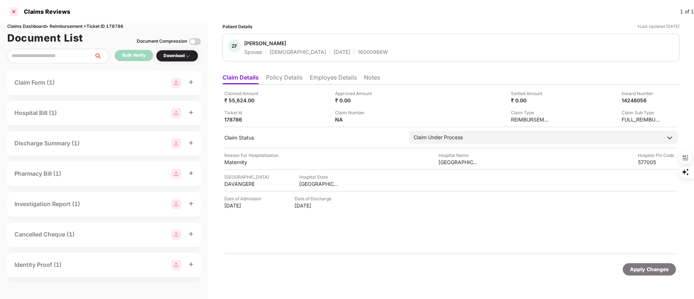
click at [10, 10] on div at bounding box center [14, 12] width 12 height 12
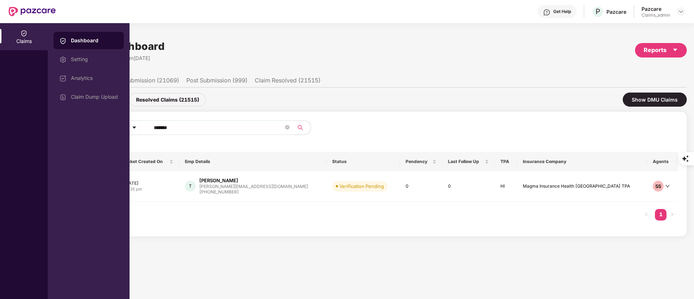
drag, startPoint x: 195, startPoint y: 125, endPoint x: 123, endPoint y: 126, distance: 72.0
click at [123, 126] on div "Claims Dashboard Setting Analytics Claim Dump Upload Claims Dashboard Last Upda…" at bounding box center [347, 161] width 694 height 276
paste input "text"
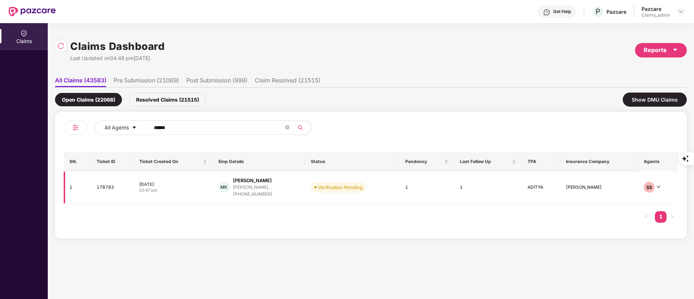
type input "******"
click at [243, 191] on div "[PHONE_NUMBER]" at bounding box center [252, 194] width 39 height 7
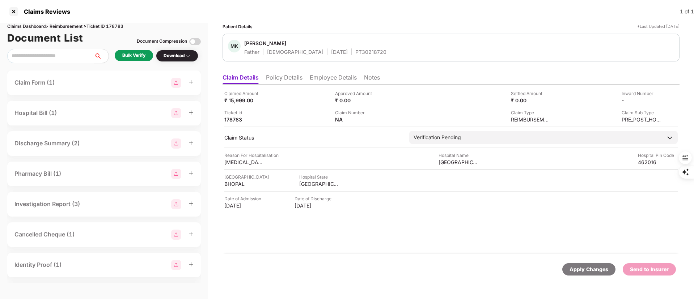
click at [135, 54] on div "Bulk Verify" at bounding box center [133, 55] width 23 height 7
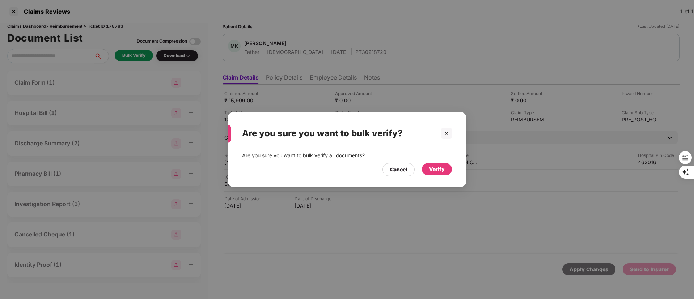
click at [437, 171] on div "Verify" at bounding box center [437, 169] width 16 height 8
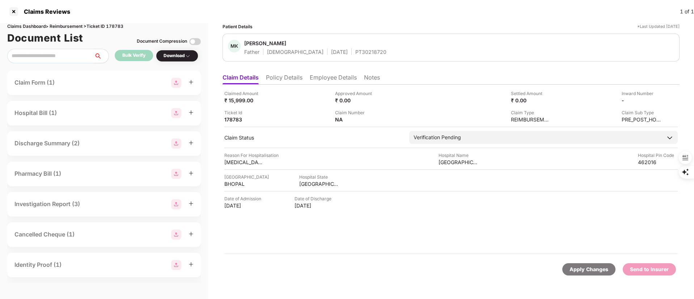
click at [290, 76] on li "Policy Details" at bounding box center [284, 79] width 37 height 10
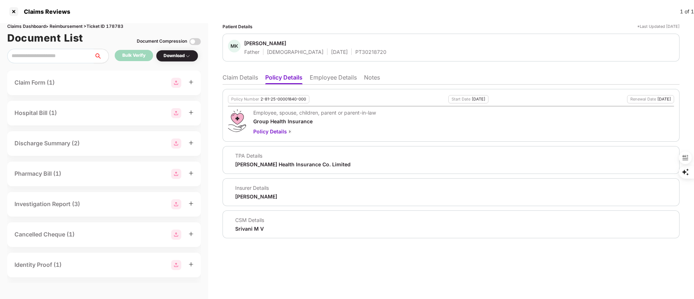
click at [330, 77] on li "Employee Details" at bounding box center [333, 79] width 47 height 10
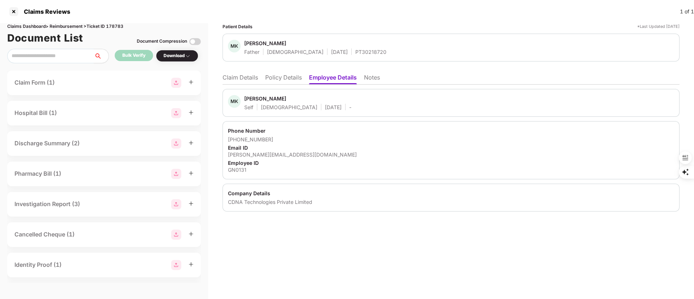
click at [246, 74] on li "Claim Details" at bounding box center [239, 79] width 35 height 10
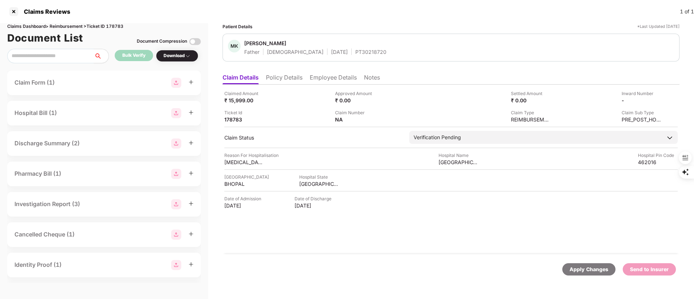
click at [332, 76] on li "Employee Details" at bounding box center [333, 79] width 47 height 10
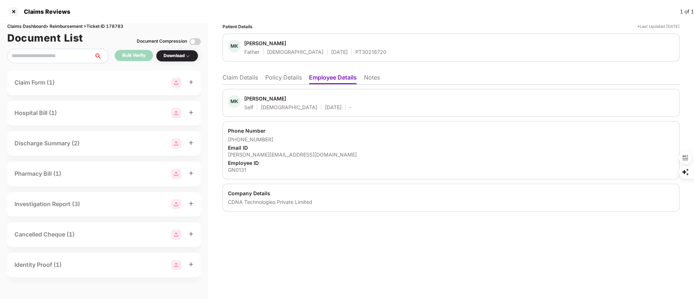
click at [246, 205] on div "Company Details CDNA Technologies Private Limited" at bounding box center [450, 198] width 457 height 28
click at [249, 202] on div "CDNA Technologies Private Limited" at bounding box center [451, 202] width 446 height 7
click at [249, 201] on div "CDNA Technologies Private Limited" at bounding box center [451, 202] width 446 height 7
copy body "CDNA Technologies Private Limited"
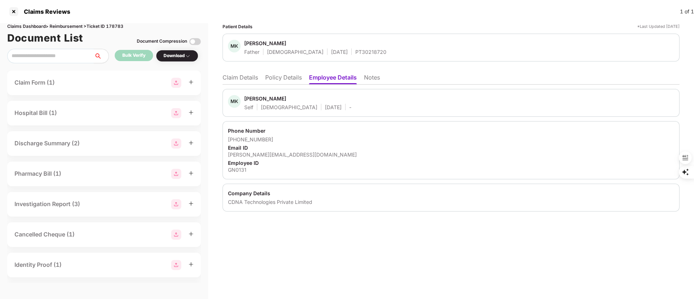
click at [243, 173] on div "GN0131" at bounding box center [451, 169] width 446 height 7
click at [242, 172] on div "GN0131" at bounding box center [451, 169] width 446 height 7
click at [243, 171] on div "GN0131" at bounding box center [451, 169] width 446 height 7
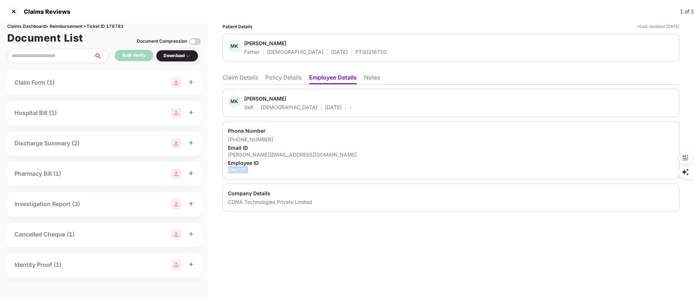
click at [243, 171] on div "GN0131" at bounding box center [451, 169] width 446 height 7
click at [240, 76] on li "Claim Details" at bounding box center [239, 79] width 35 height 10
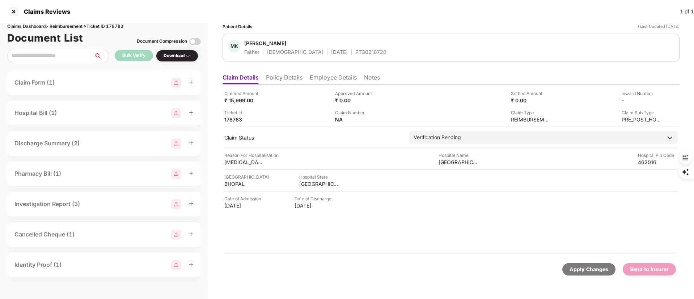
click at [181, 55] on div "Download" at bounding box center [176, 55] width 27 height 7
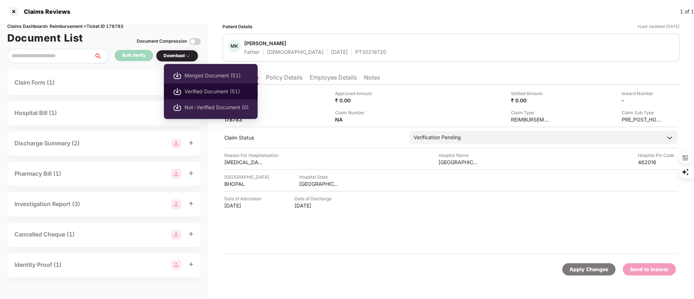
click at [193, 90] on span "Verified Document (51)" at bounding box center [216, 92] width 64 height 8
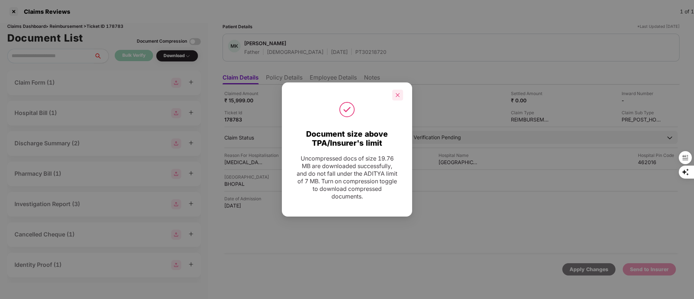
click at [398, 96] on icon "close" at bounding box center [398, 95] width 4 height 4
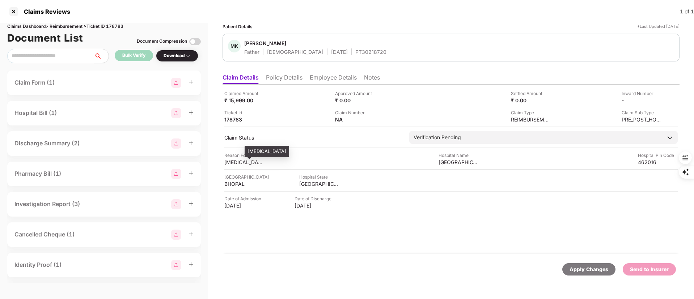
click at [236, 164] on div "[MEDICAL_DATA]" at bounding box center [244, 162] width 40 height 7
copy div "[MEDICAL_DATA]"
click at [227, 184] on div "BHOPAL" at bounding box center [244, 183] width 40 height 7
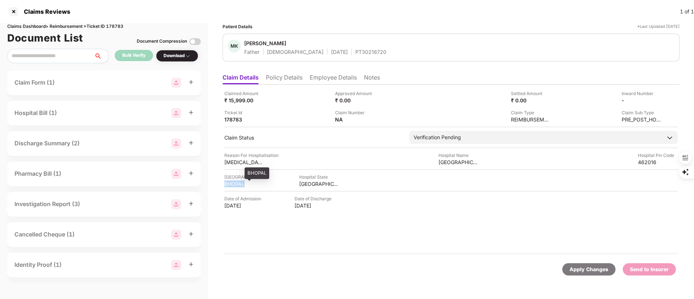
click at [227, 184] on div "BHOPAL" at bounding box center [244, 183] width 40 height 7
copy div "BHOPAL"
click at [302, 182] on div "[GEOGRAPHIC_DATA]" at bounding box center [319, 183] width 40 height 7
click at [302, 183] on div "[GEOGRAPHIC_DATA]" at bounding box center [319, 183] width 40 height 7
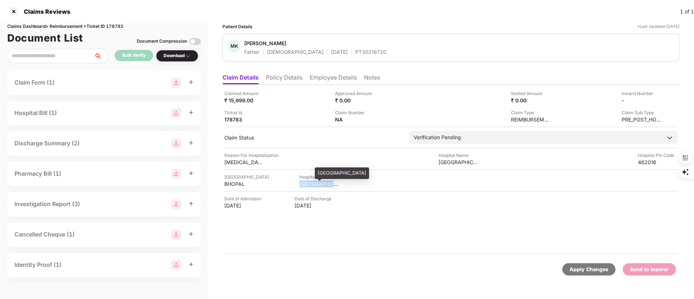
copy div "[GEOGRAPHIC_DATA]"
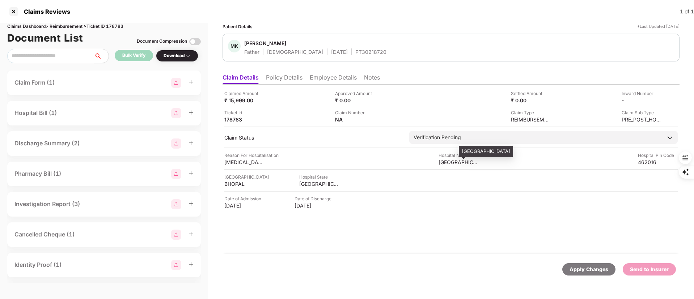
click at [452, 160] on div "[GEOGRAPHIC_DATA]" at bounding box center [458, 162] width 40 height 7
copy div "[GEOGRAPHIC_DATA]"
click at [380, 118] on img at bounding box center [379, 119] width 6 height 6
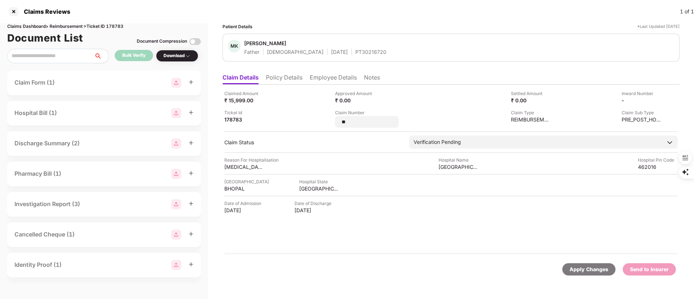
drag, startPoint x: 363, startPoint y: 119, endPoint x: 313, endPoint y: 121, distance: 49.2
click at [310, 120] on div "Claimed Amount ₹ 15,999.00 Approved Amount ₹ 0.00 Settled Amount ₹ 0.00 Inward …" at bounding box center [450, 109] width 453 height 38
type input "**********"
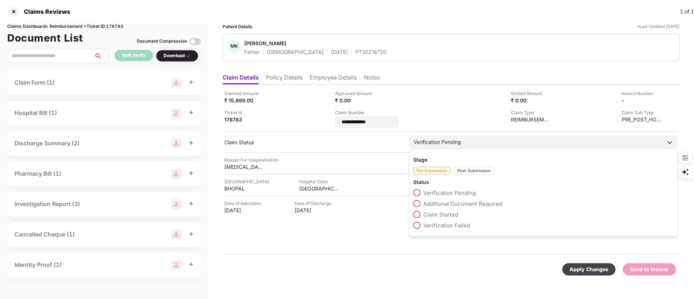
click at [483, 141] on div "Verification Pending" at bounding box center [543, 142] width 268 height 13
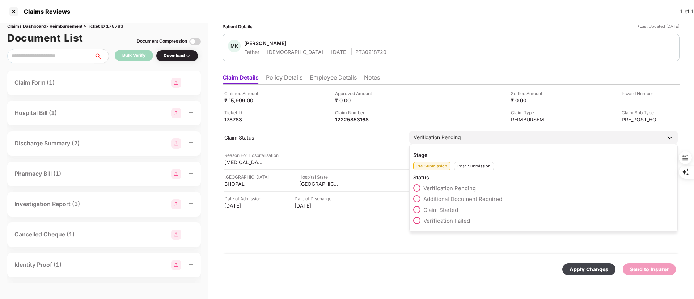
click at [477, 164] on div "Post-Submission" at bounding box center [474, 166] width 40 height 8
click at [453, 197] on span "Claim Under Process" at bounding box center [450, 199] width 55 height 7
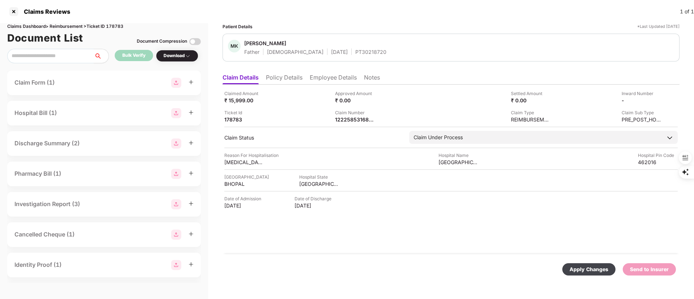
click at [583, 269] on div "Apply Changes" at bounding box center [588, 269] width 39 height 8
click at [14, 13] on div at bounding box center [14, 12] width 12 height 12
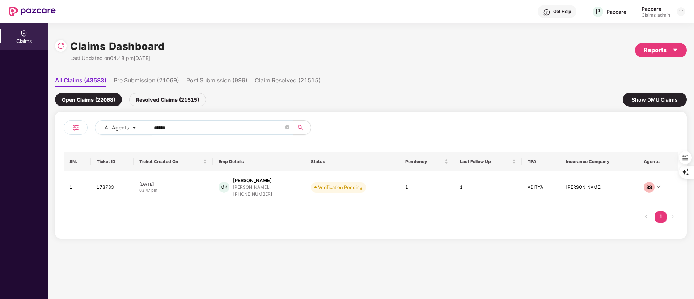
drag, startPoint x: 175, startPoint y: 125, endPoint x: 54, endPoint y: 127, distance: 120.8
click at [54, 127] on div "Claims Dashboard Last Updated on 04:48 pm, 25 Sep 2025 Reports All Claims (4358…" at bounding box center [371, 161] width 646 height 276
paste input "text"
type input "******"
click at [250, 195] on div "+918707791695" at bounding box center [254, 194] width 42 height 7
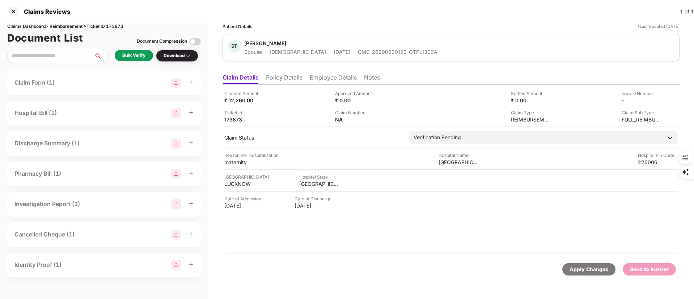
click at [136, 53] on div "Bulk Verify" at bounding box center [133, 55] width 23 height 7
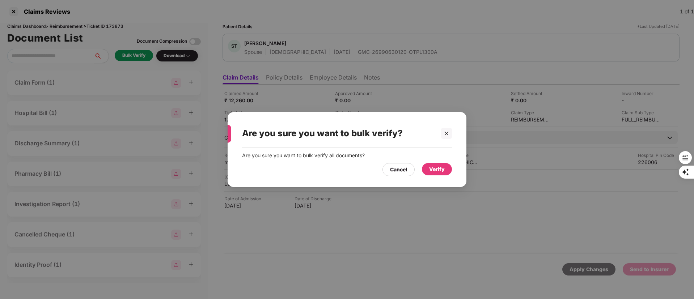
click at [441, 171] on div "Verify" at bounding box center [437, 169] width 16 height 8
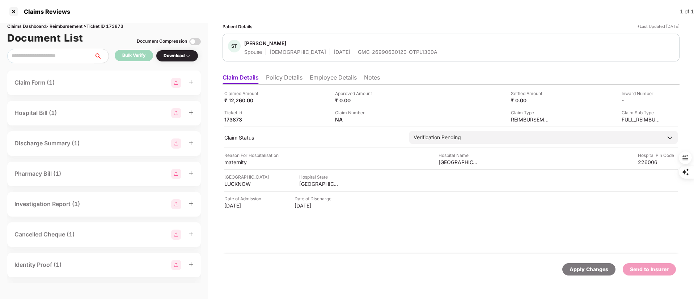
click at [184, 56] on div "Download" at bounding box center [176, 55] width 27 height 7
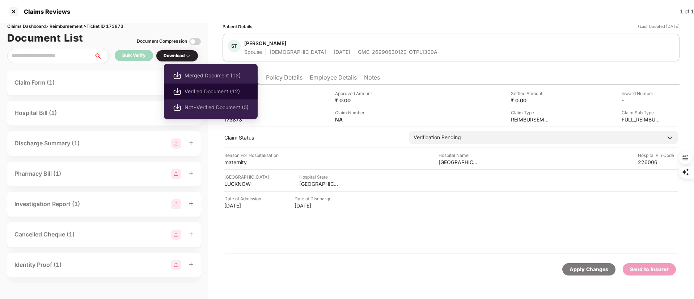
click at [188, 88] on span "Verified Document (12)" at bounding box center [216, 92] width 64 height 8
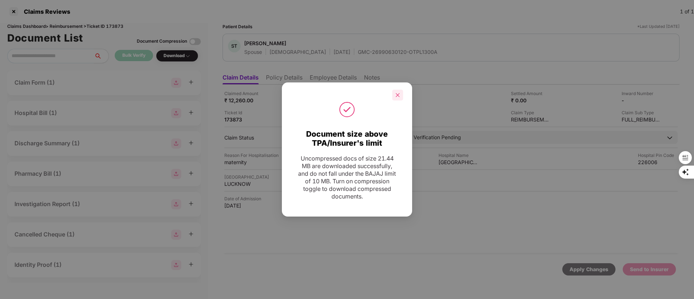
click at [395, 97] on icon "close" at bounding box center [397, 95] width 5 height 5
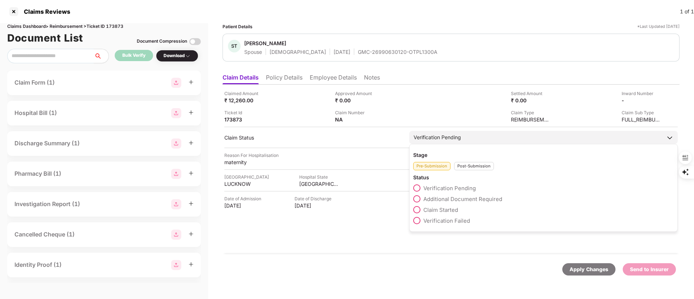
click at [438, 199] on span "Additional Document Required" at bounding box center [462, 199] width 79 height 7
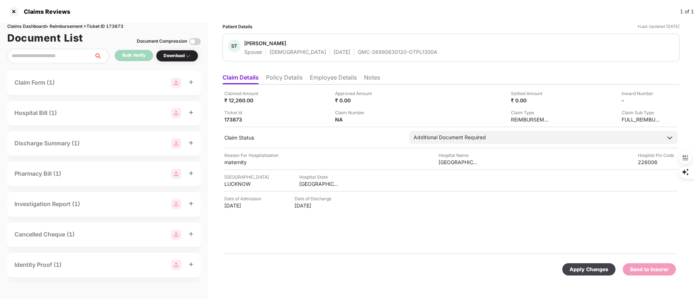
click at [603, 271] on div "Apply Changes" at bounding box center [588, 269] width 39 height 8
click at [333, 79] on li "Employee Details" at bounding box center [333, 79] width 47 height 10
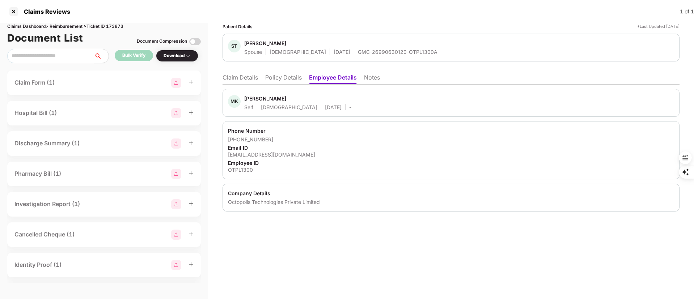
click at [254, 96] on div "Mahesh Kumar Tiwari" at bounding box center [265, 98] width 42 height 7
copy div "Mahesh"
click at [236, 78] on li "Claim Details" at bounding box center [239, 79] width 35 height 10
